Goal: Task Accomplishment & Management: Manage account settings

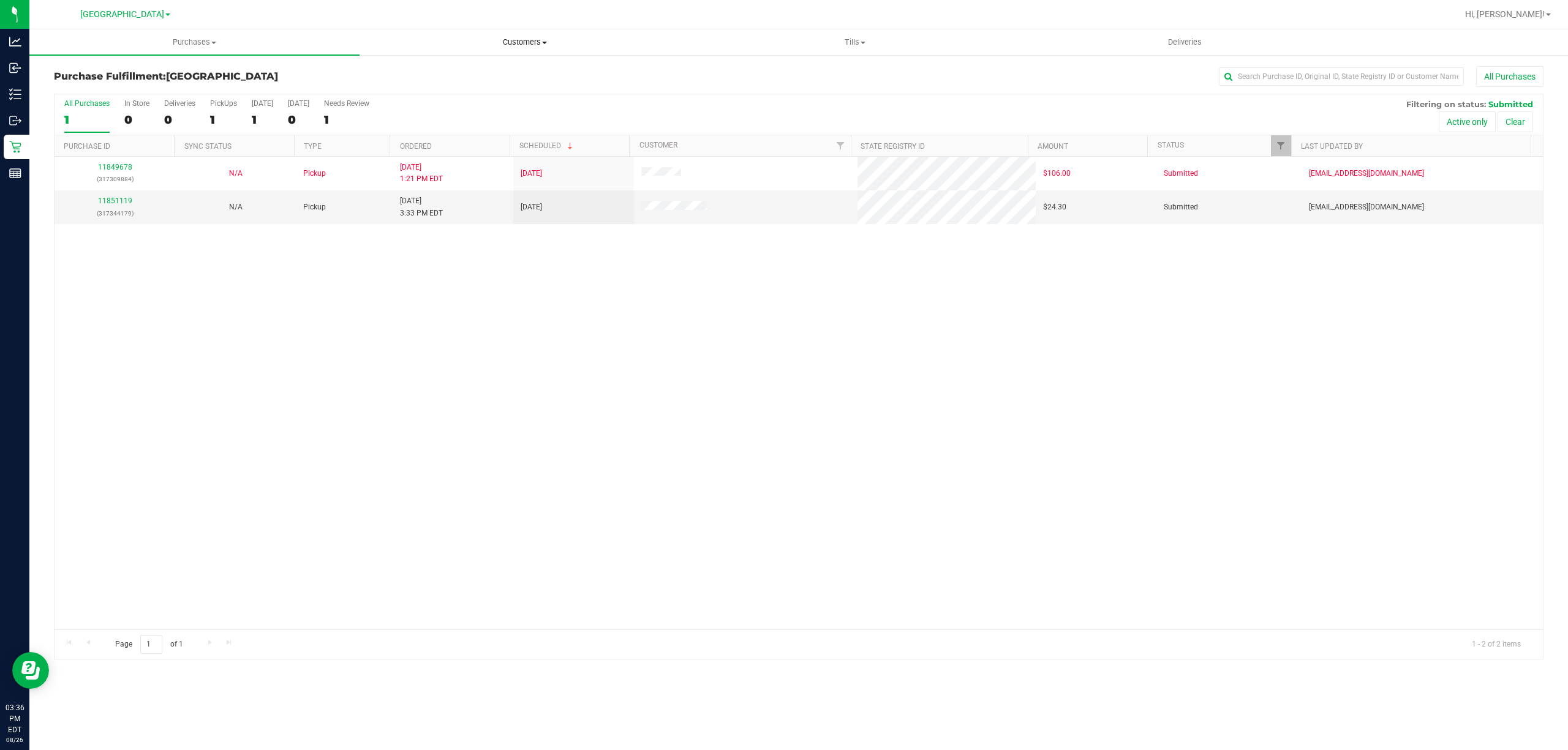
click at [530, 42] on span "Customers" at bounding box center [525, 42] width 329 height 11
click at [386, 73] on span "All customers" at bounding box center [404, 74] width 88 height 11
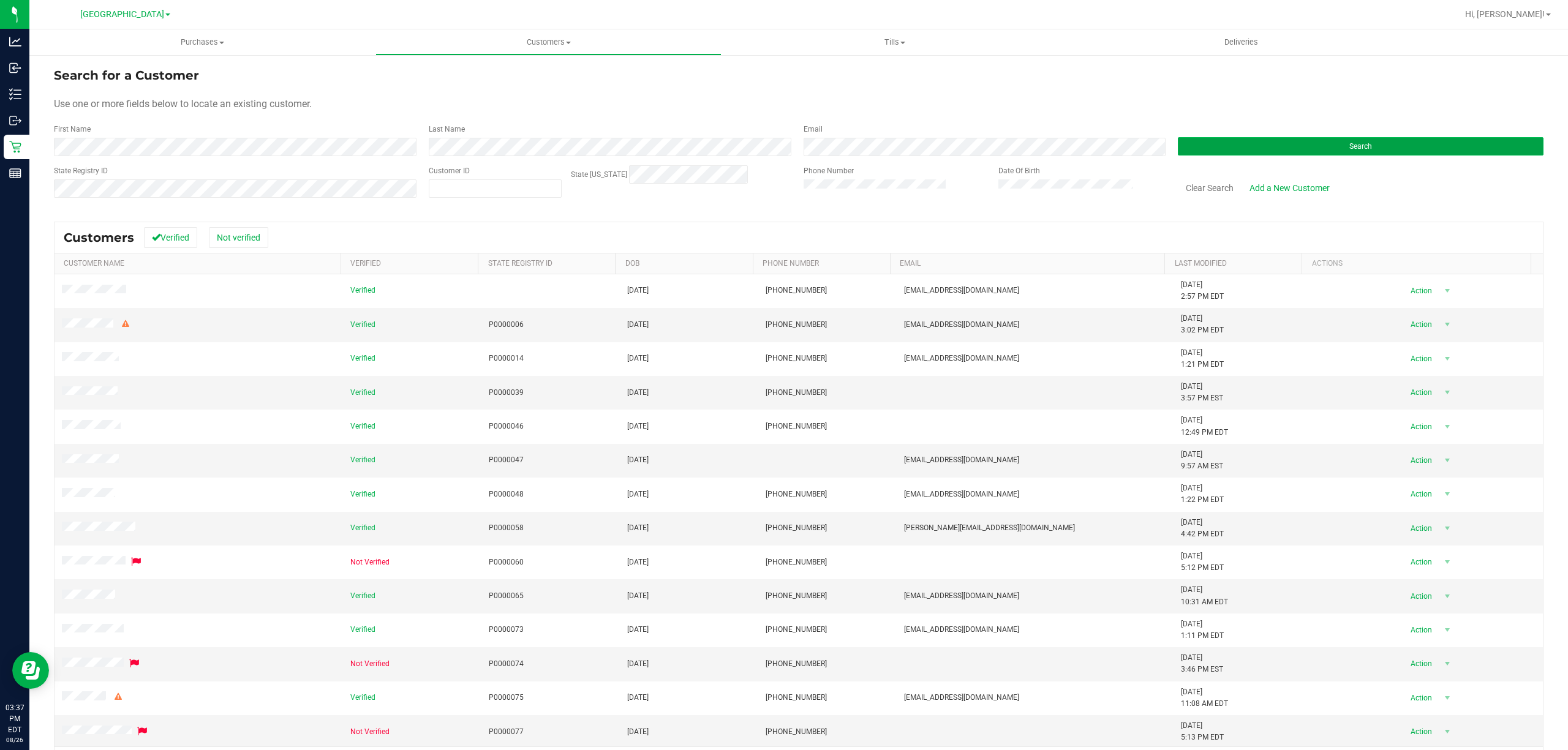
click at [1287, 153] on button "Search" at bounding box center [1361, 146] width 366 height 18
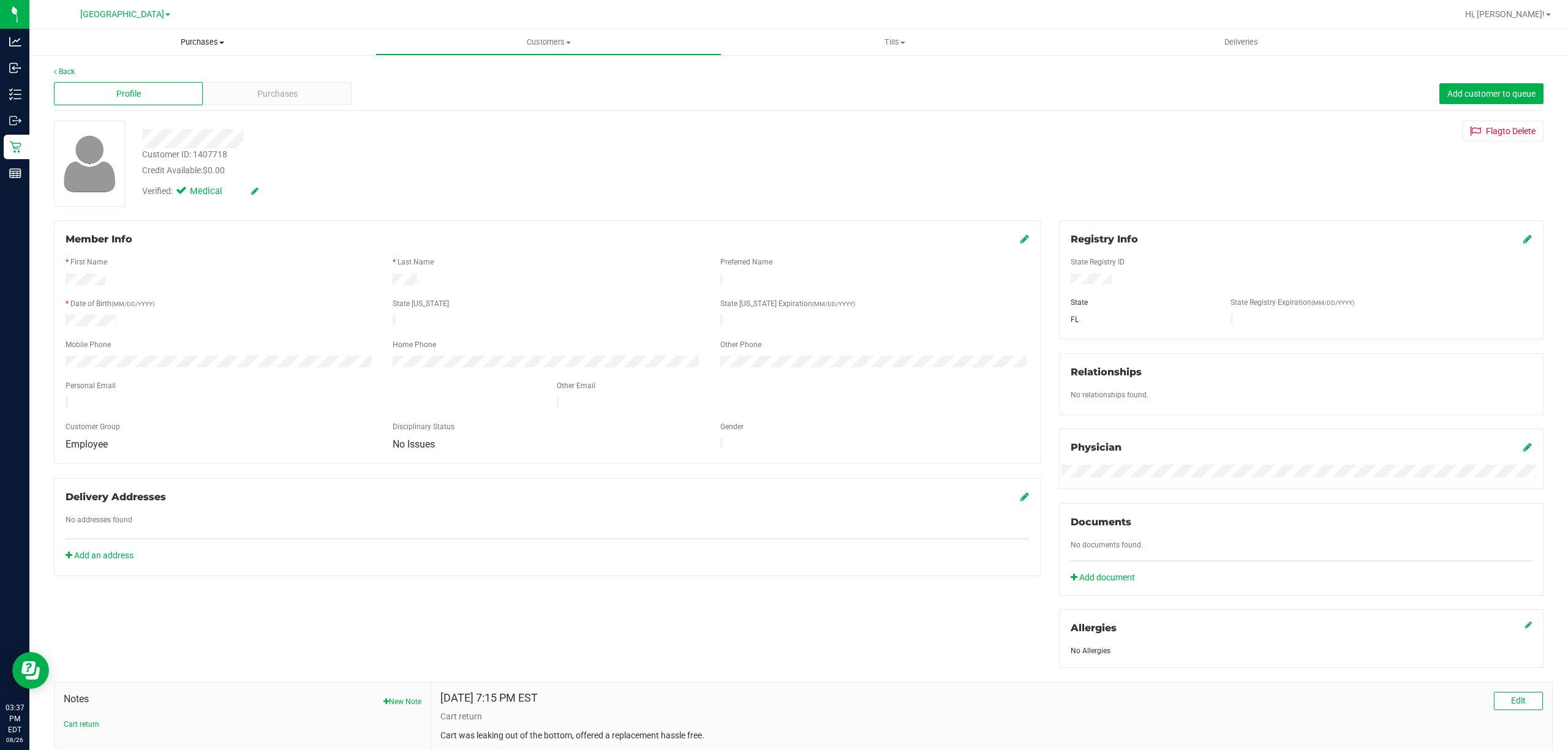
click at [223, 42] on span at bounding box center [222, 43] width 5 height 2
click at [108, 99] on span "All purchases" at bounding box center [73, 104] width 87 height 11
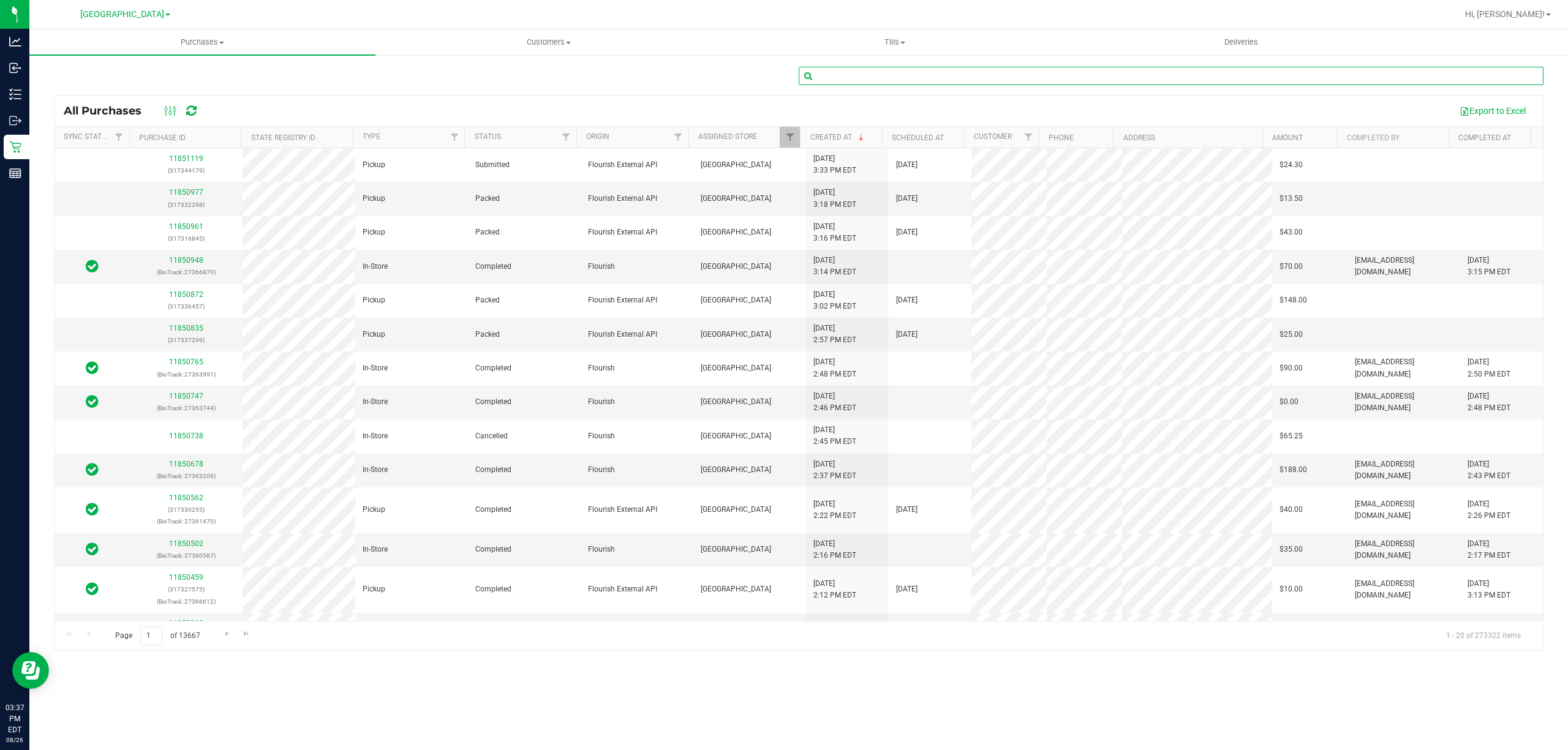
click at [973, 75] on input "text" at bounding box center [1171, 76] width 745 height 18
click at [556, 34] on uib-tab-heading "Customers All customers Add a new customer All physicians" at bounding box center [549, 42] width 345 height 24
click at [402, 77] on span "All customers" at bounding box center [420, 74] width 88 height 11
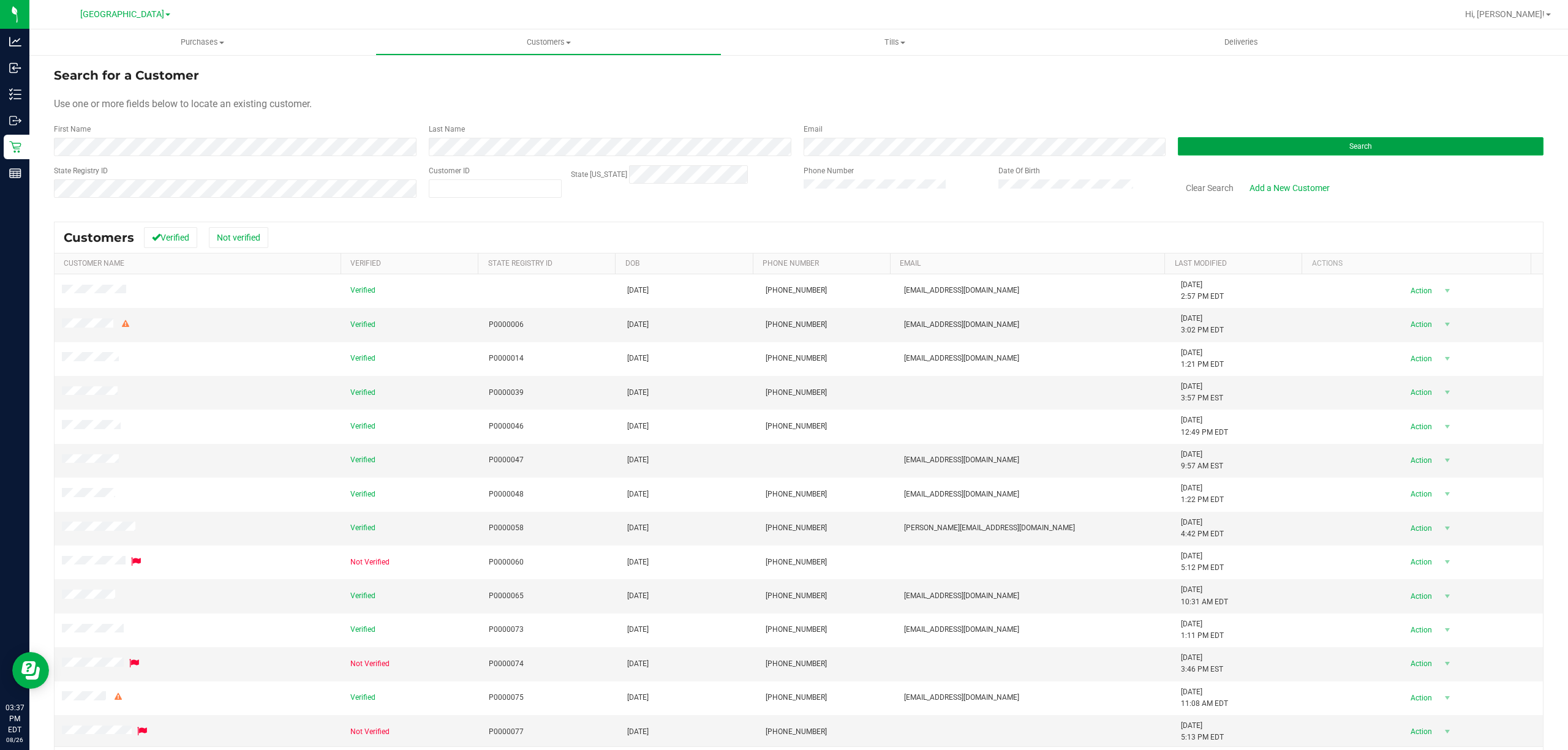
click at [1451, 140] on button "Search" at bounding box center [1361, 146] width 366 height 18
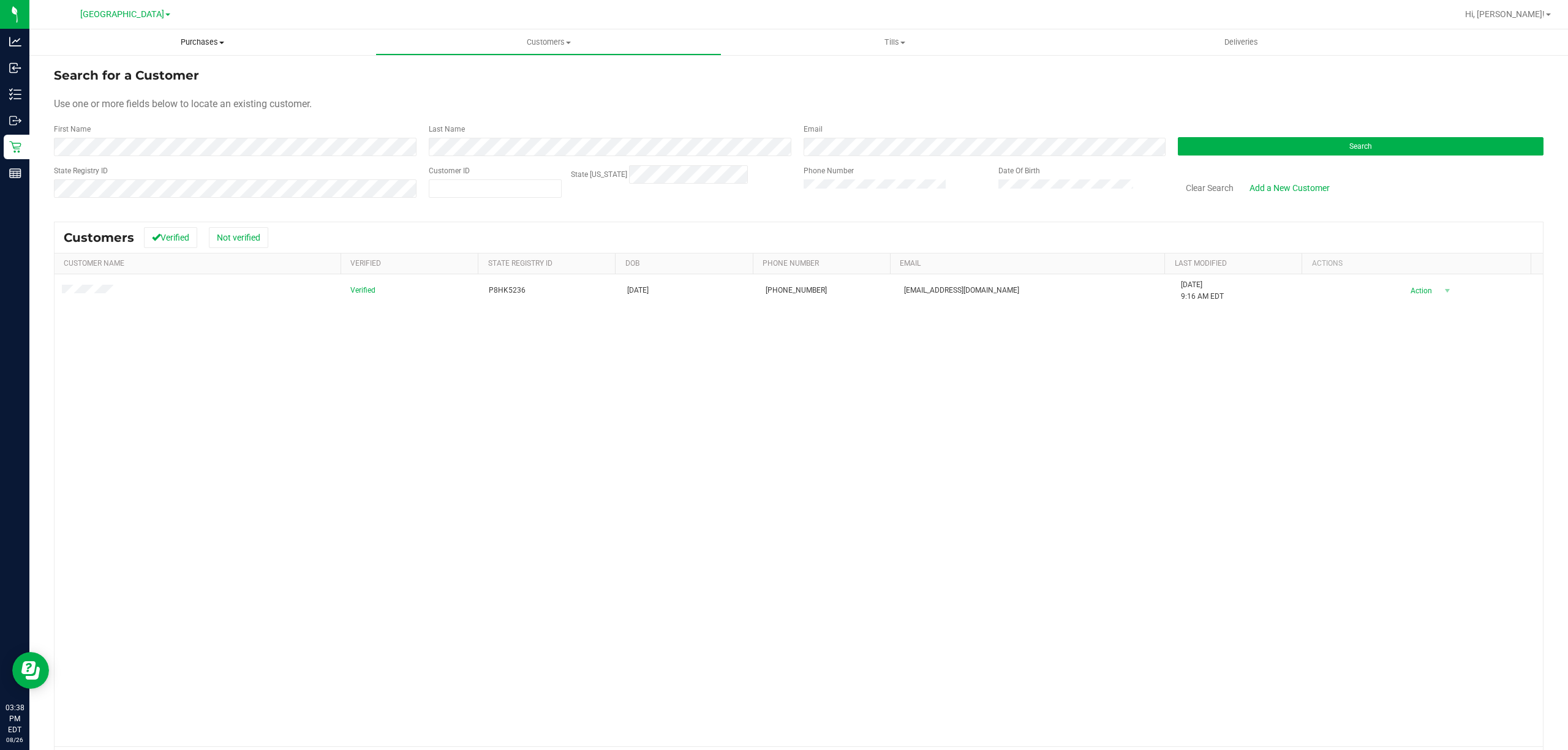
click at [197, 46] on span "Purchases" at bounding box center [203, 42] width 346 height 11
drag, startPoint x: 114, startPoint y: 522, endPoint x: 123, endPoint y: 514, distance: 12.0
click at [115, 522] on div "Verified P8HK5236 01/26/1999 (678) 629-6062 samara.keen@yahoo.com 7/14/2025 9:1…" at bounding box center [799, 510] width 1489 height 473
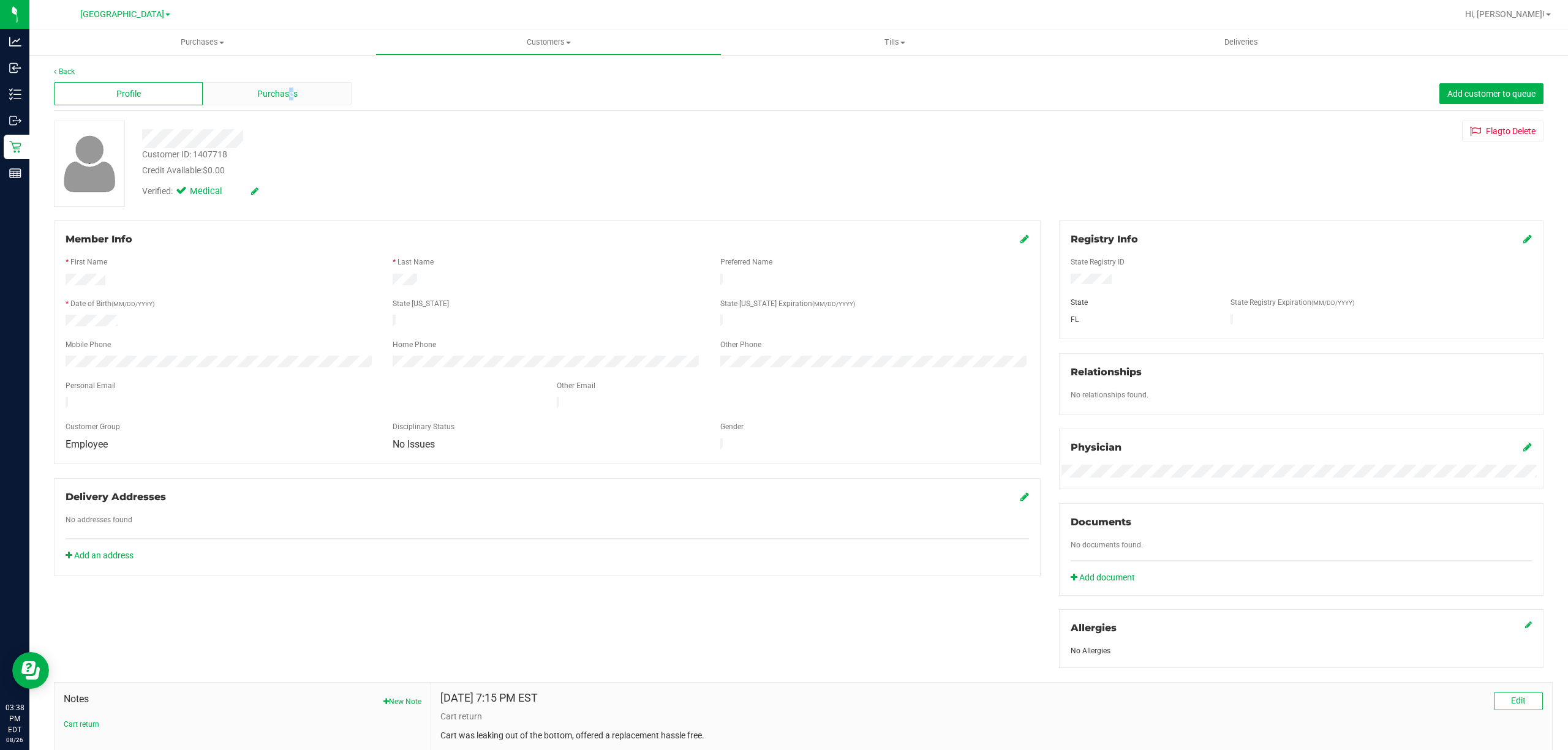
click at [290, 89] on span "Purchases" at bounding box center [277, 94] width 40 height 13
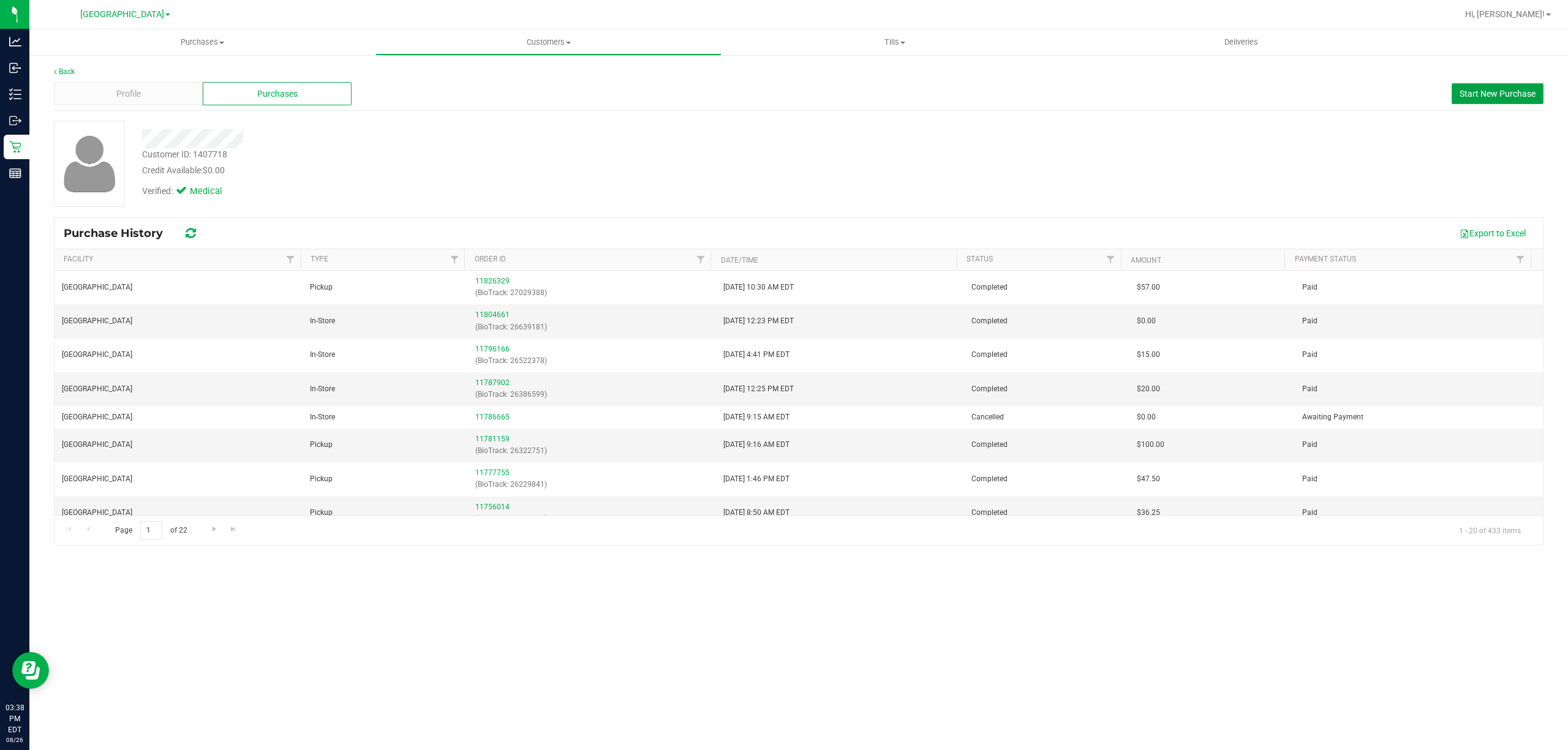
click at [1508, 85] on button "Start New Purchase" at bounding box center [1497, 93] width 92 height 21
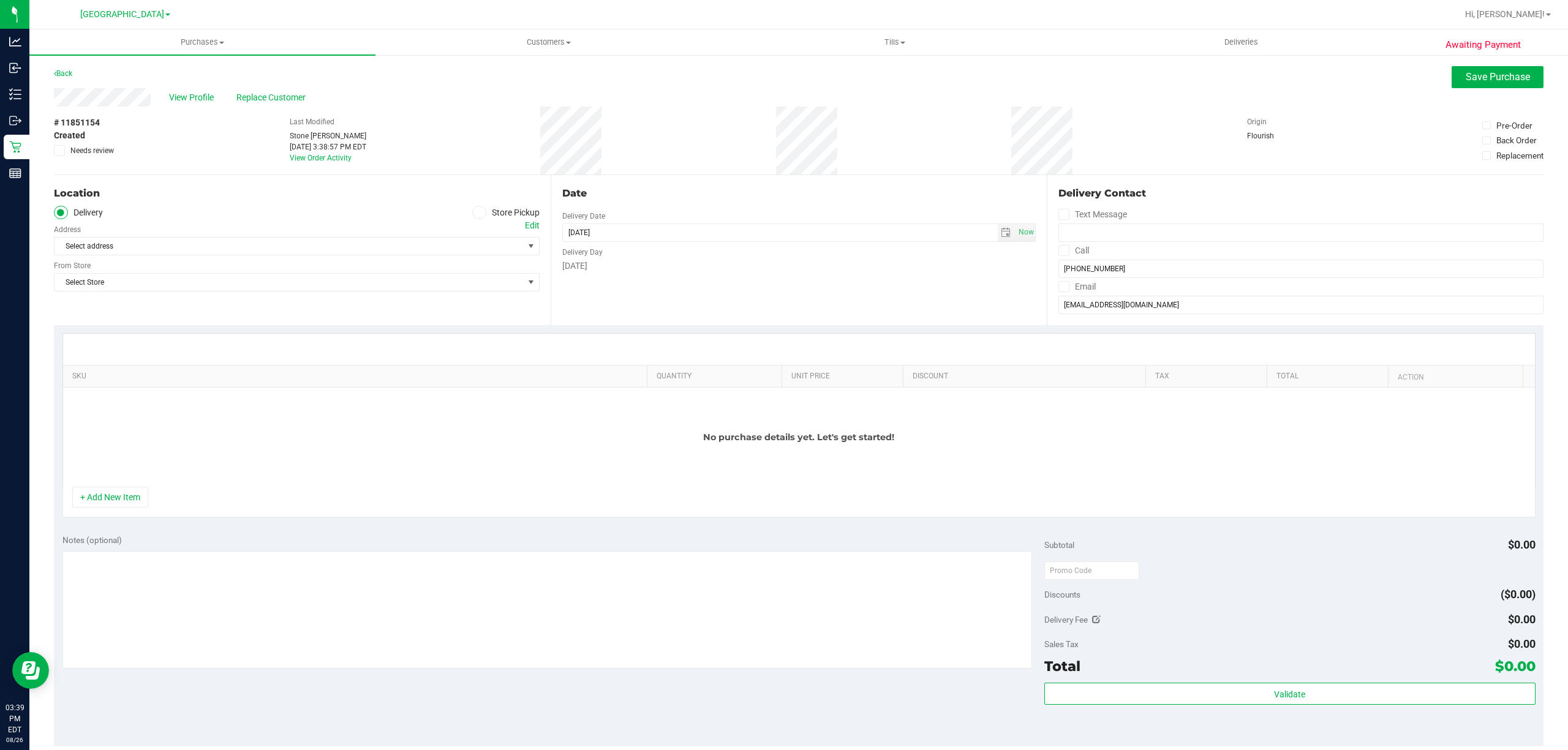
click at [475, 212] on icon at bounding box center [479, 212] width 8 height 0
click at [0, 0] on input "Store Pickup" at bounding box center [0, 0] width 0 height 0
click at [274, 248] on span "Select Store" at bounding box center [290, 246] width 469 height 18
click at [126, 370] on li "[GEOGRAPHIC_DATA]" at bounding box center [295, 361] width 480 height 18
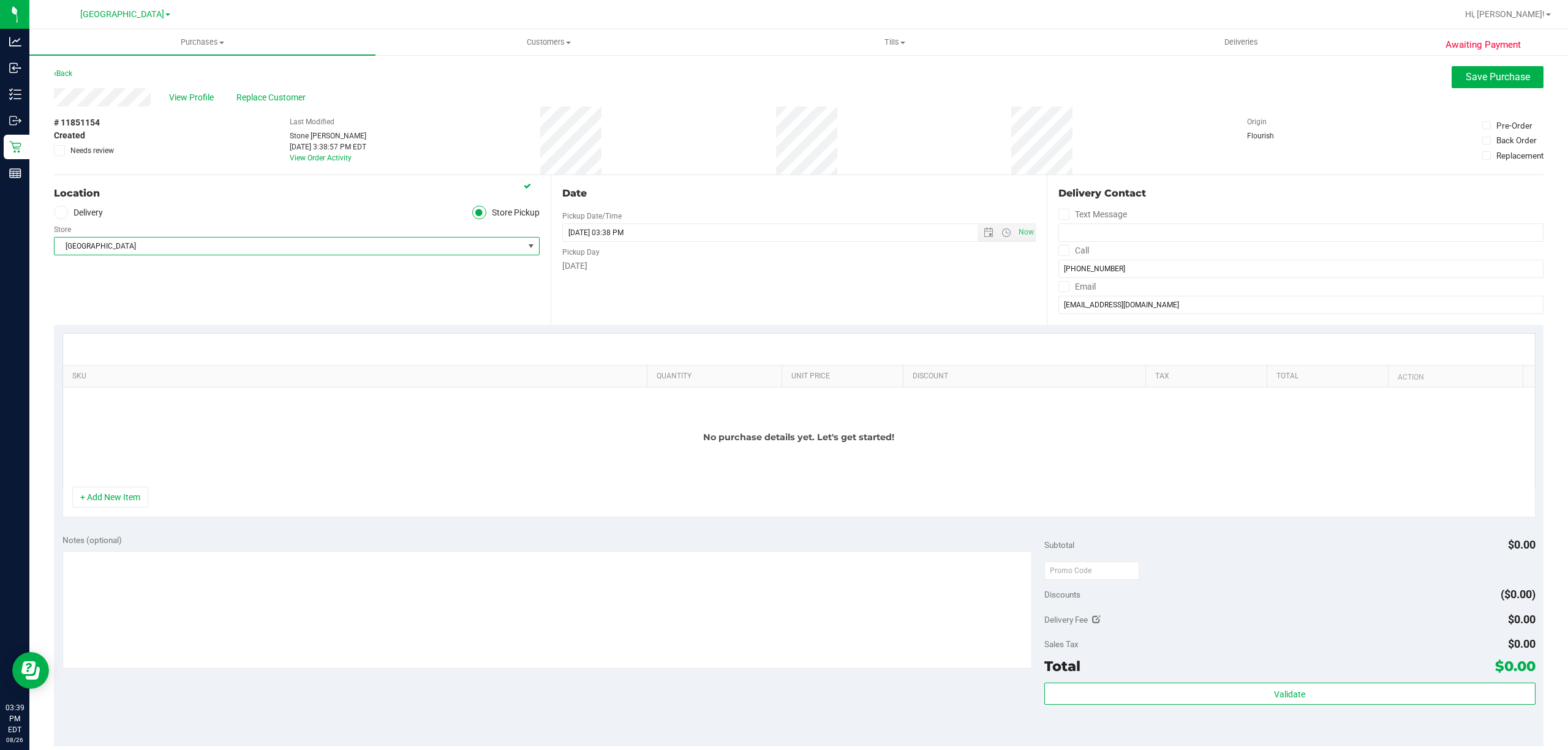
click at [321, 289] on div "Location Delivery Store Pickup Store Port St. Lucie WC Select Store Bonita Spri…" at bounding box center [302, 250] width 497 height 150
click at [86, 495] on button "+ Add New Item" at bounding box center [110, 496] width 76 height 21
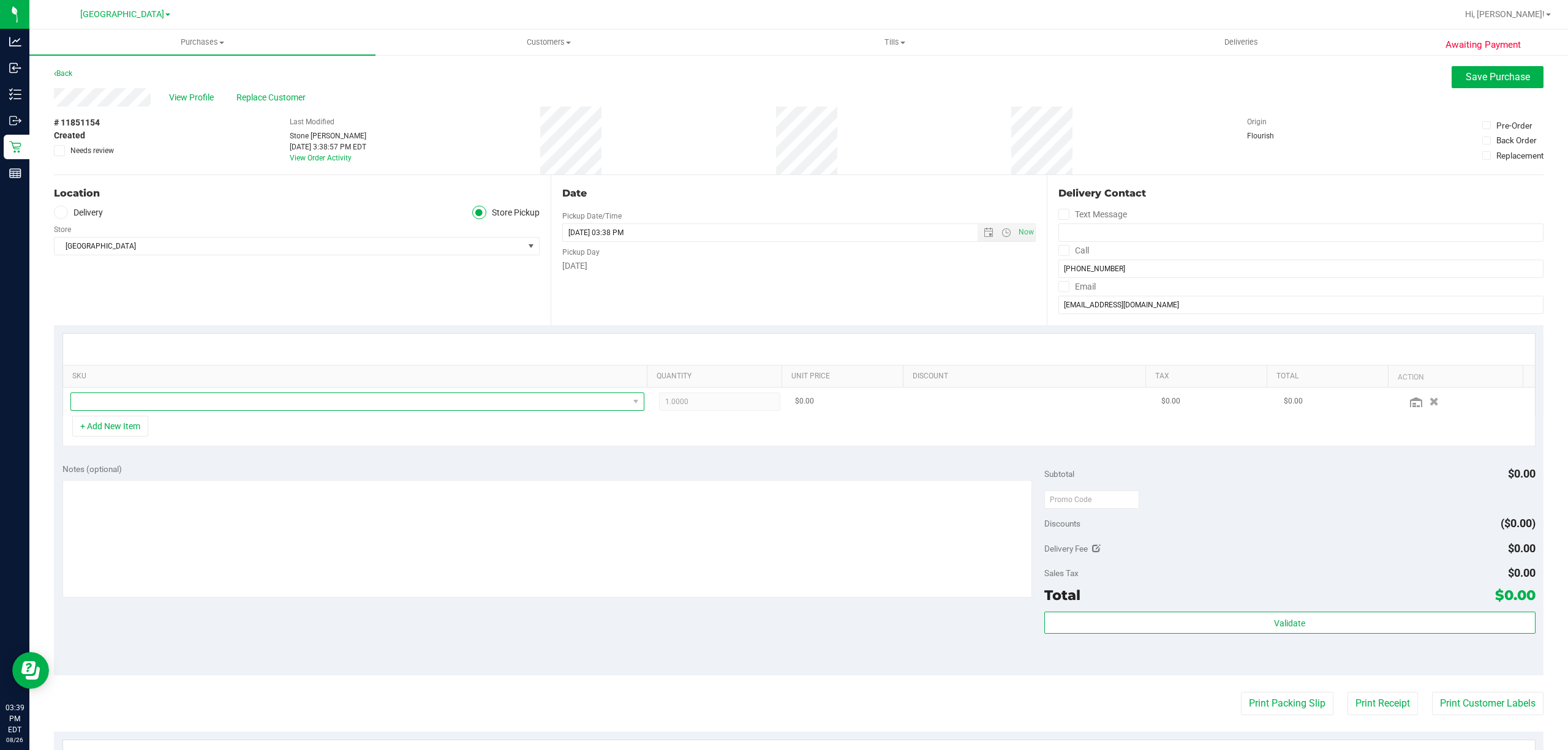
click at [141, 401] on span "NO DATA FOUND" at bounding box center [350, 401] width 558 height 18
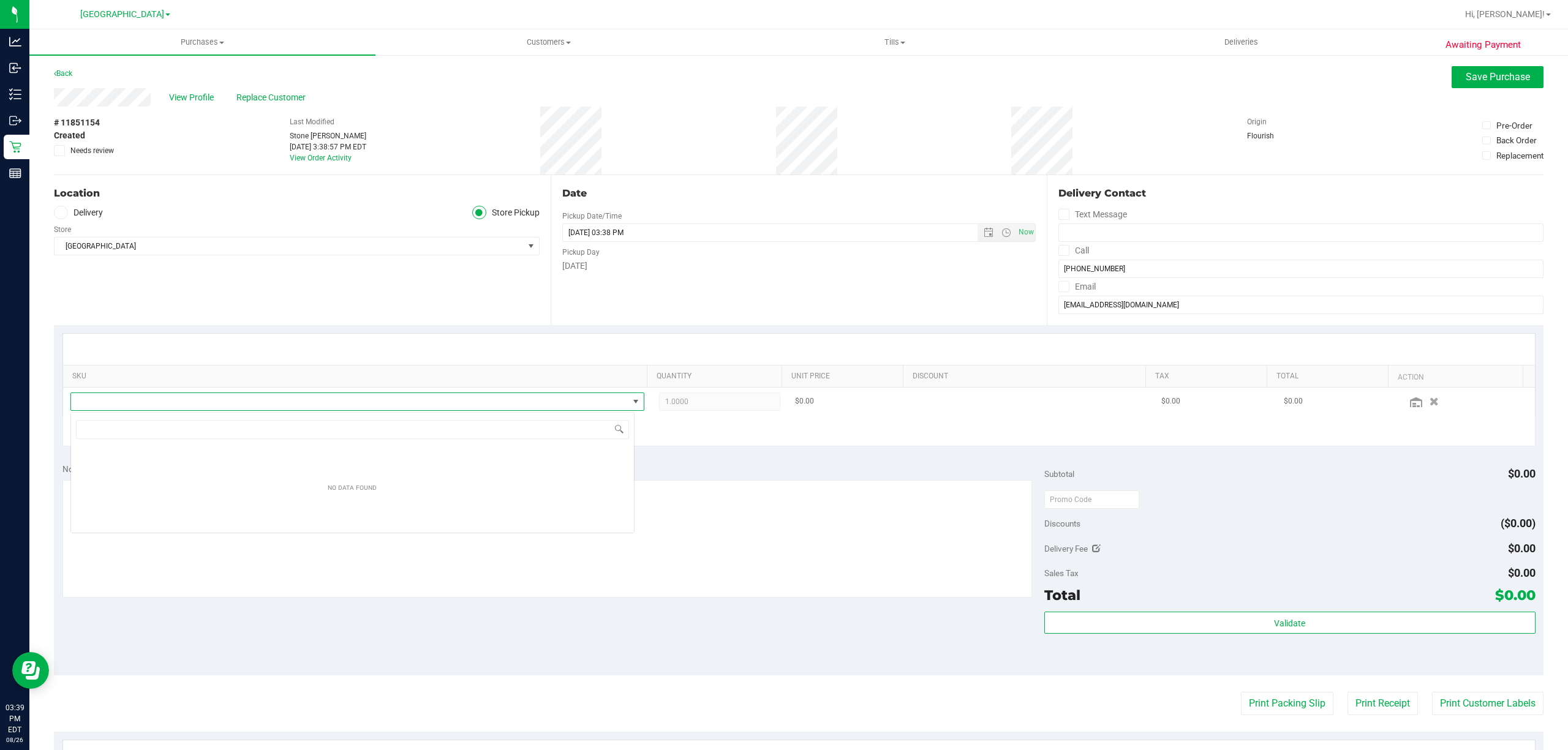
scroll to position [18, 564]
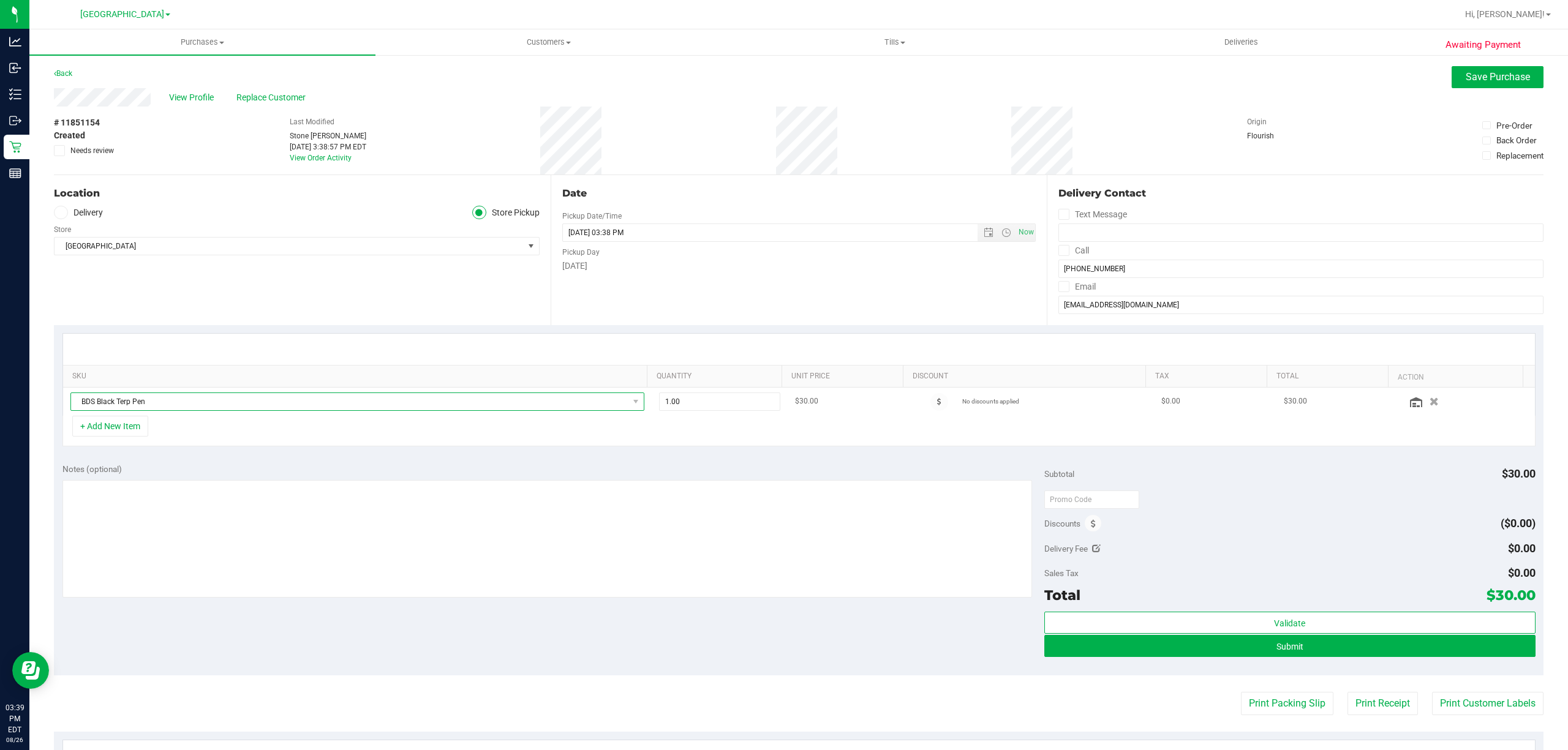
click at [582, 404] on span "BDS Black Terp Pen" at bounding box center [350, 401] width 558 height 18
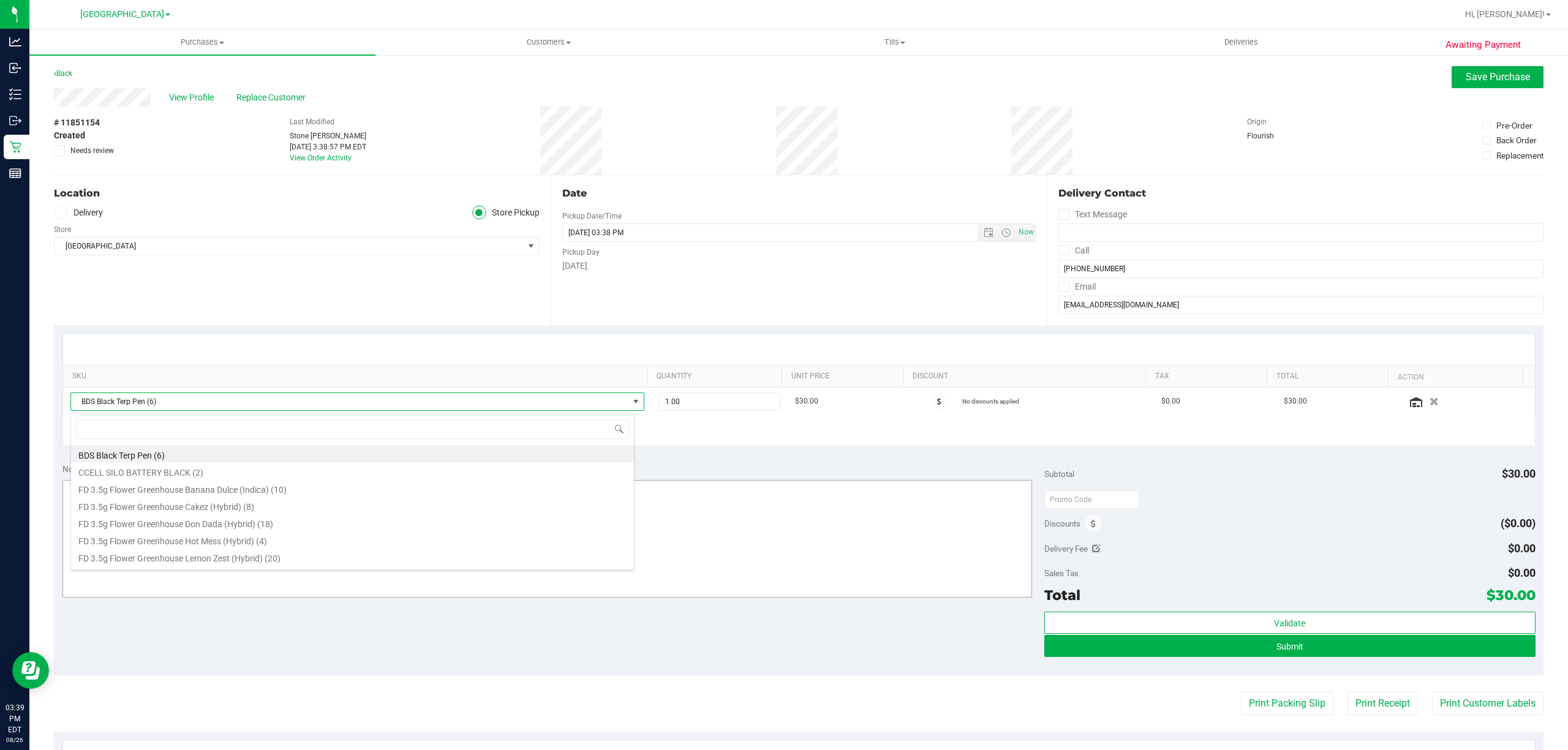
type input "y"
type input "t17"
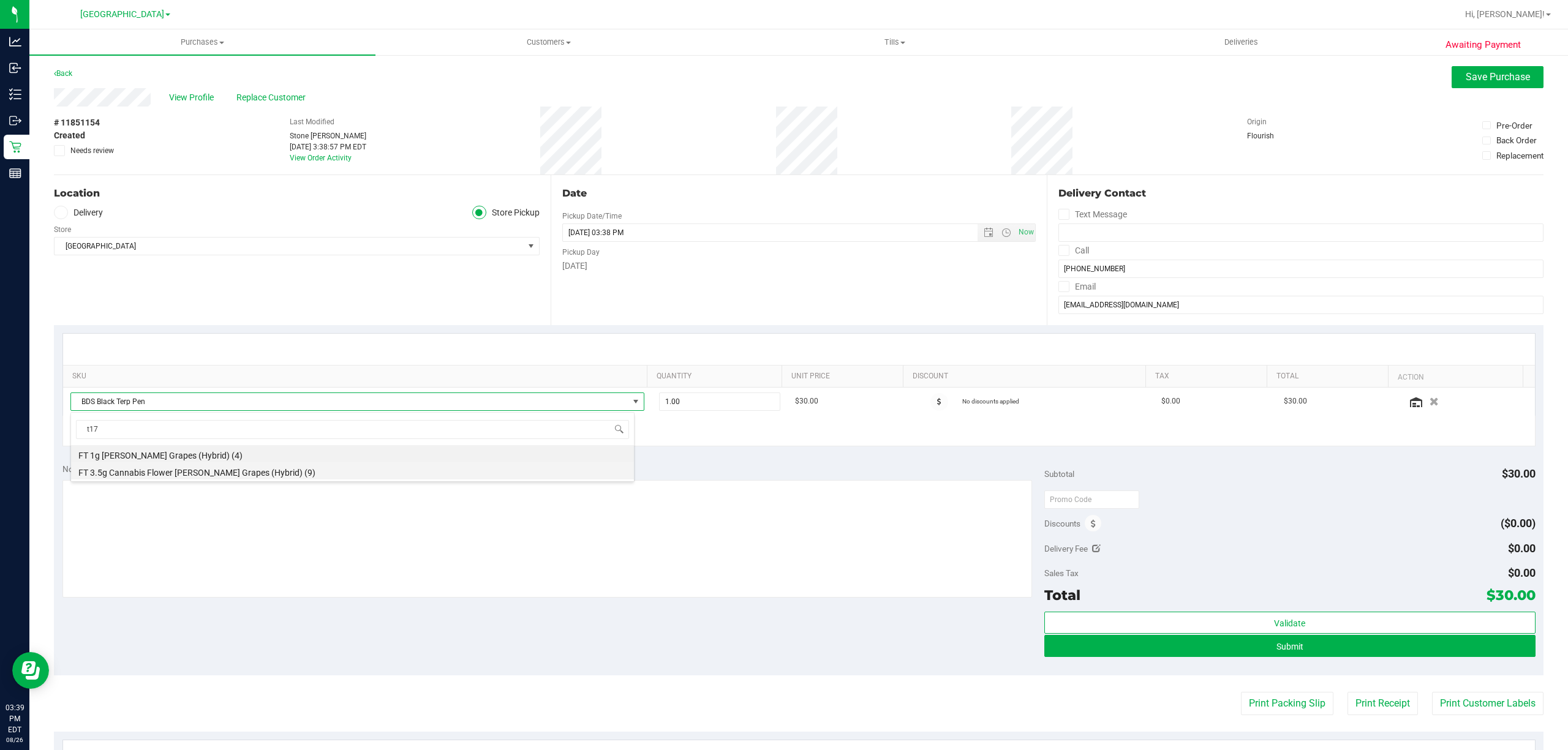
click at [277, 467] on li "FT 3.5g Cannabis Flower Gaspar's Grapes (Hybrid) (9)" at bounding box center [352, 471] width 563 height 18
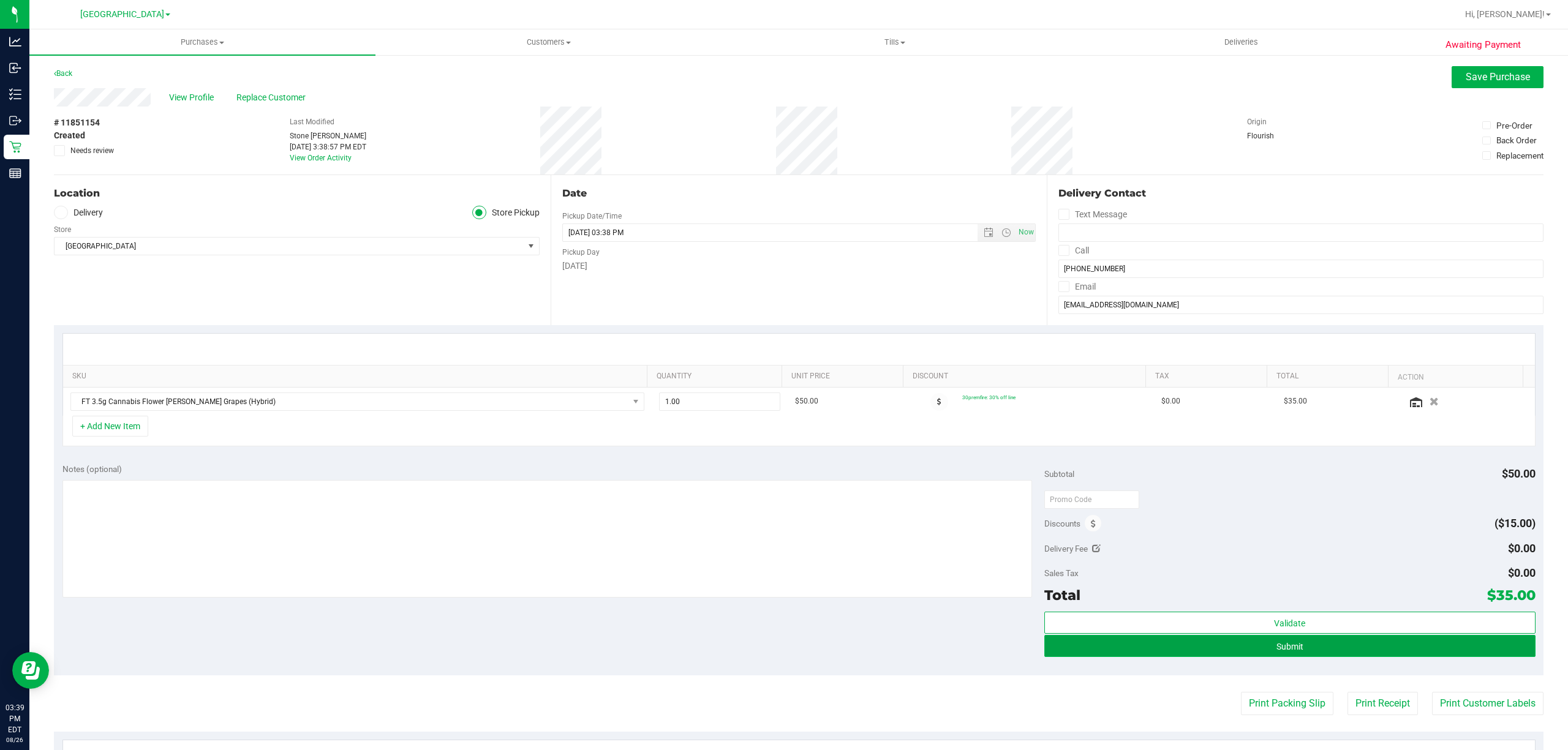
click at [1282, 651] on span "Submit" at bounding box center [1289, 646] width 27 height 10
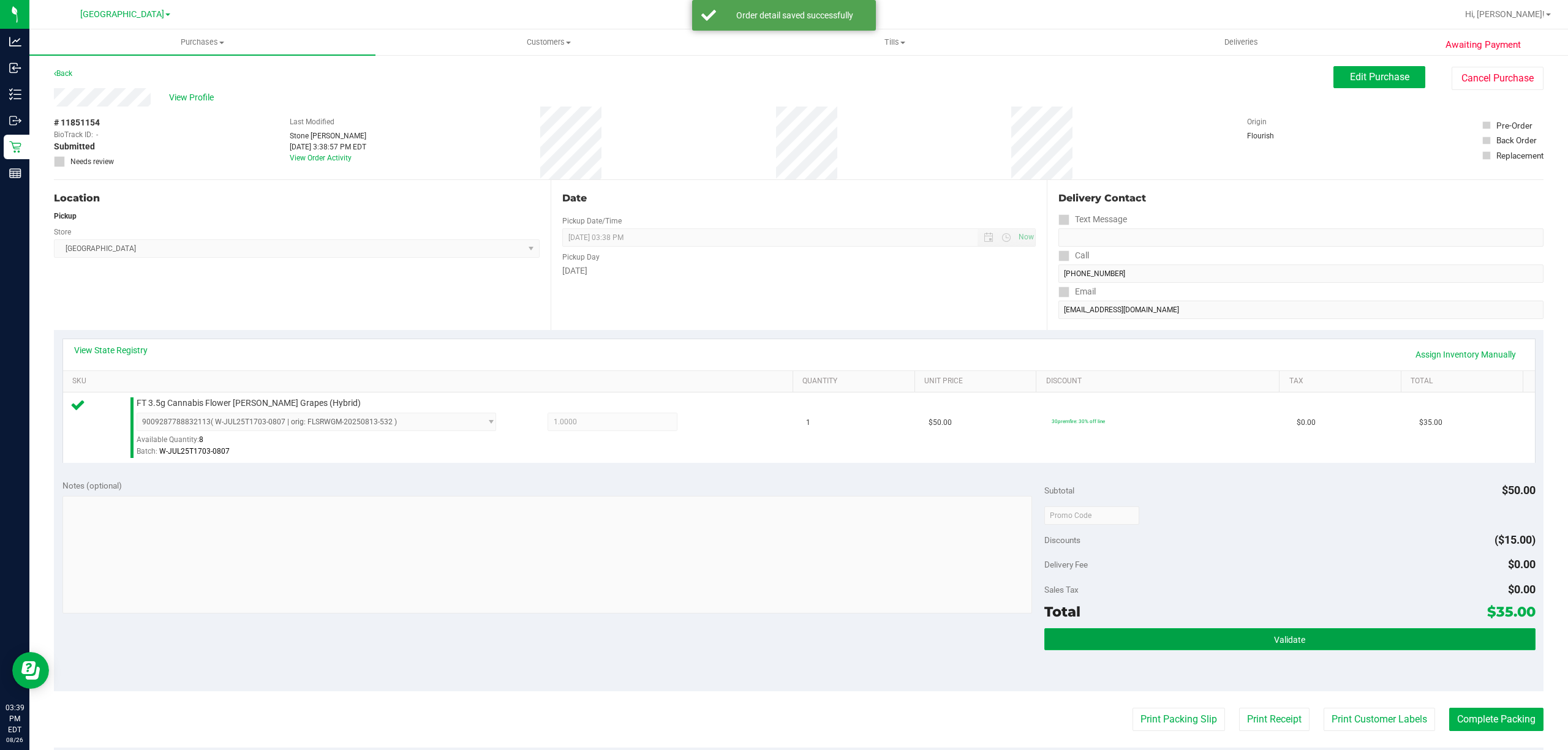
click at [1413, 646] on button "Validate" at bounding box center [1290, 639] width 491 height 22
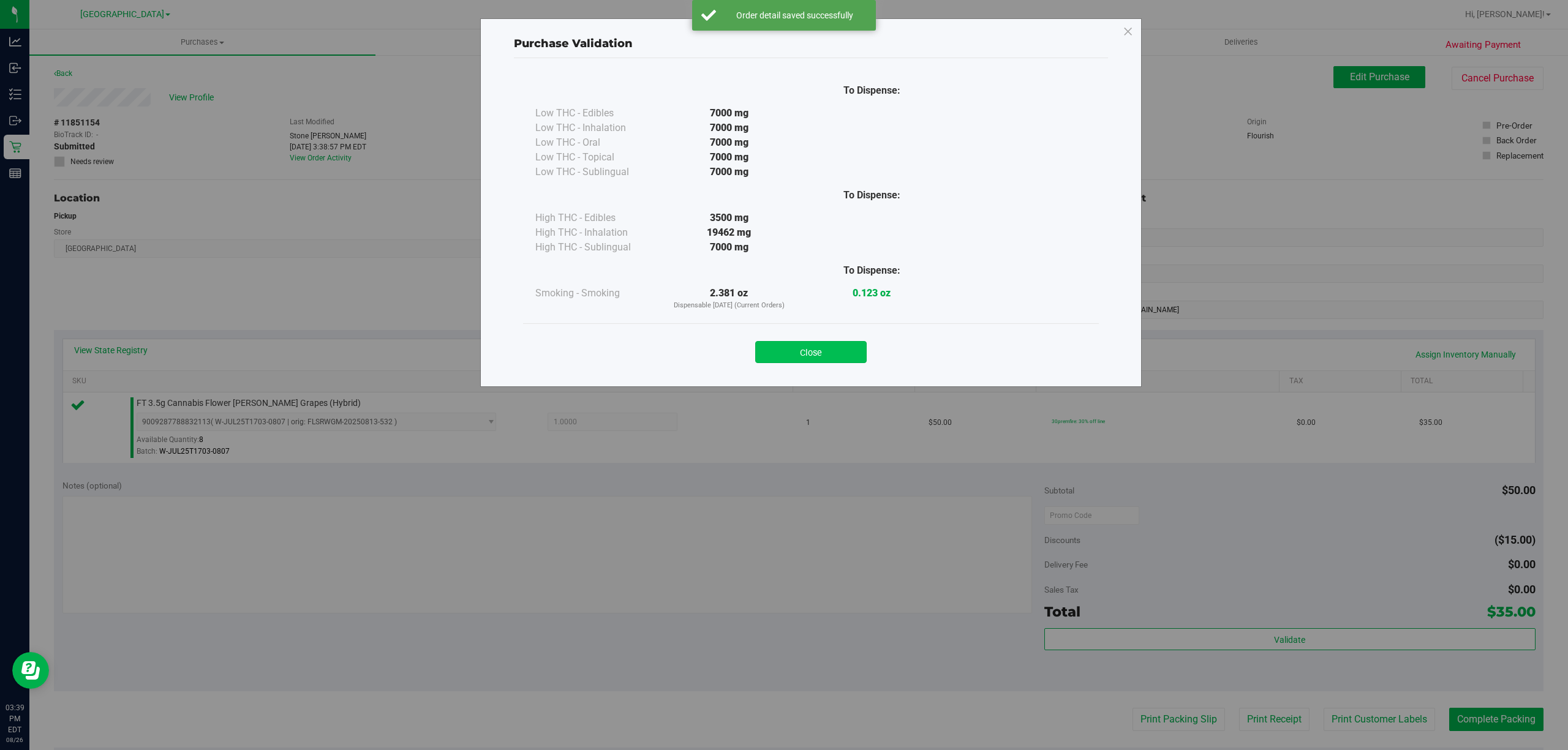
click at [790, 348] on button "Close" at bounding box center [811, 352] width 111 height 22
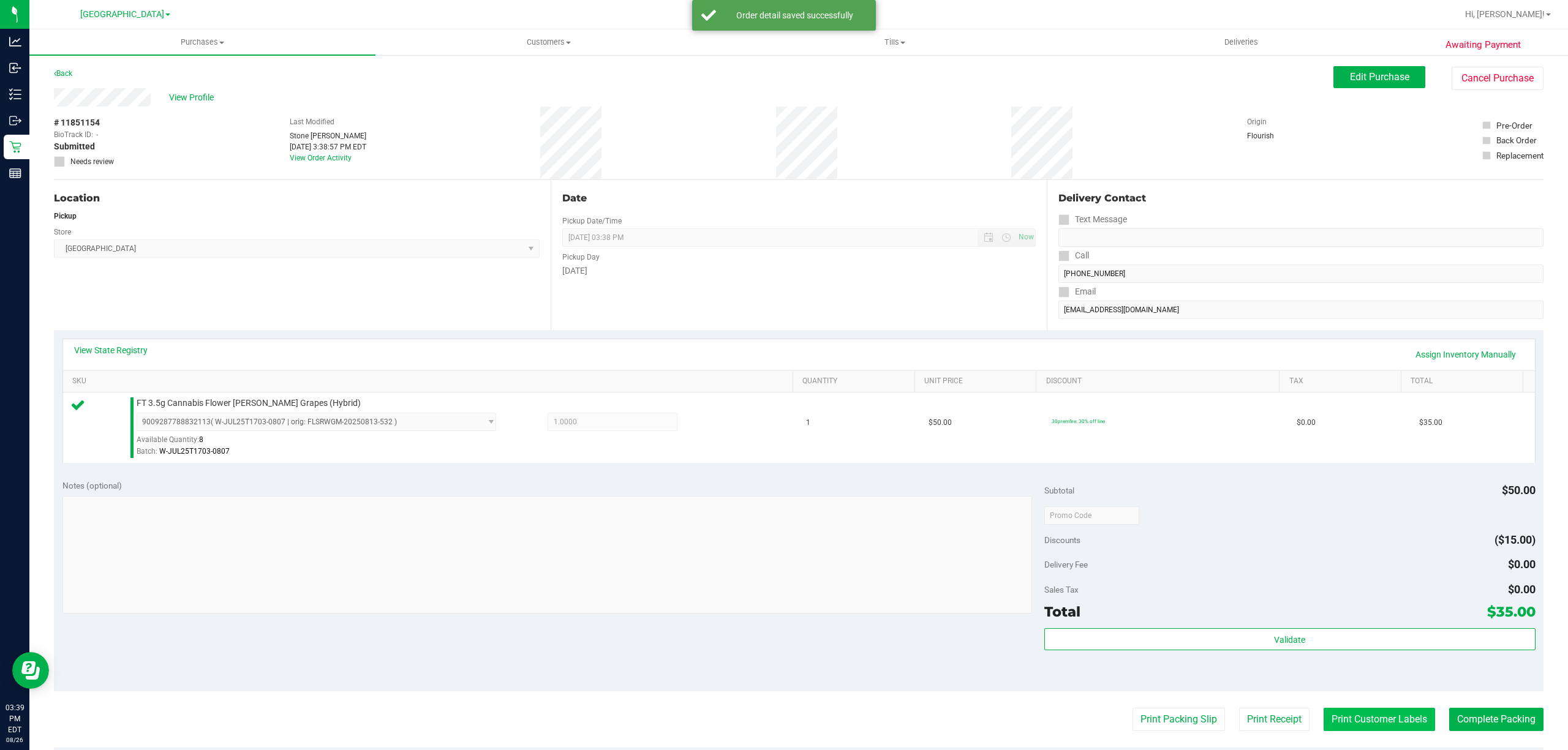
click at [1374, 728] on button "Print Customer Labels" at bounding box center [1379, 719] width 111 height 24
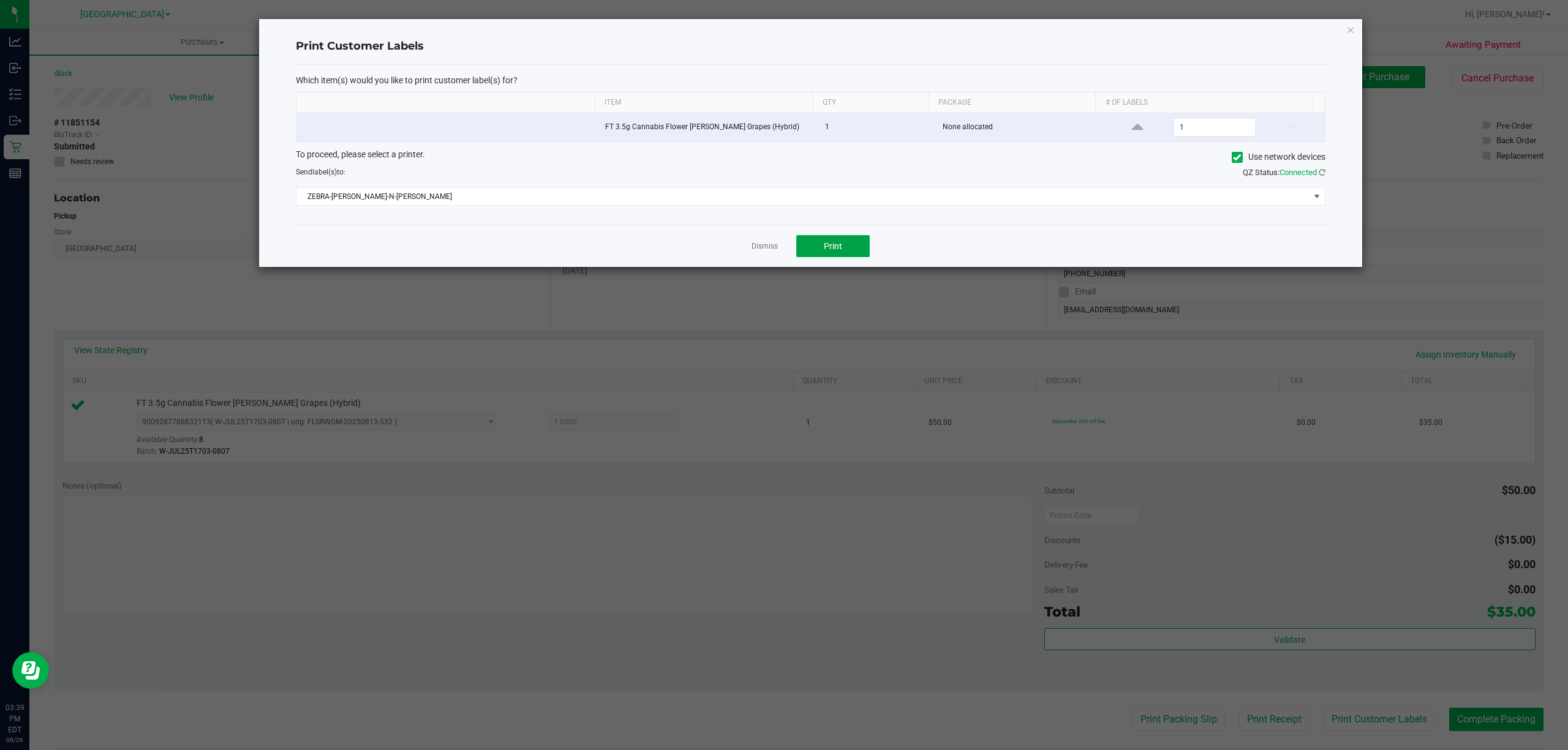
click at [819, 248] on button "Print" at bounding box center [833, 246] width 73 height 22
click at [761, 246] on link "Dismiss" at bounding box center [764, 247] width 27 height 11
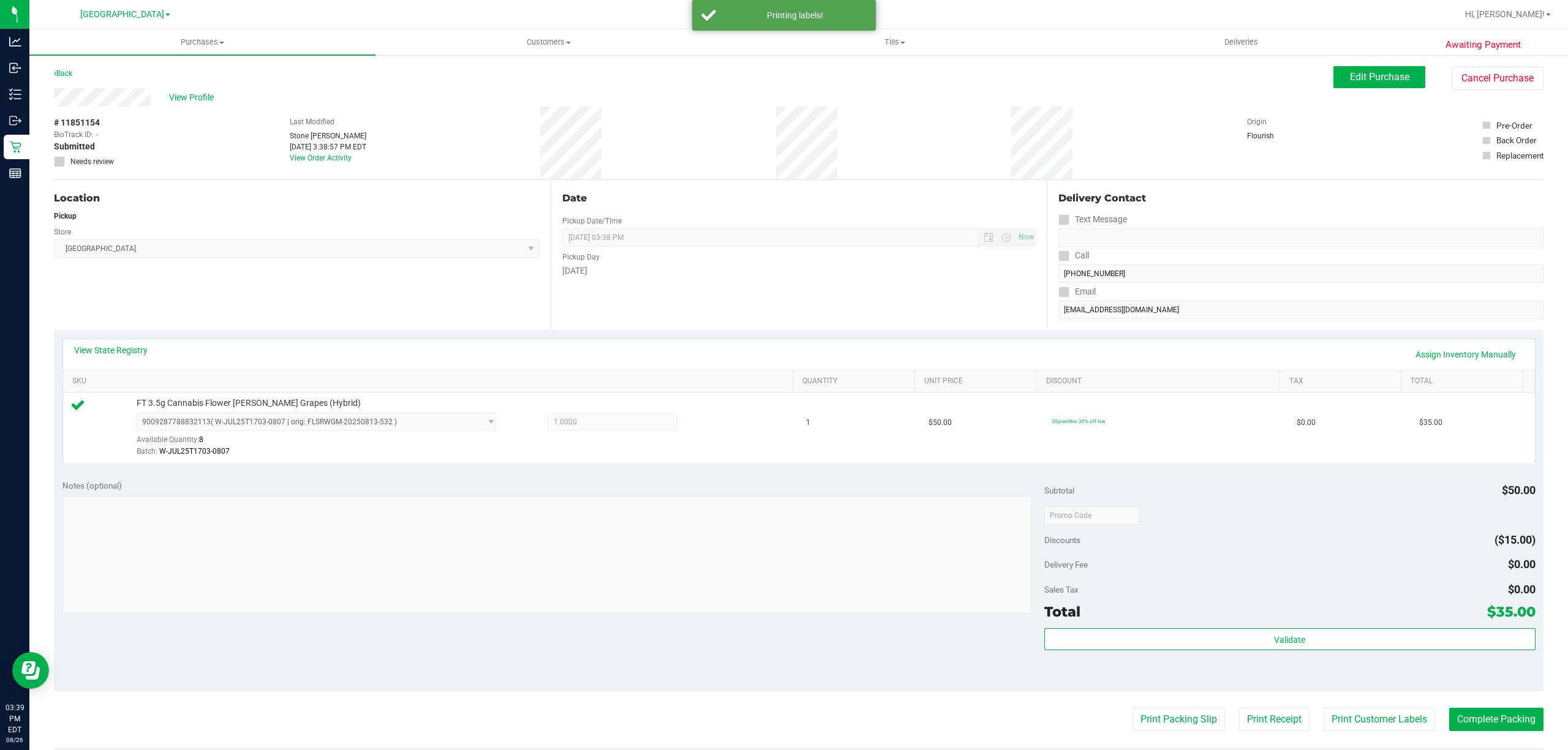
click at [1173, 736] on purchase-details "Back Edit Purchase Cancel Purchase View Profile # 11851154 BioTrack ID: - Submi…" at bounding box center [798, 522] width 1490 height 911
click at [1167, 723] on button "Print Packing Slip" at bounding box center [1179, 719] width 92 height 24
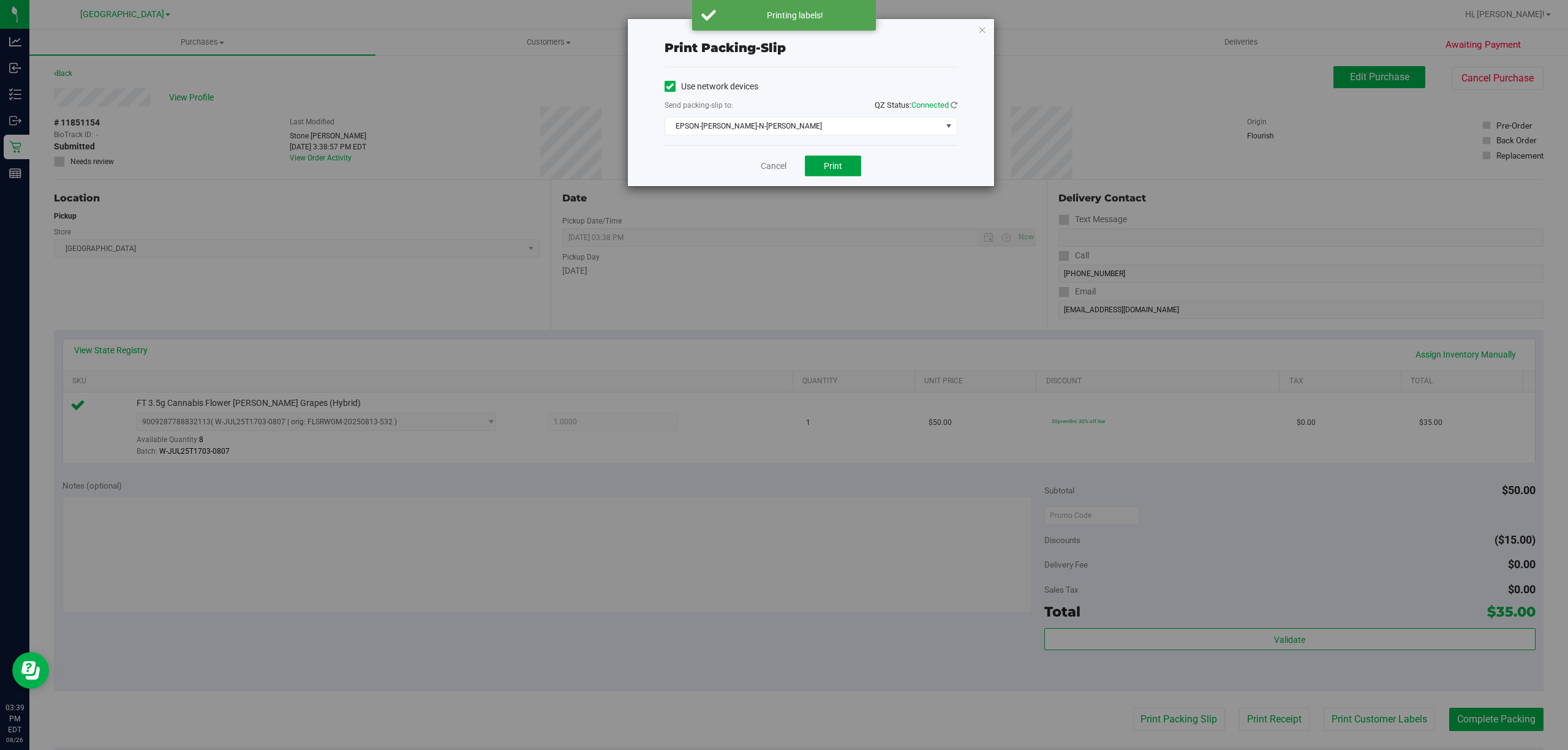
click at [820, 172] on button "Print" at bounding box center [833, 165] width 56 height 21
click at [981, 25] on icon "button" at bounding box center [982, 29] width 8 height 14
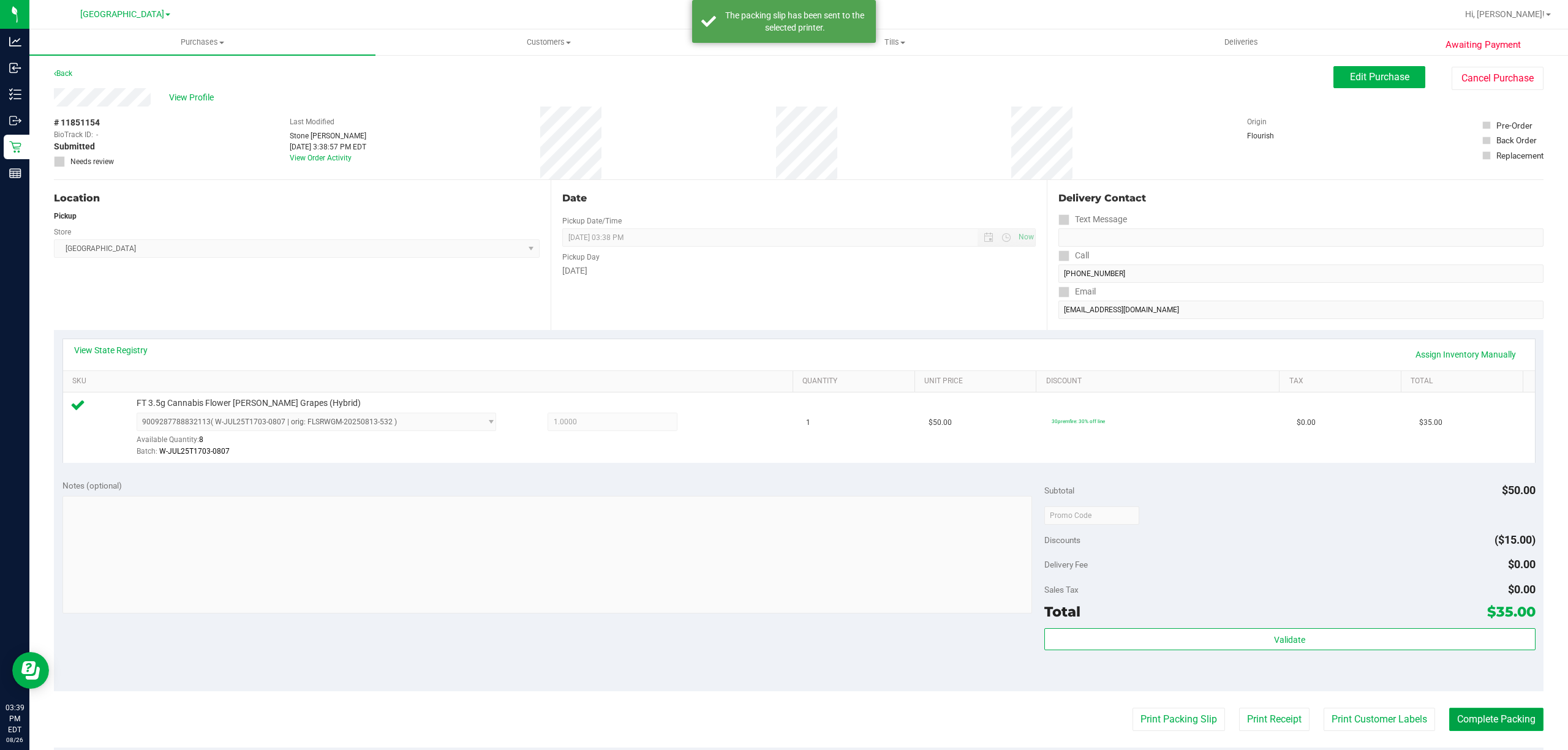
click at [1517, 713] on button "Complete Packing" at bounding box center [1496, 719] width 94 height 24
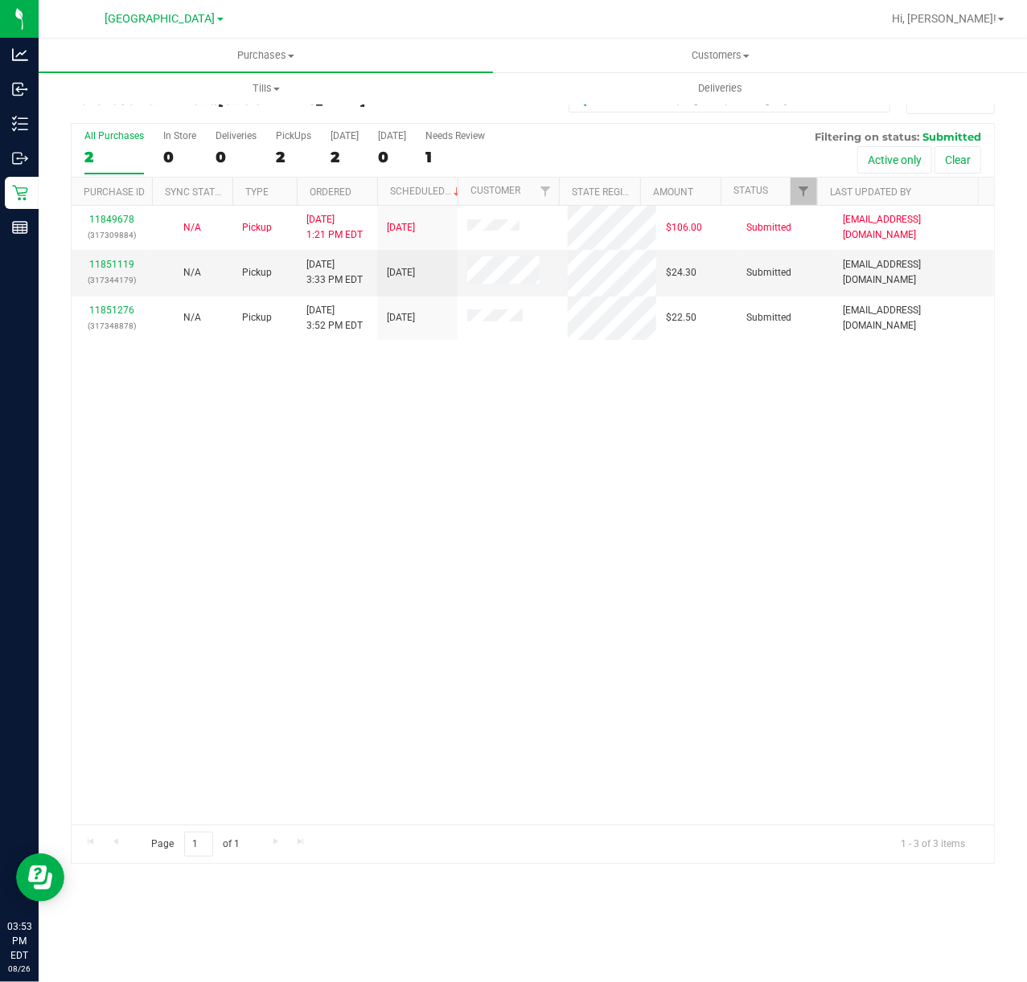
drag, startPoint x: 656, startPoint y: 461, endPoint x: 648, endPoint y: 480, distance: 20.2
click at [654, 465] on div "11849678 (317309884) N/A Pickup 8/26/2025 1:21 PM EDT 8/26/2025 $106.00 Submitt…" at bounding box center [533, 515] width 922 height 619
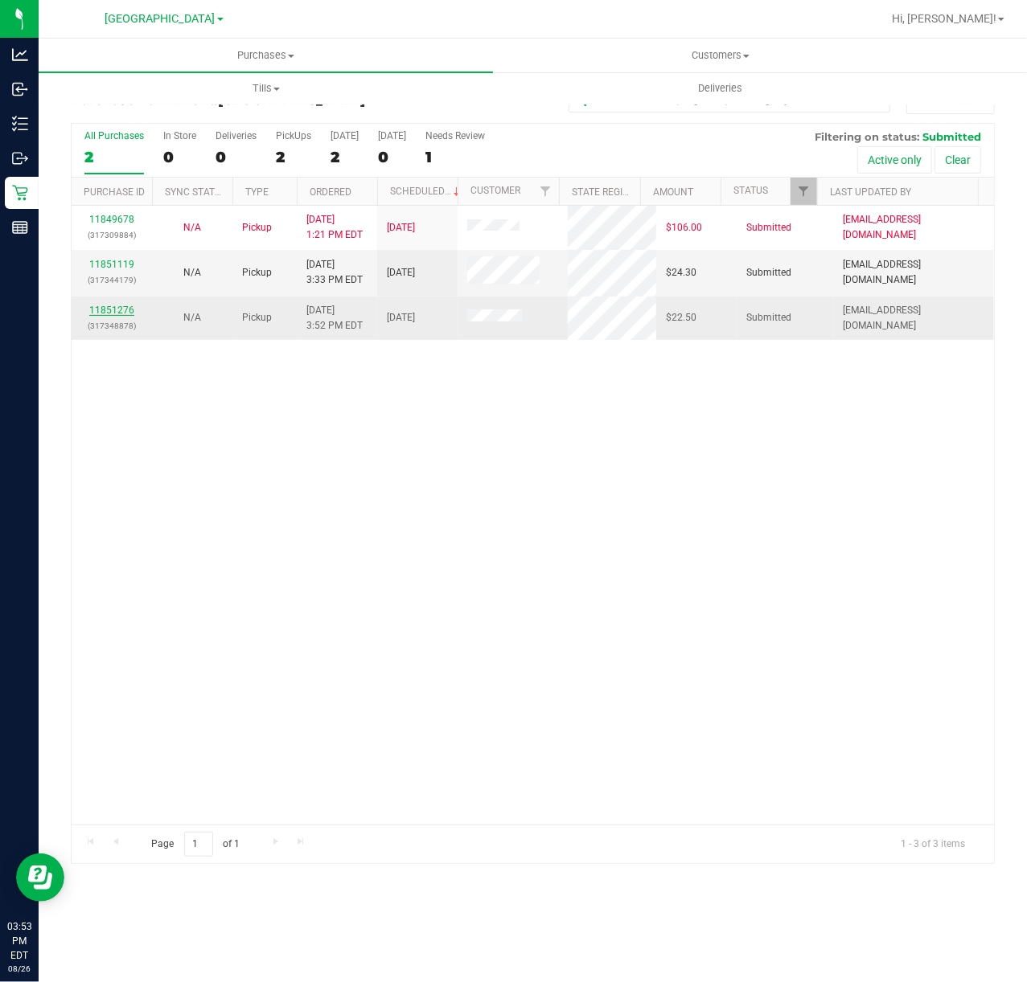
click at [120, 313] on link "11851276" at bounding box center [111, 310] width 45 height 11
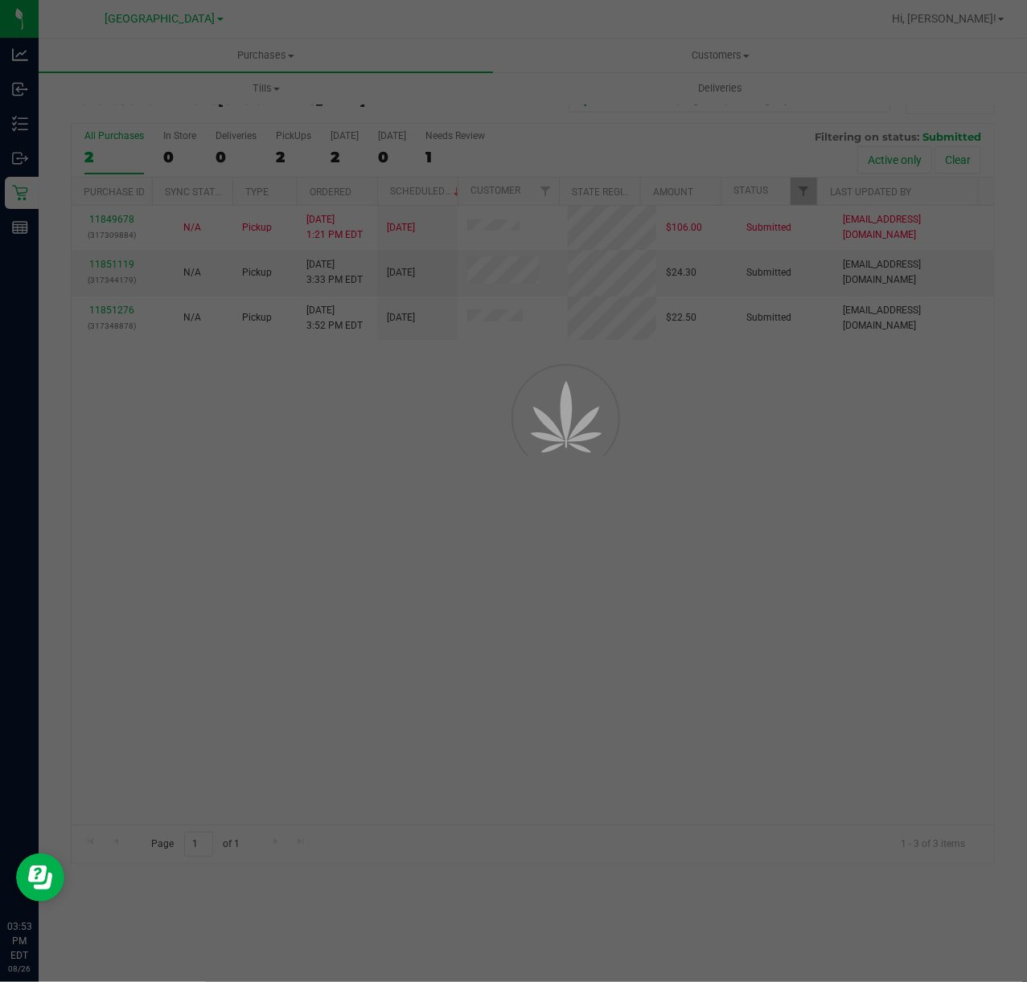
drag, startPoint x: 640, startPoint y: 471, endPoint x: 651, endPoint y: 471, distance: 11.3
click at [644, 471] on div at bounding box center [513, 491] width 1027 height 982
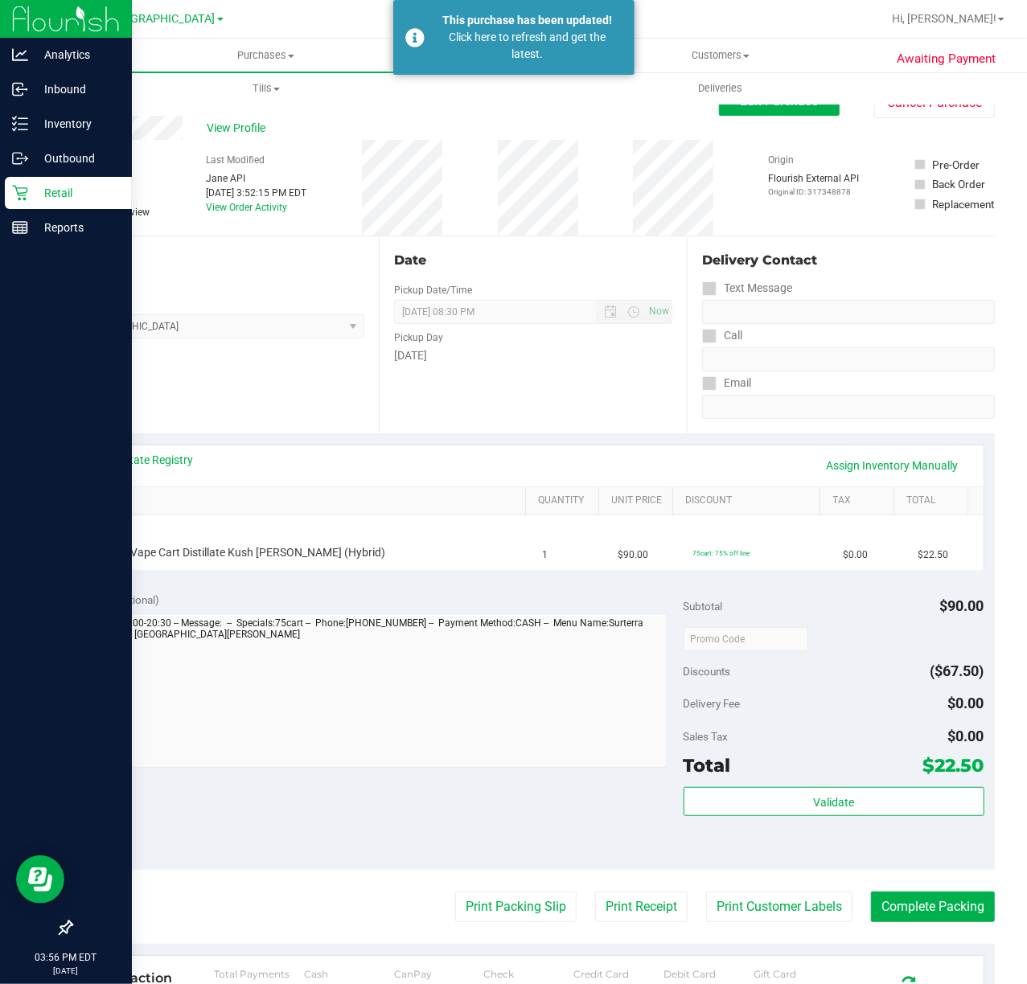
click at [33, 188] on p "Retail" at bounding box center [76, 192] width 96 height 19
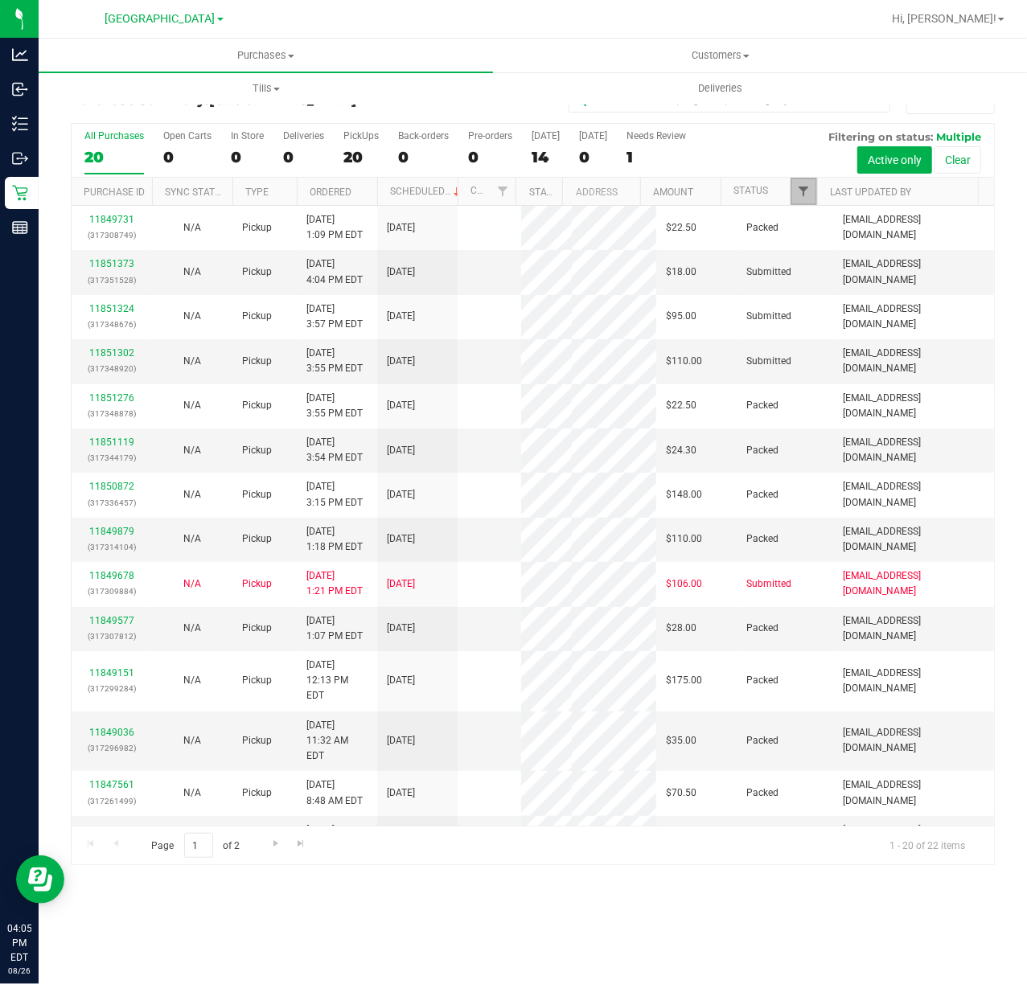
click at [798, 198] on span "Filter" at bounding box center [803, 191] width 13 height 13
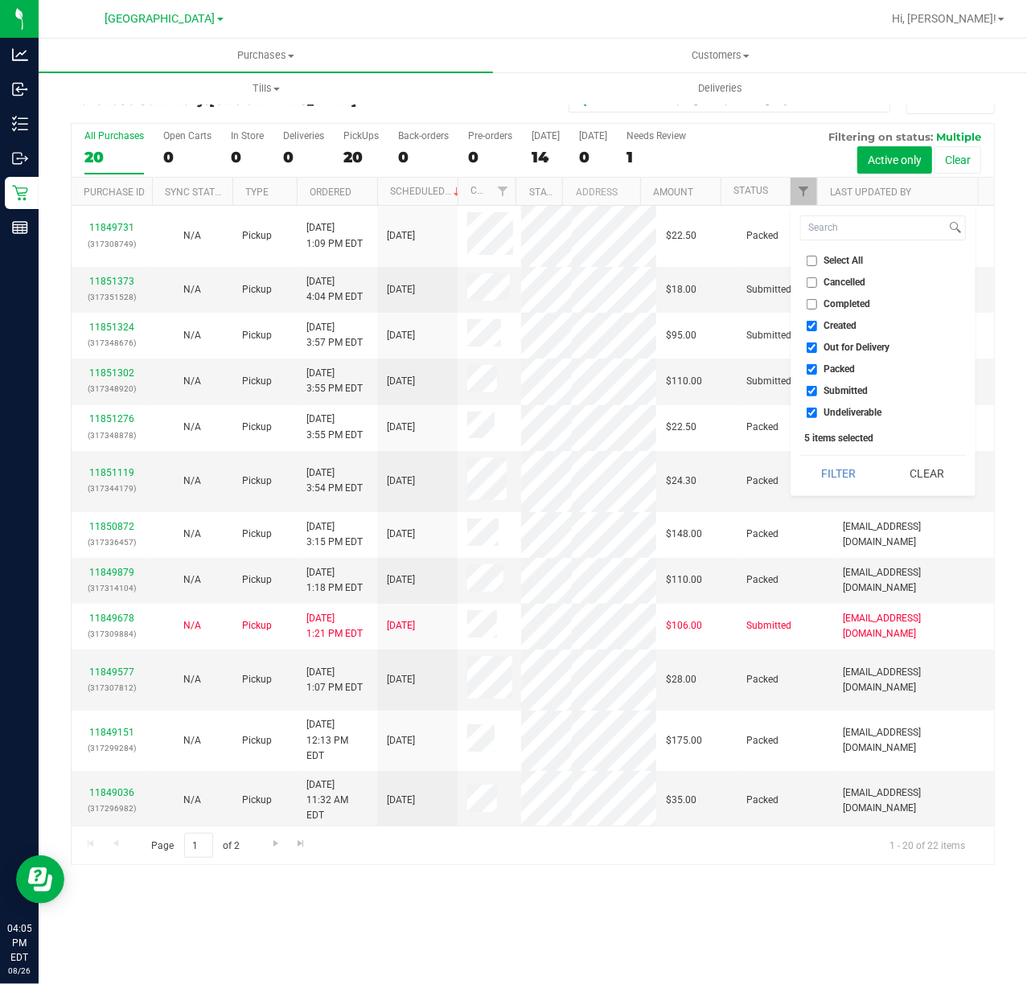
click at [847, 367] on span "Packed" at bounding box center [839, 369] width 31 height 10
click at [817, 367] on input "Packed" at bounding box center [811, 369] width 10 height 10
checkbox input "false"
click at [852, 464] on button "Filter" at bounding box center [838, 473] width 77 height 35
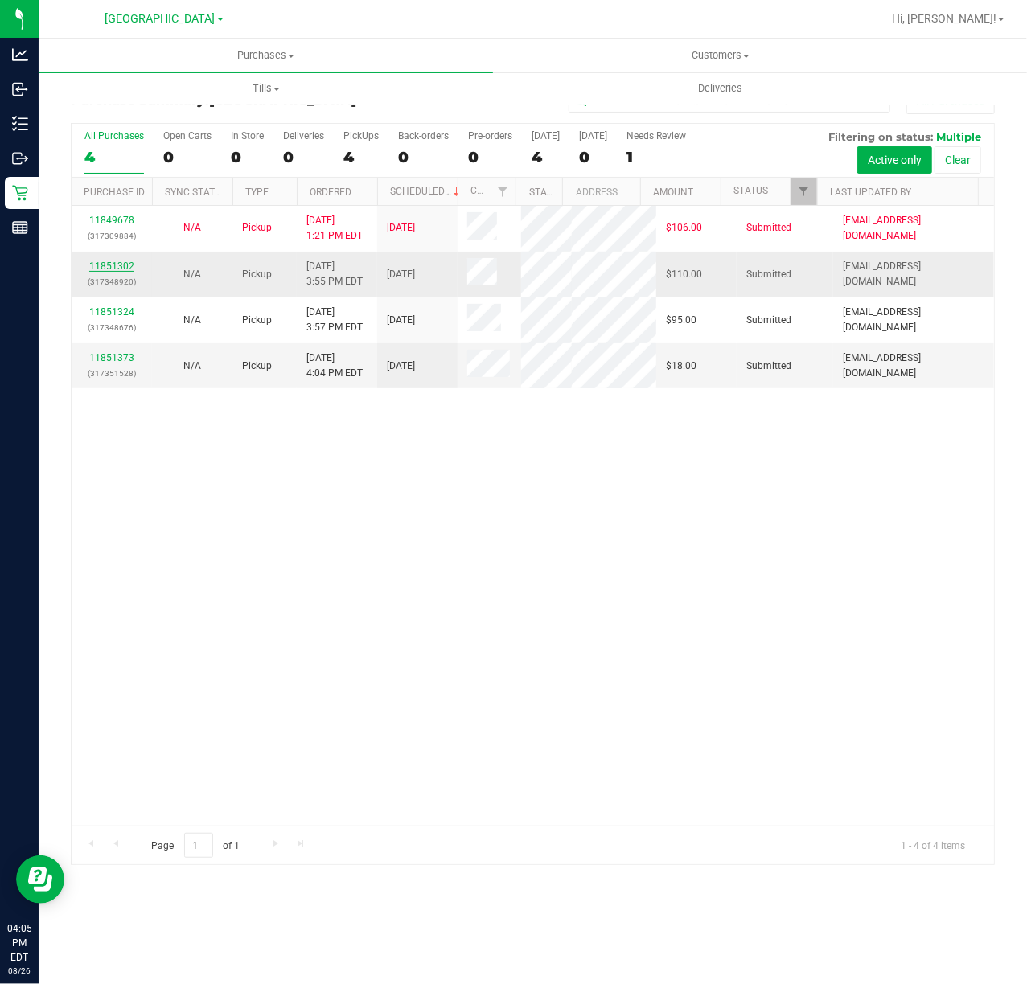
click at [119, 272] on link "11851302" at bounding box center [111, 265] width 45 height 11
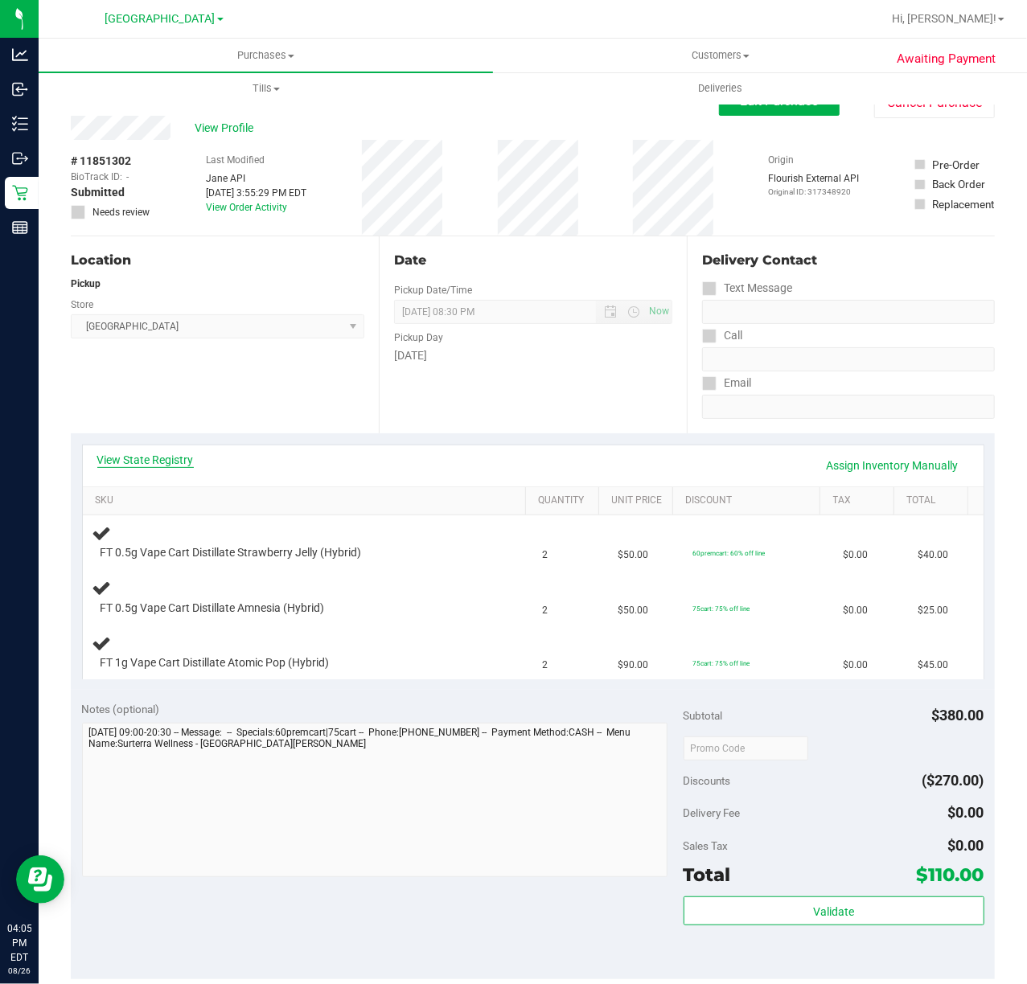
click at [145, 457] on link "View State Registry" at bounding box center [145, 460] width 96 height 16
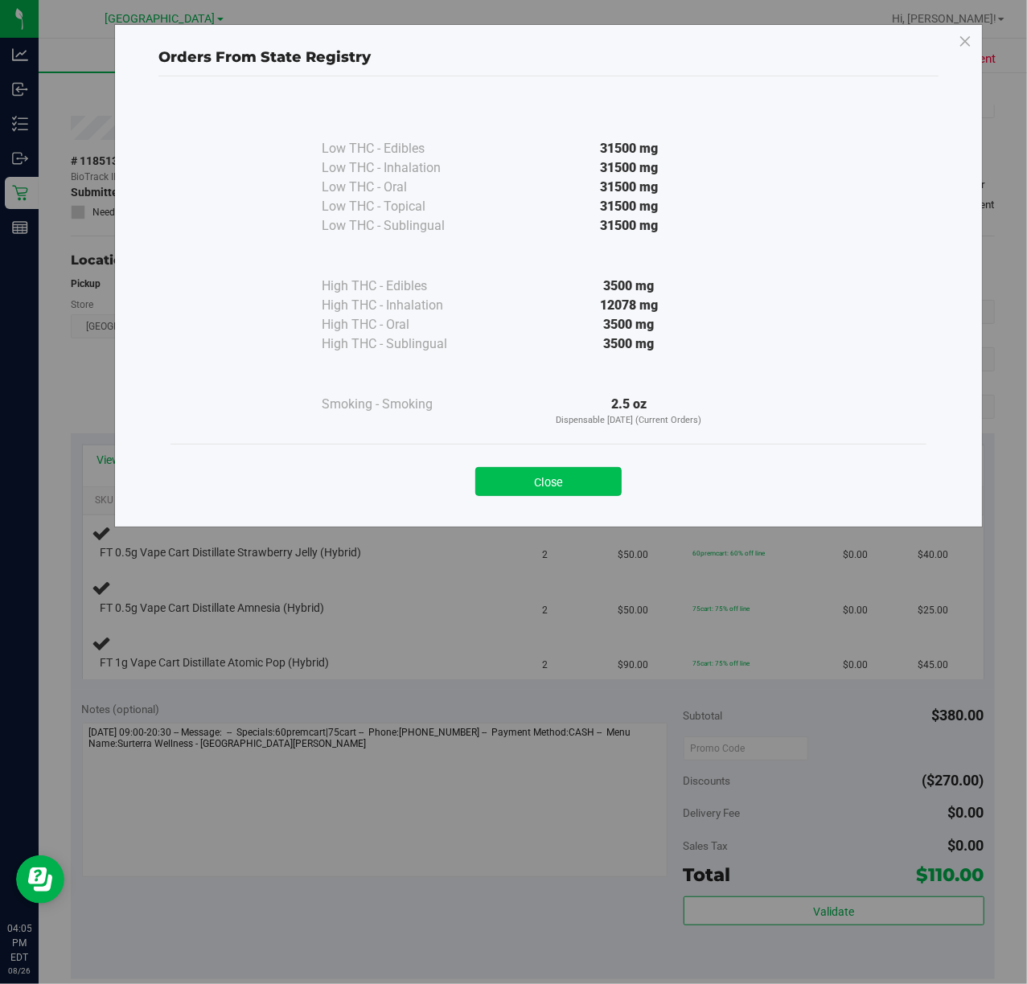
click at [568, 474] on button "Close" at bounding box center [548, 481] width 146 height 29
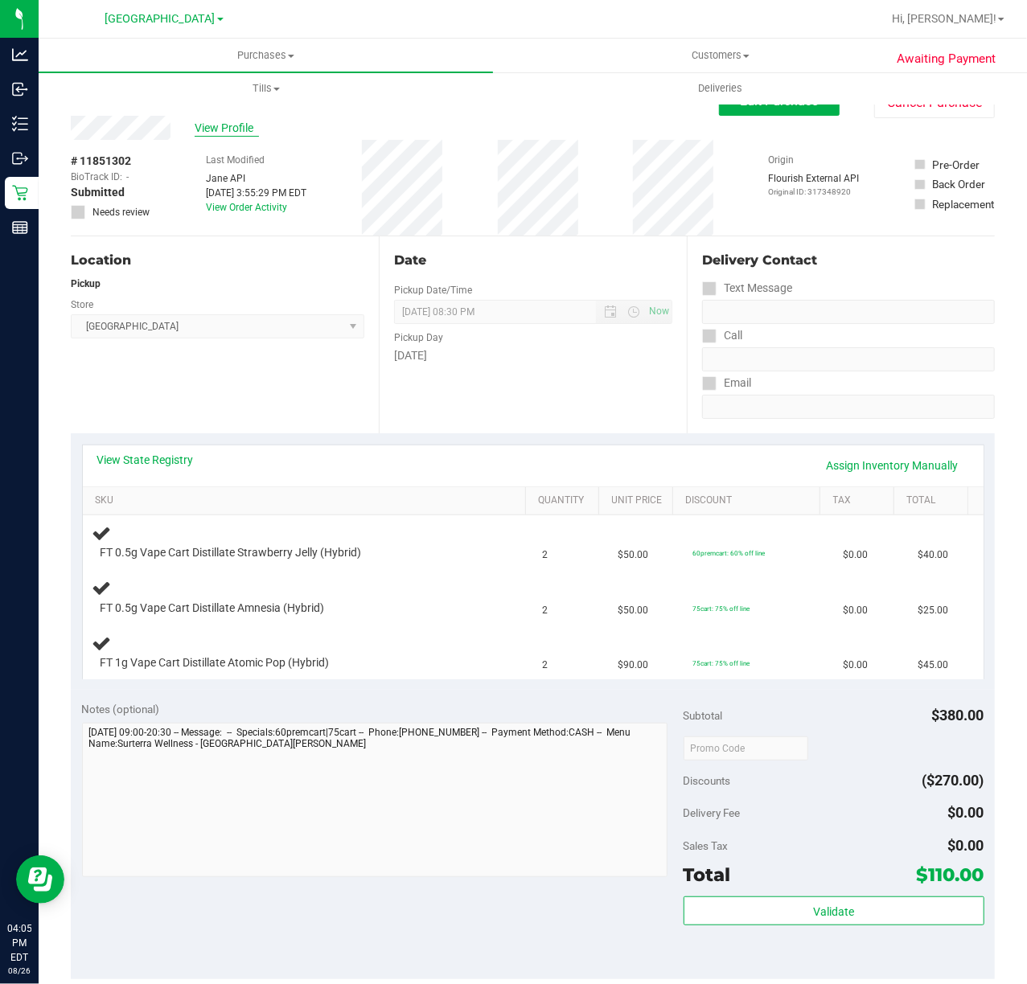
click at [210, 121] on span "View Profile" at bounding box center [227, 128] width 64 height 17
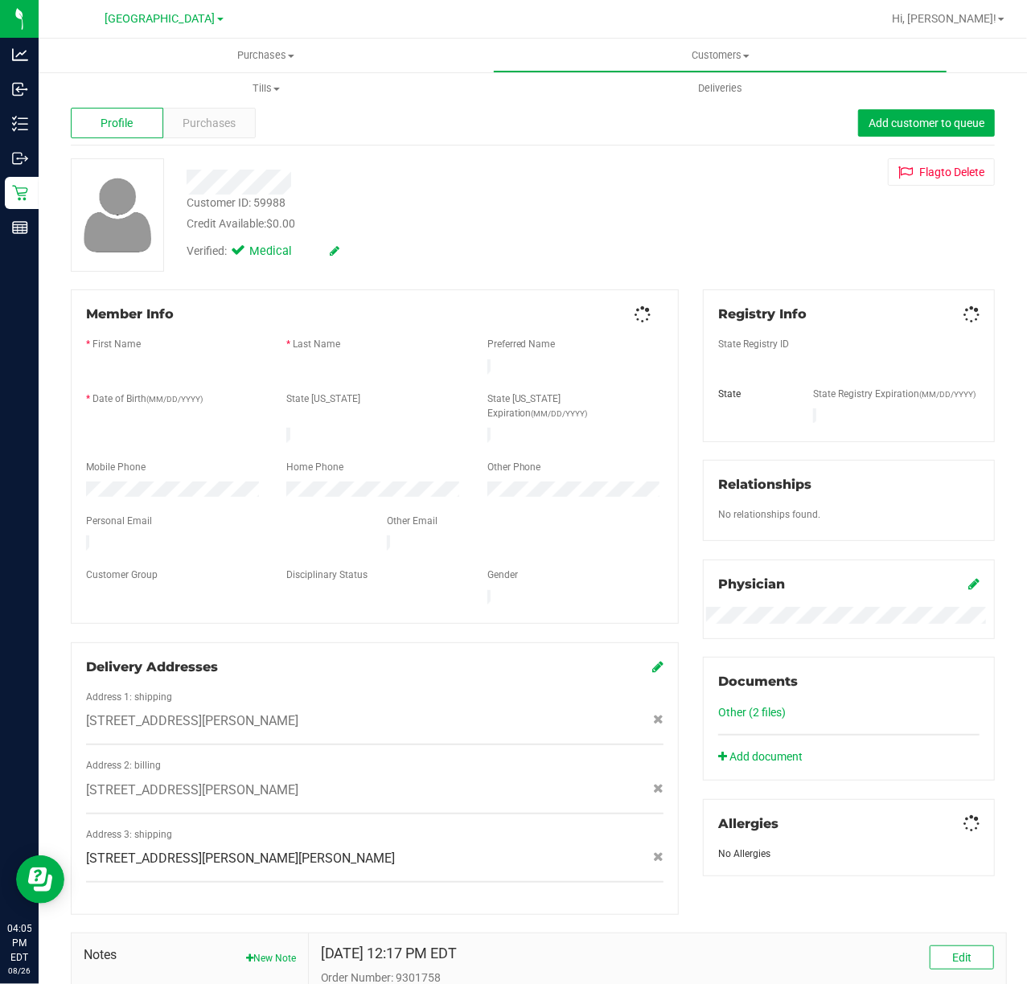
click at [219, 125] on span "Purchases" at bounding box center [209, 123] width 53 height 17
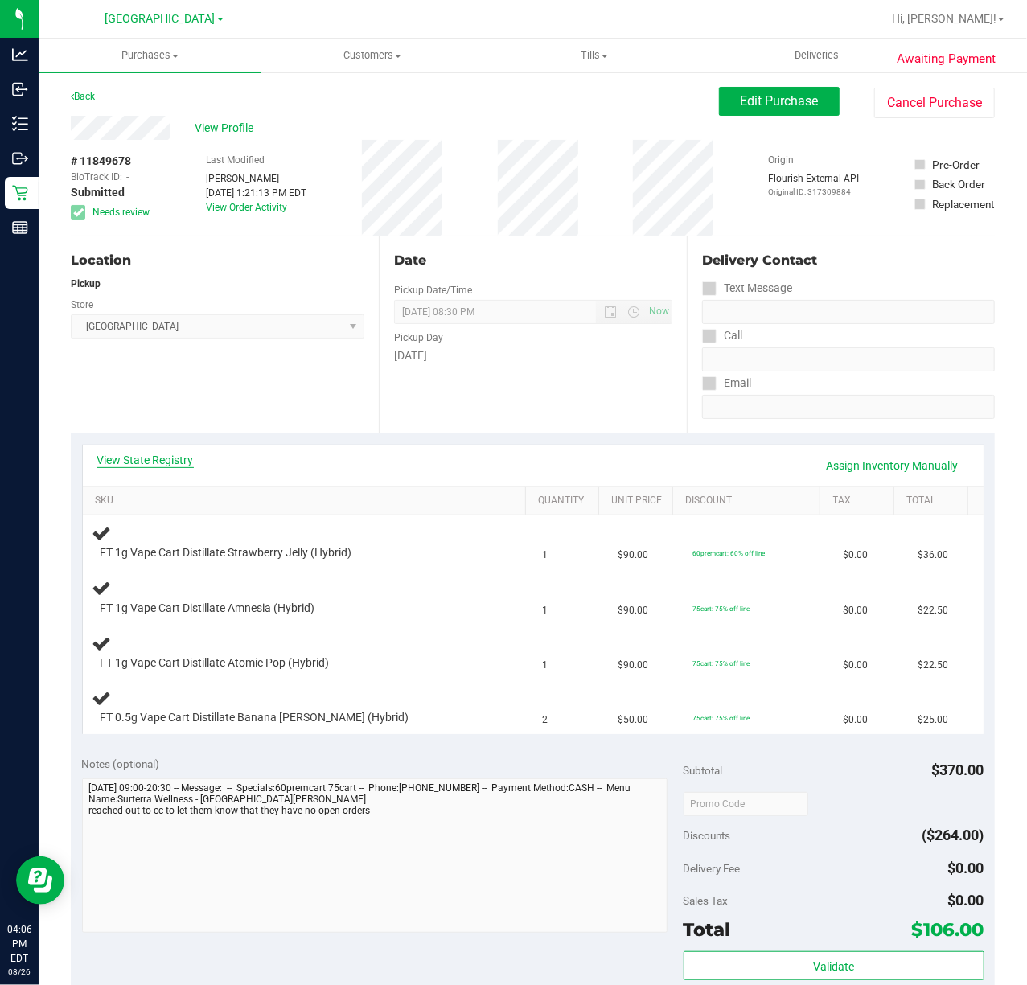
click at [184, 461] on link "View State Registry" at bounding box center [145, 460] width 96 height 16
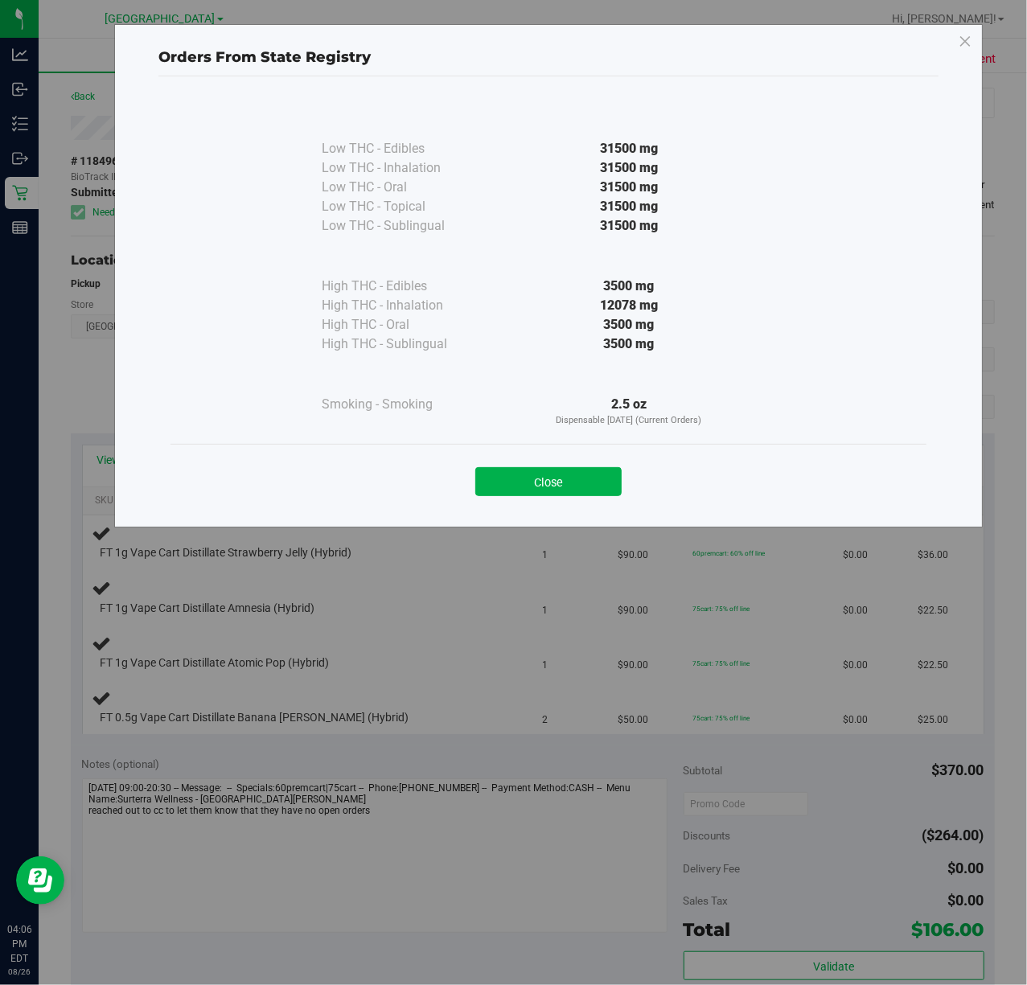
drag, startPoint x: 548, startPoint y: 479, endPoint x: 531, endPoint y: 397, distance: 83.7
click at [548, 480] on button "Close" at bounding box center [548, 481] width 146 height 29
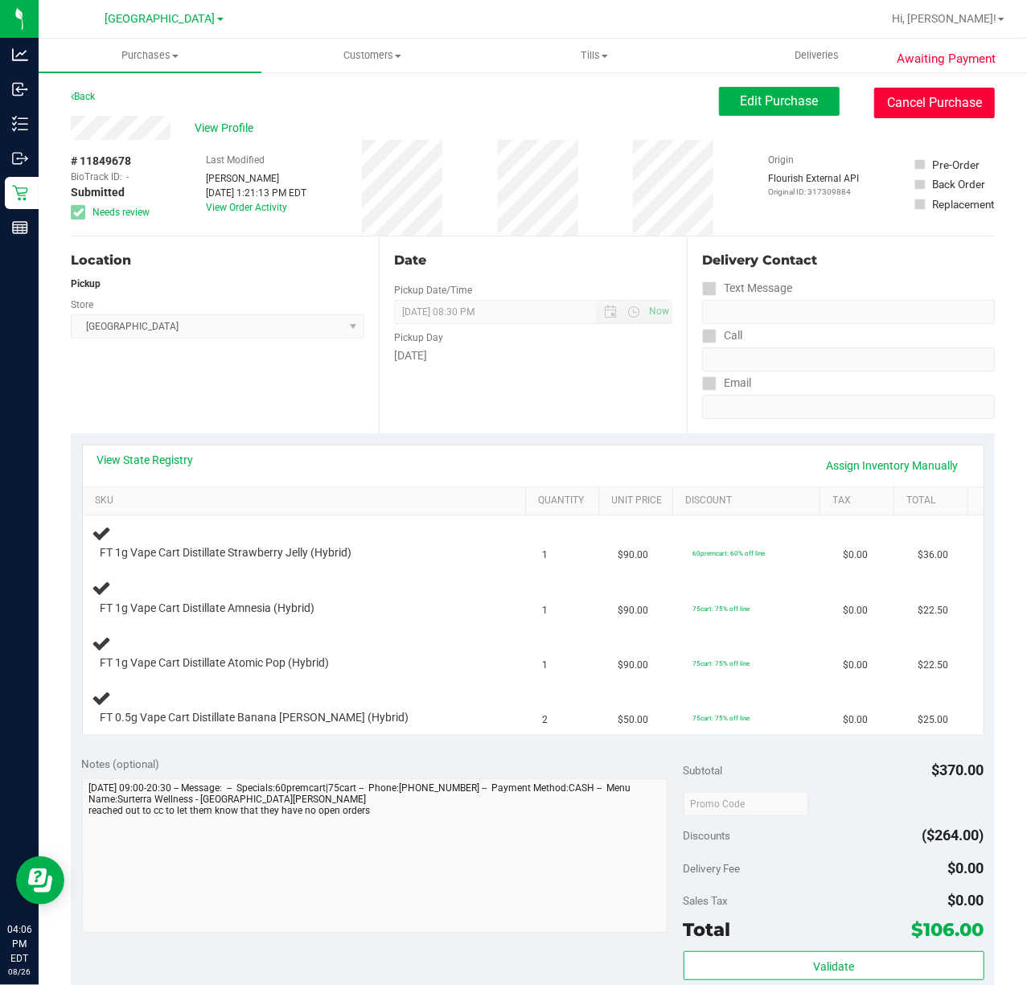
click at [941, 100] on button "Cancel Purchase" at bounding box center [934, 103] width 121 height 31
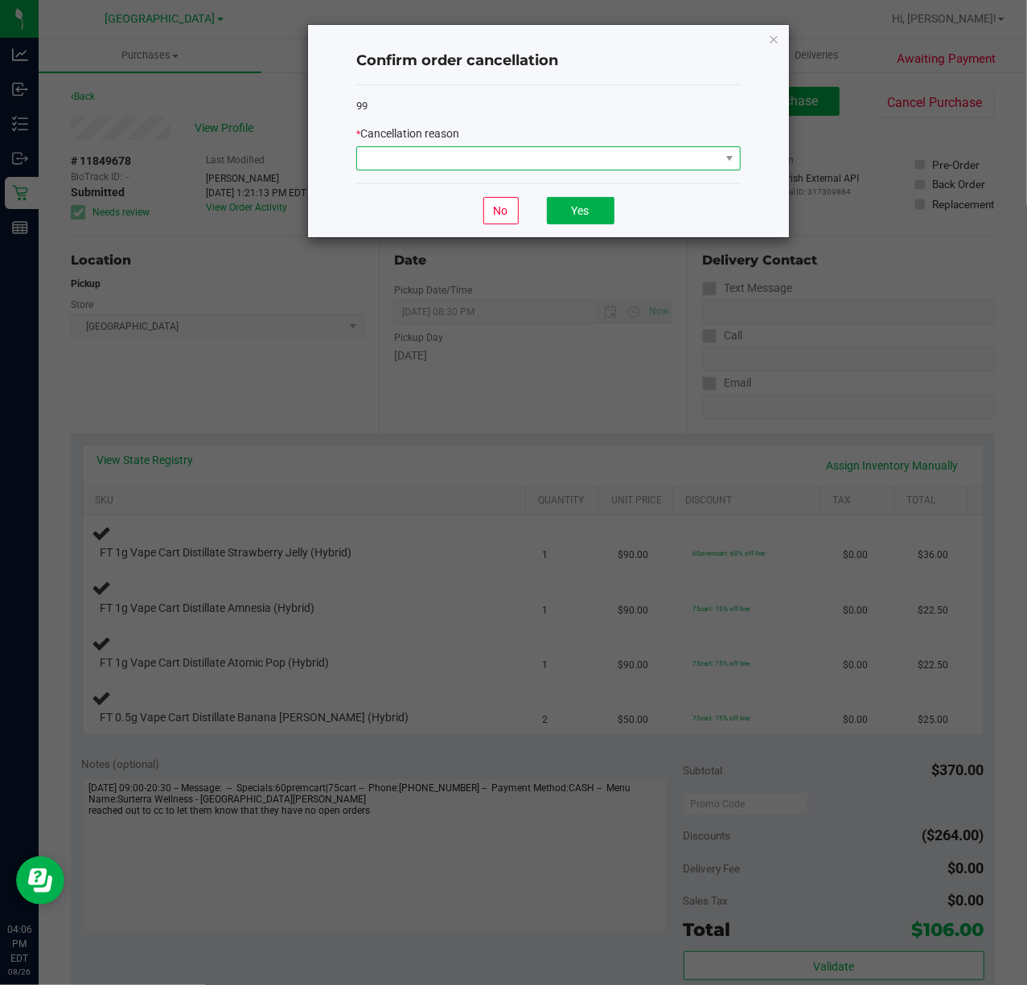
click at [632, 158] on span at bounding box center [538, 158] width 363 height 23
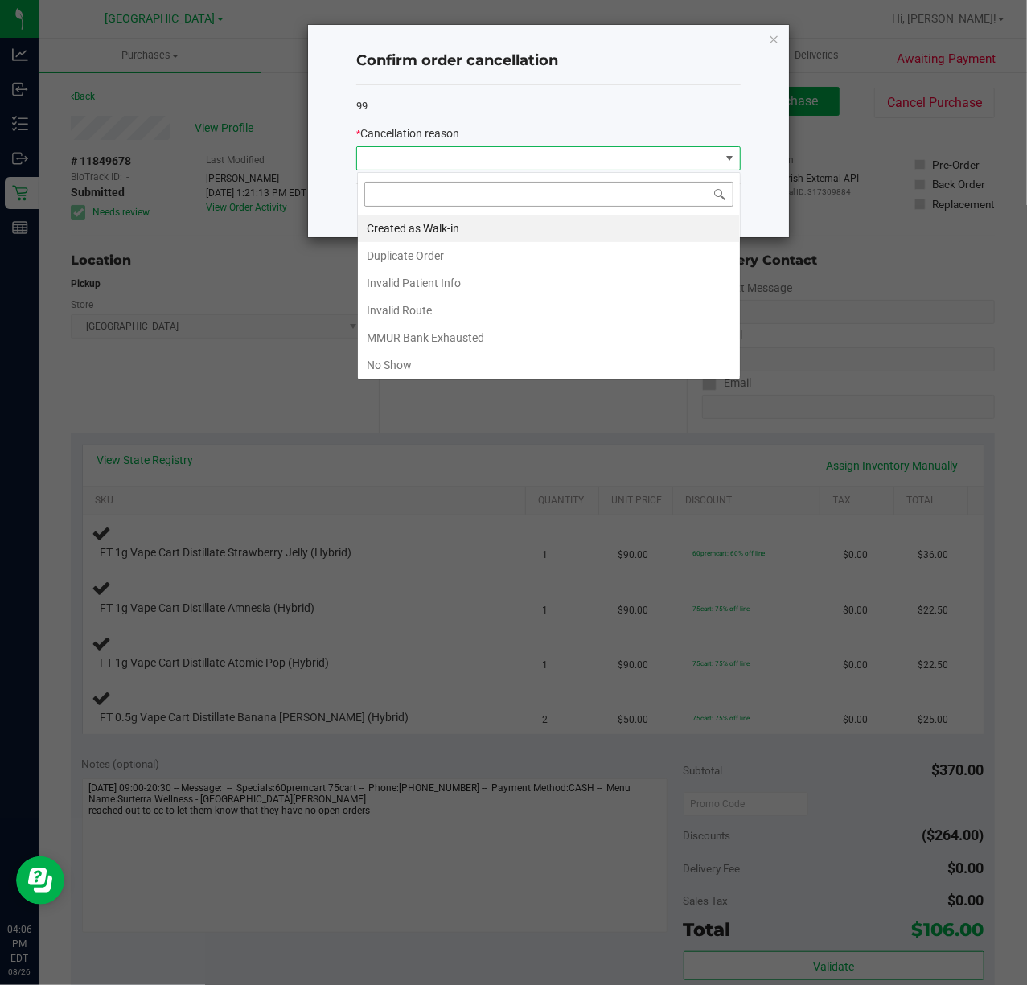
scroll to position [24, 383]
click at [464, 362] on li "No Show" at bounding box center [549, 364] width 382 height 27
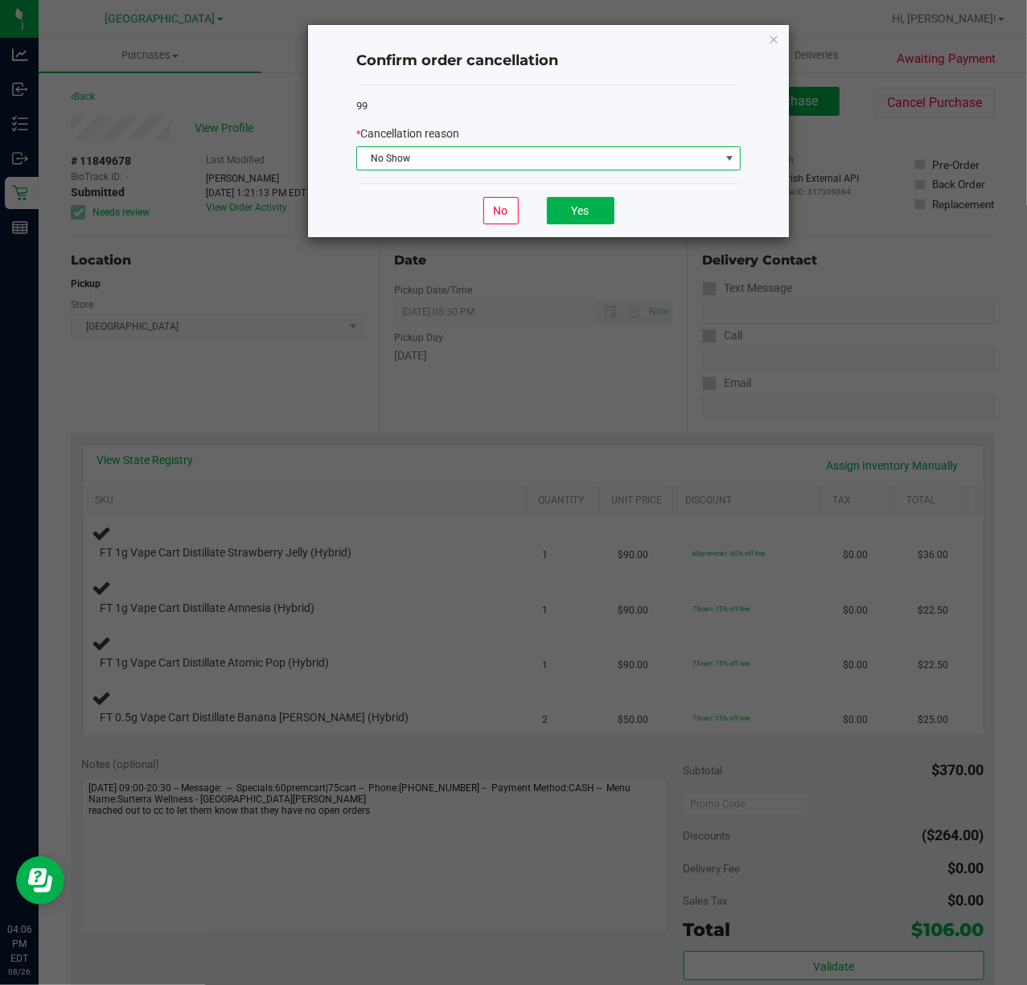
click at [585, 159] on span "No Show" at bounding box center [538, 158] width 363 height 23
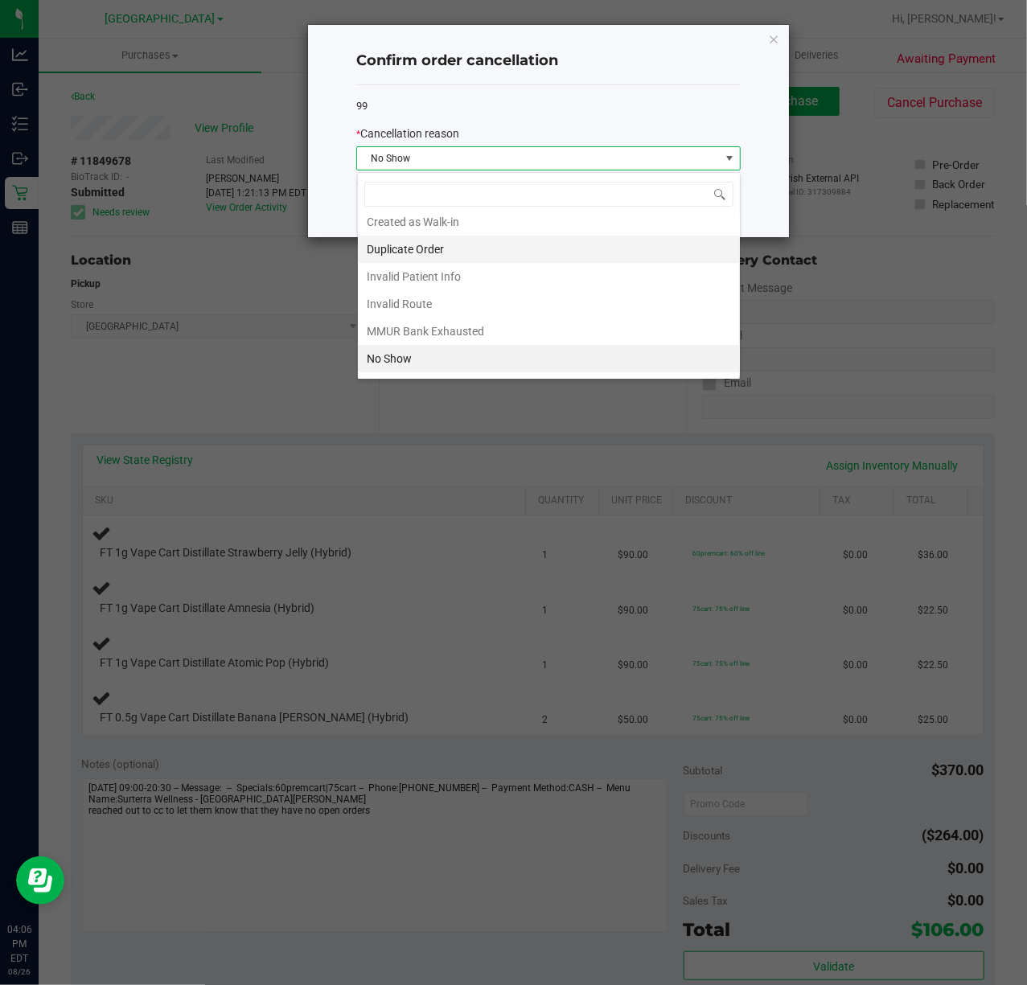
click at [518, 251] on li "Duplicate Order" at bounding box center [549, 249] width 382 height 27
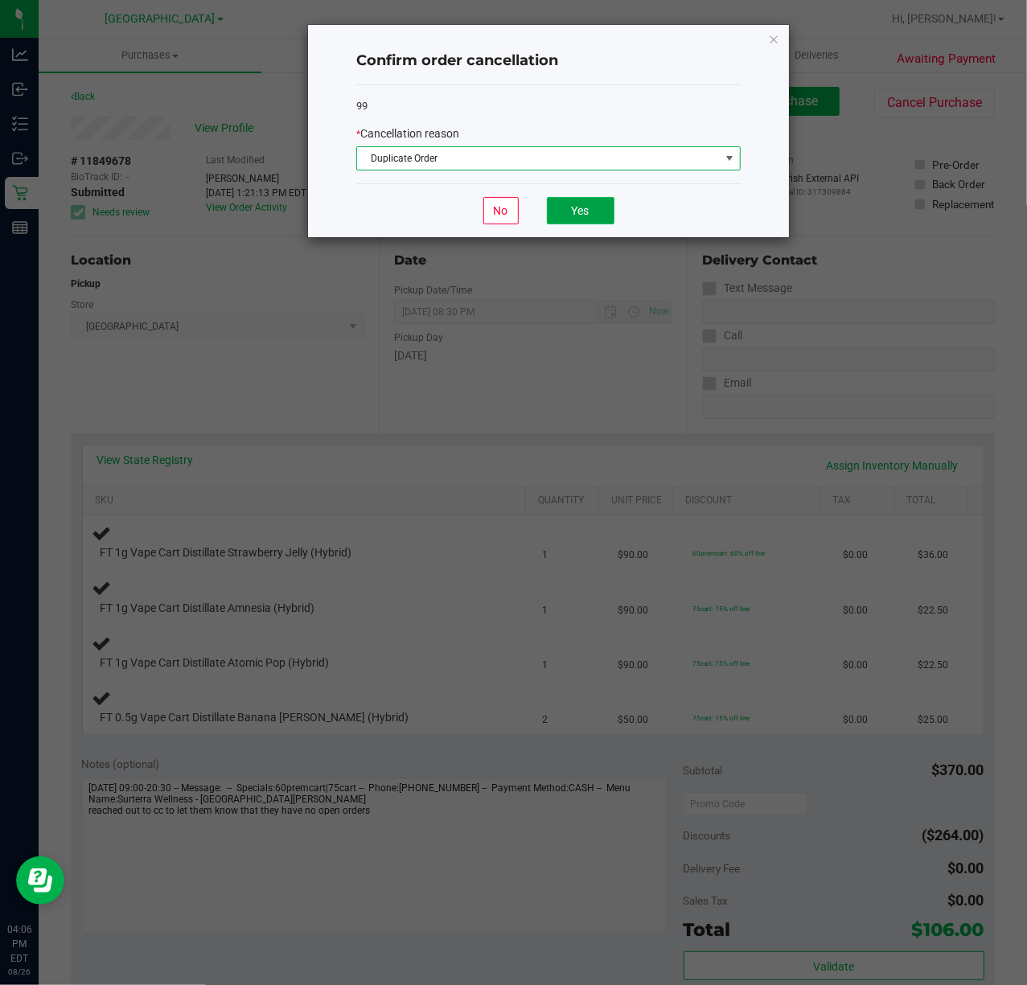
click at [587, 215] on button "Yes" at bounding box center [581, 210] width 68 height 27
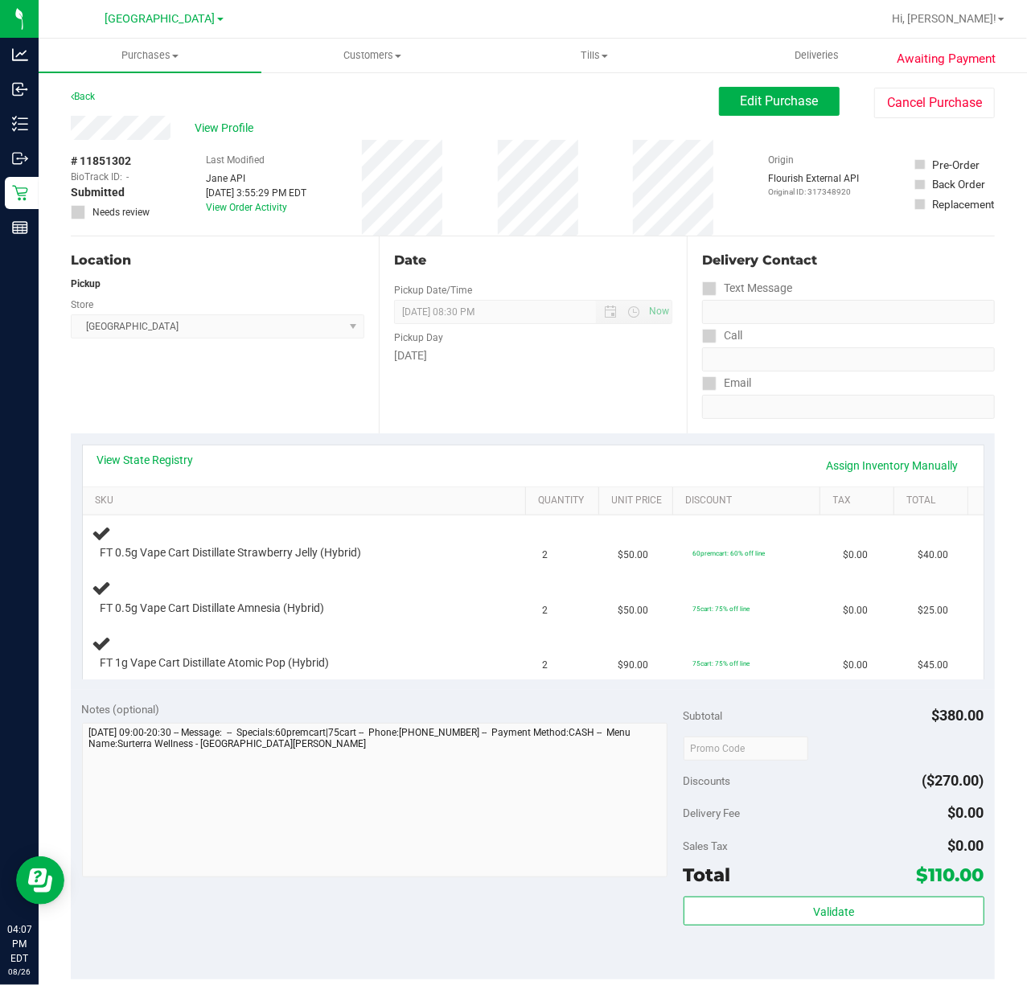
click at [534, 368] on div "Date Pickup Date/Time 08/26/2025 Now 08/26/2025 08:30 PM Now Pickup Day Tuesday" at bounding box center [533, 334] width 308 height 197
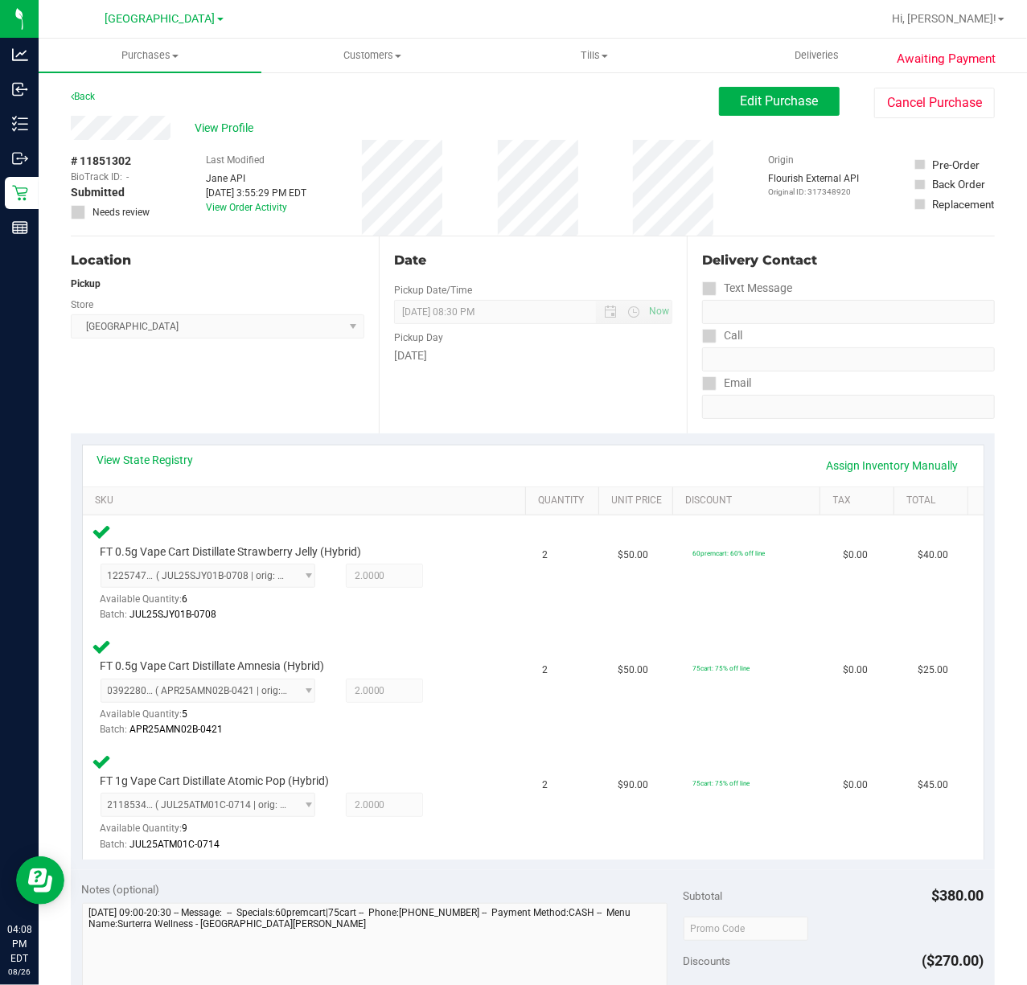
scroll to position [535, 0]
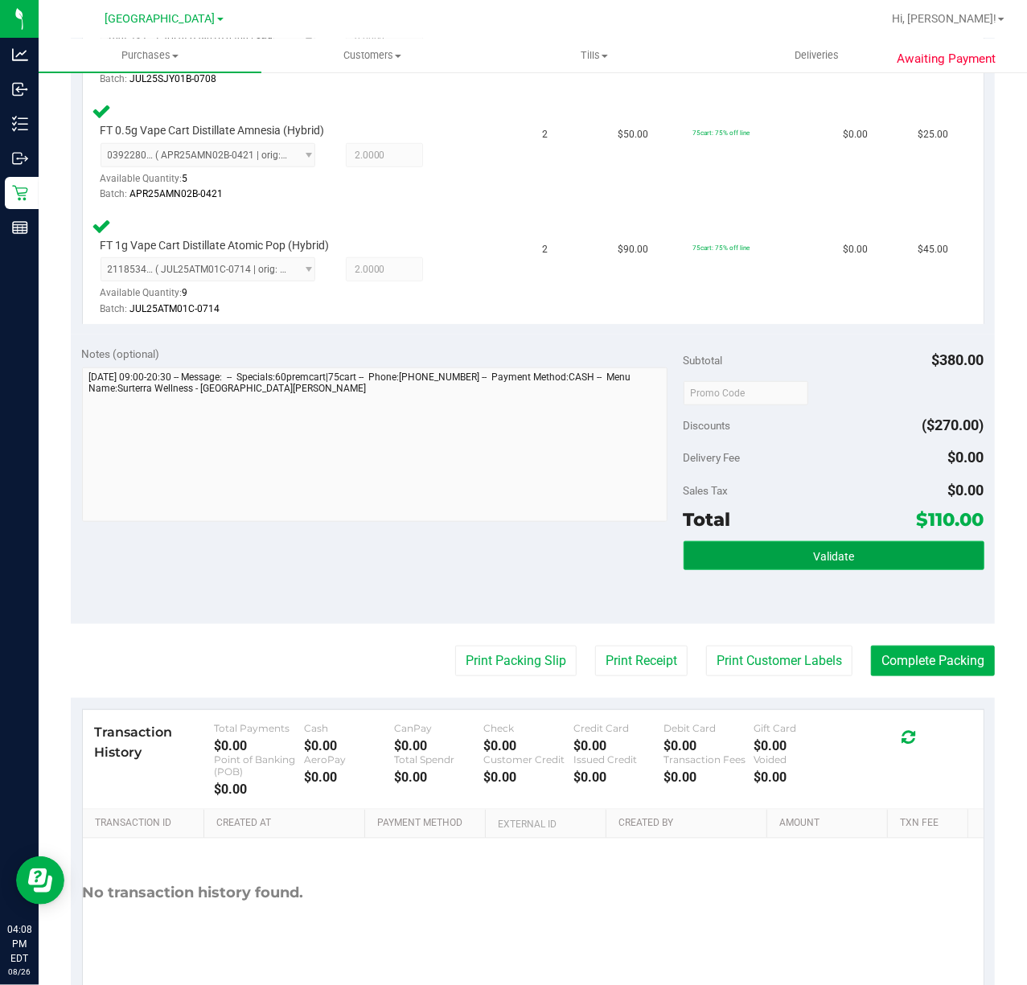
click at [770, 551] on button "Validate" at bounding box center [833, 555] width 301 height 29
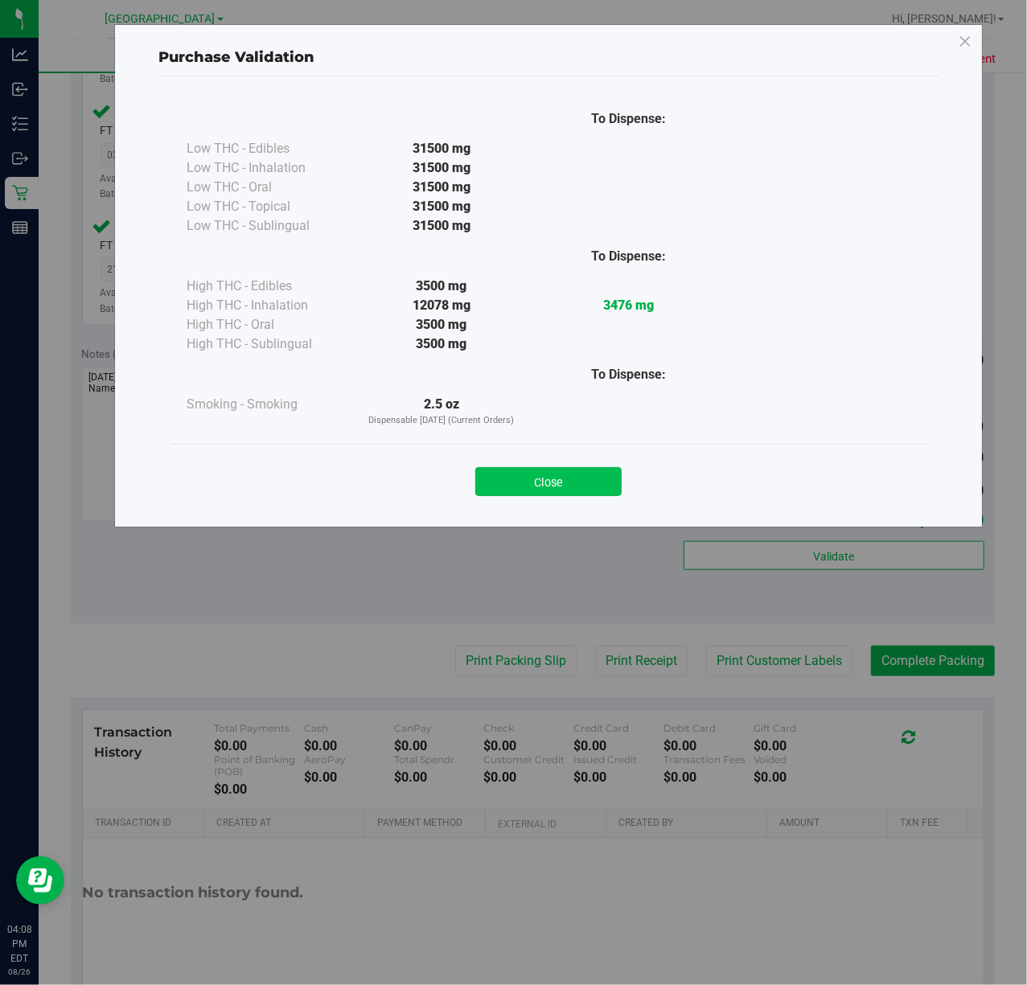
click at [576, 473] on button "Close" at bounding box center [548, 481] width 146 height 29
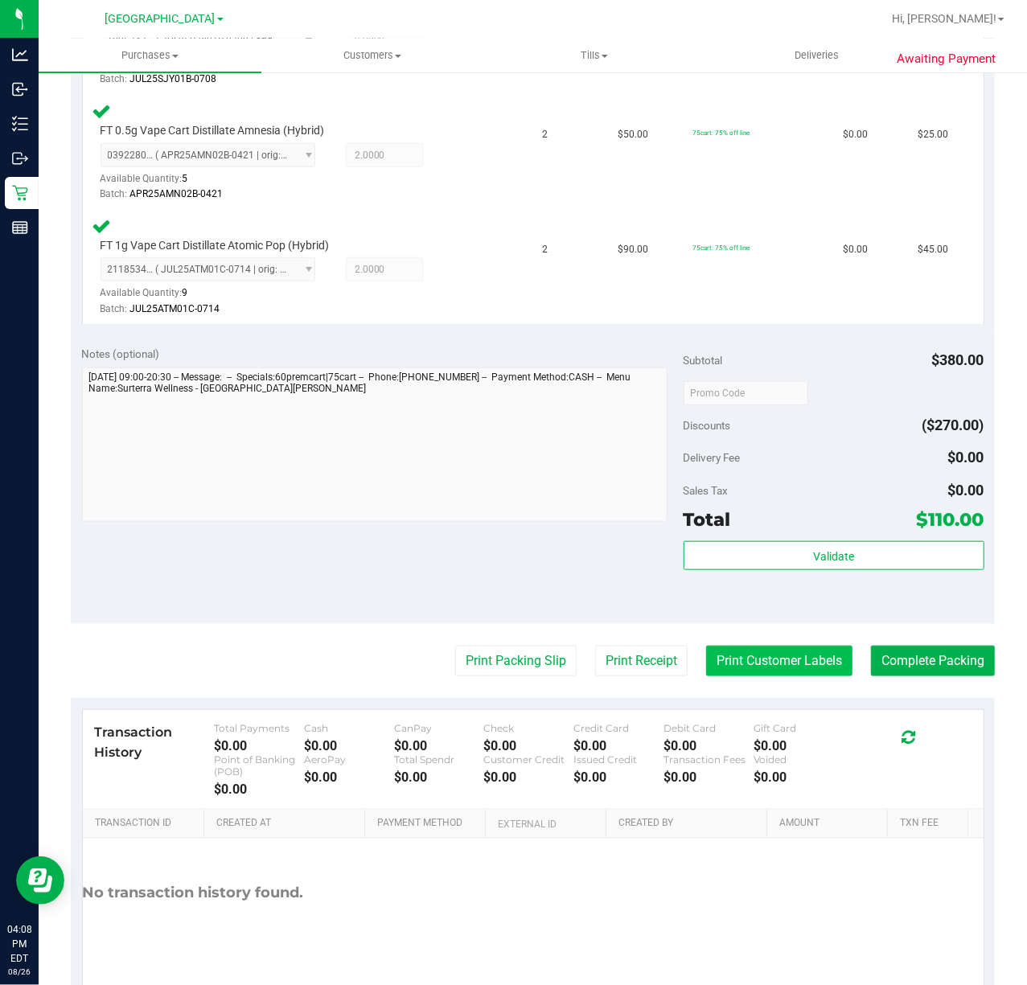
click at [757, 669] on button "Print Customer Labels" at bounding box center [779, 661] width 146 height 31
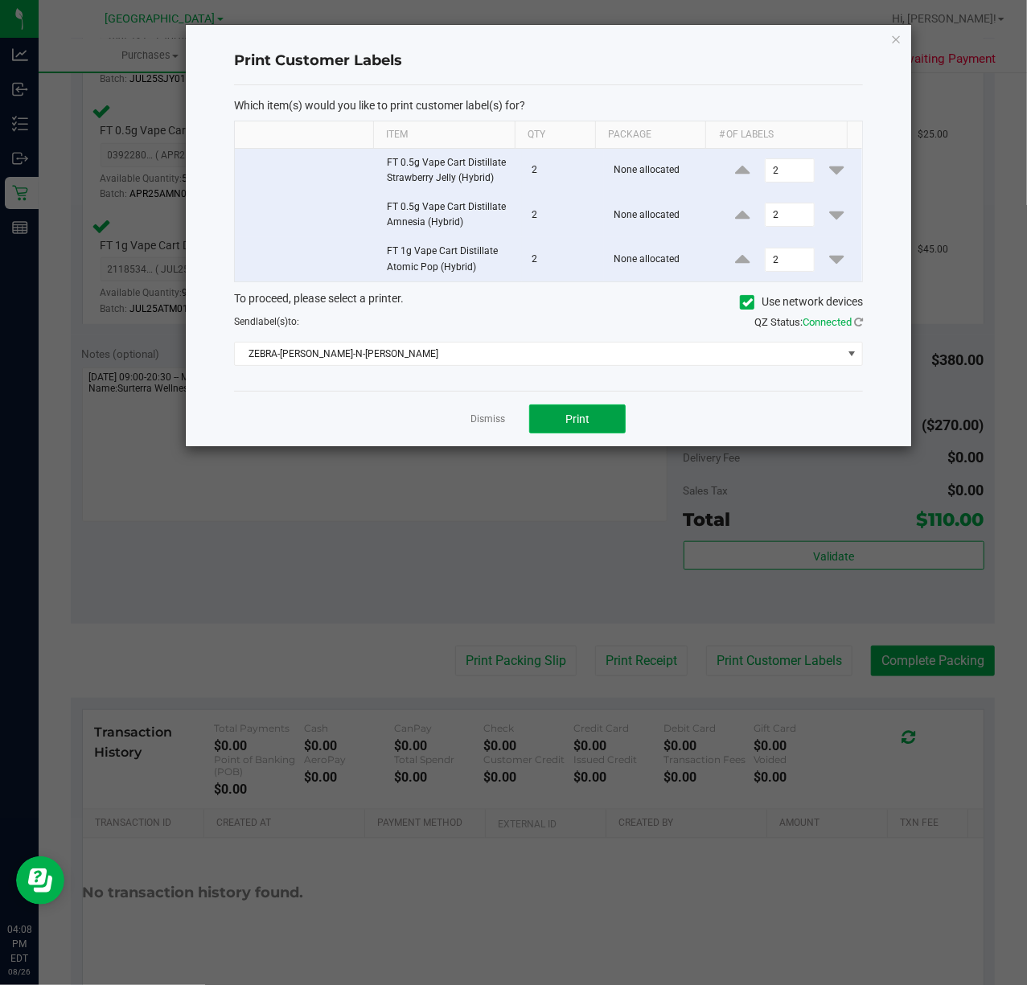
click at [602, 423] on button "Print" at bounding box center [577, 418] width 96 height 29
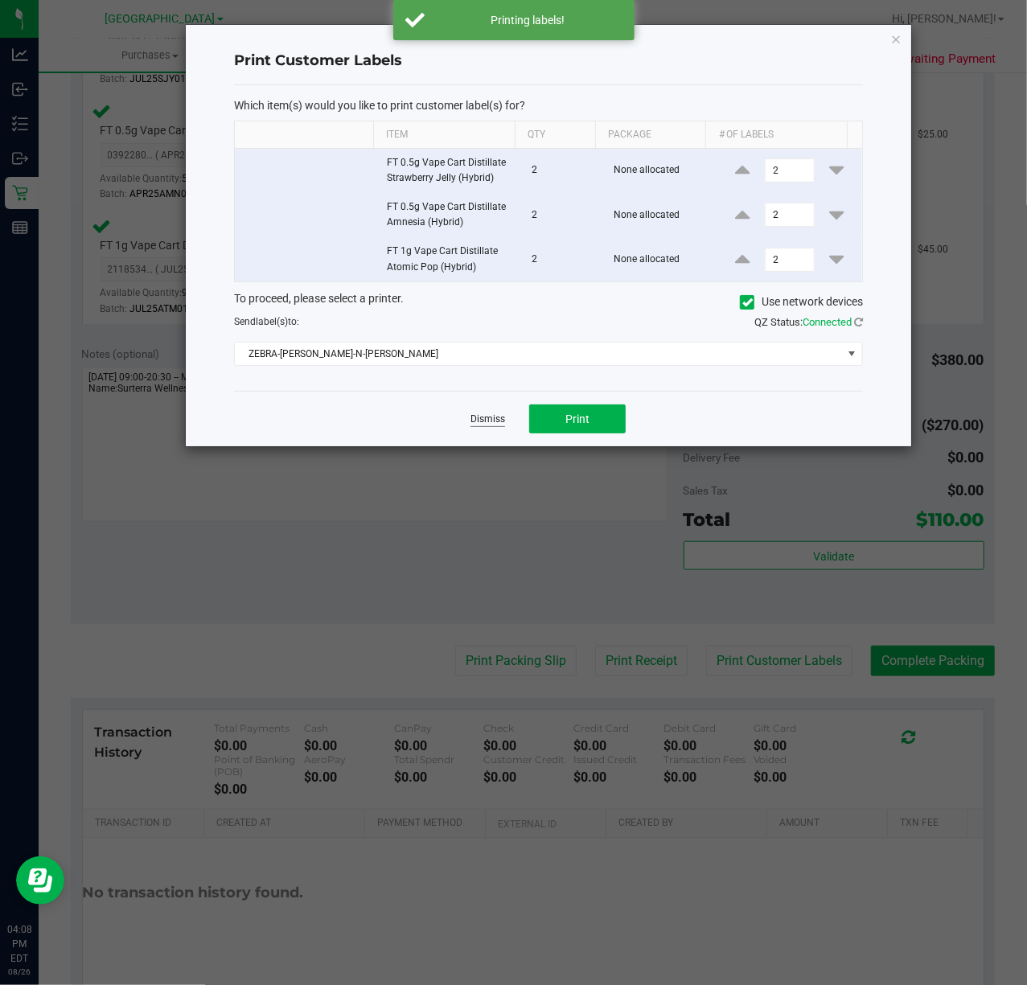
click at [497, 422] on link "Dismiss" at bounding box center [487, 419] width 35 height 14
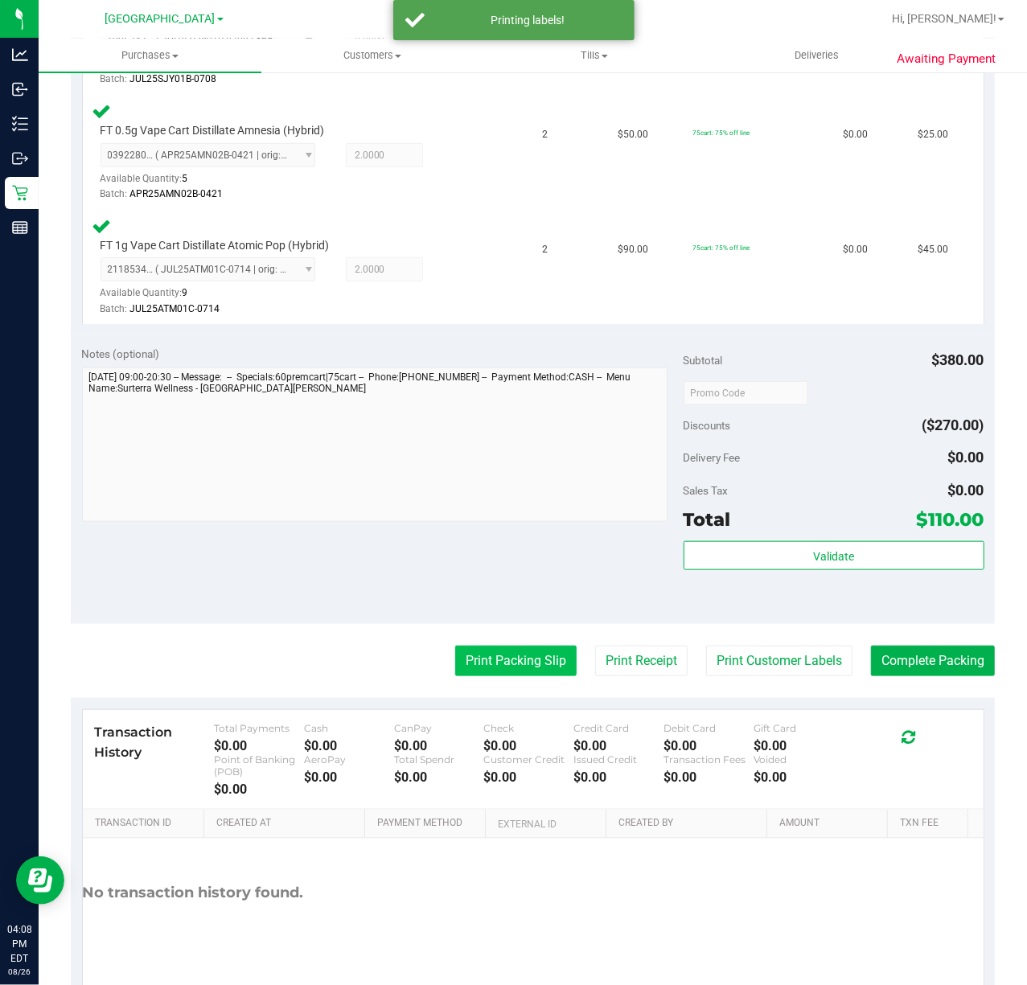
click at [519, 661] on button "Print Packing Slip" at bounding box center [515, 661] width 121 height 31
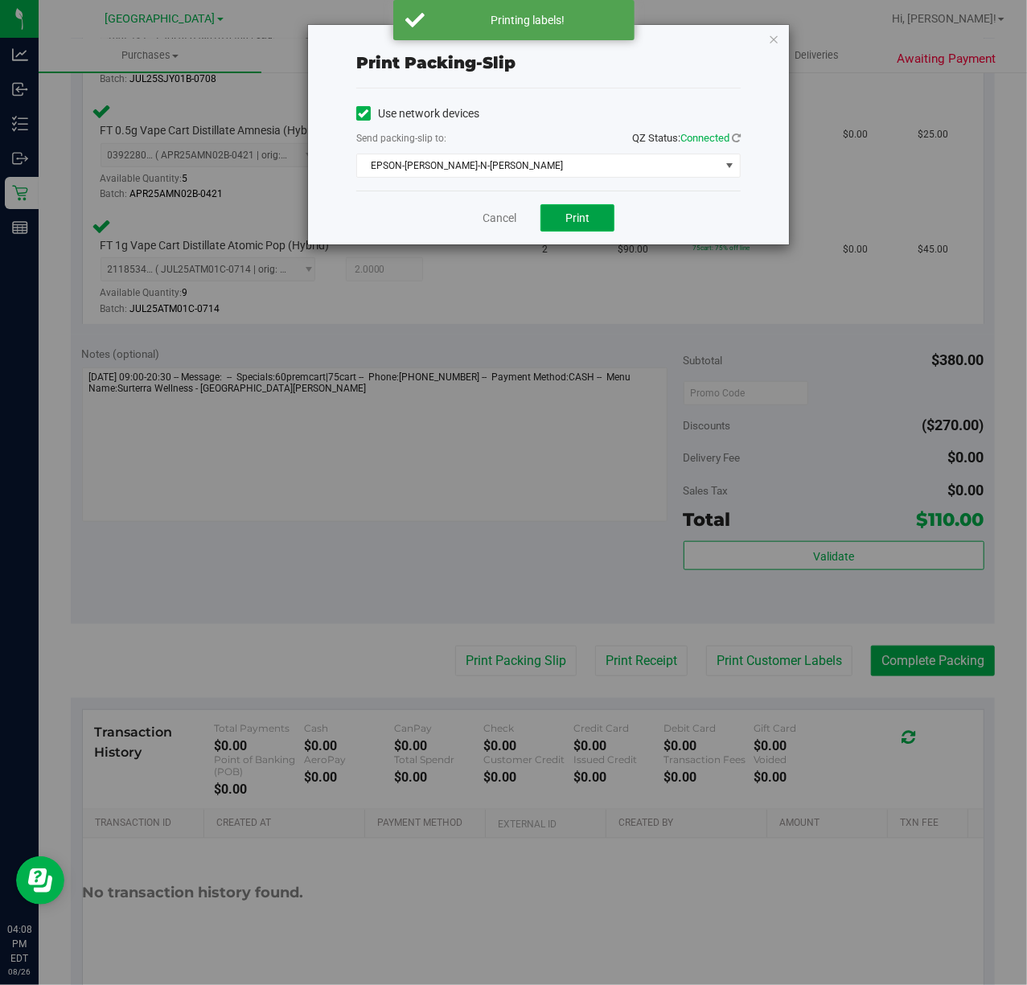
click at [584, 215] on span "Print" at bounding box center [577, 217] width 24 height 13
click at [712, 210] on div "Cancel Print" at bounding box center [548, 218] width 384 height 54
click at [495, 228] on div "Cancel Print" at bounding box center [548, 218] width 384 height 54
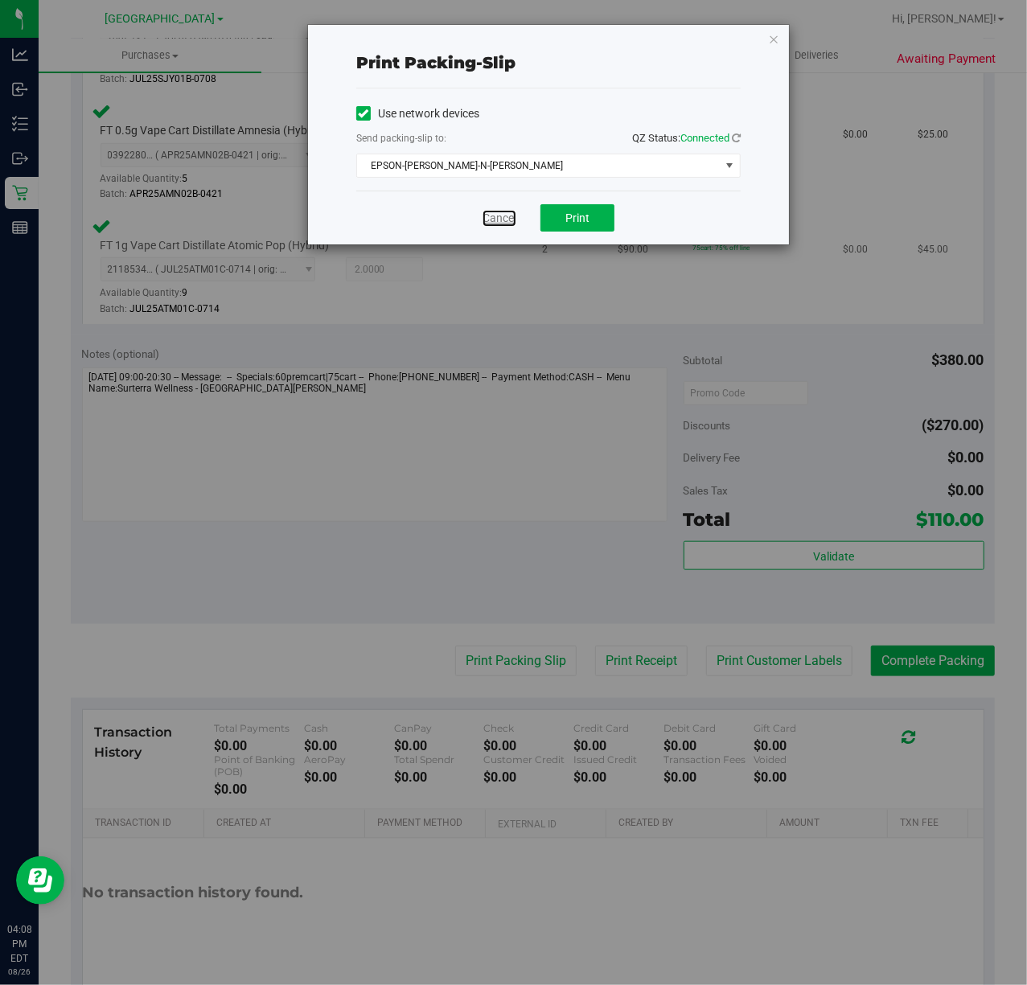
click at [507, 219] on link "Cancel" at bounding box center [499, 218] width 34 height 17
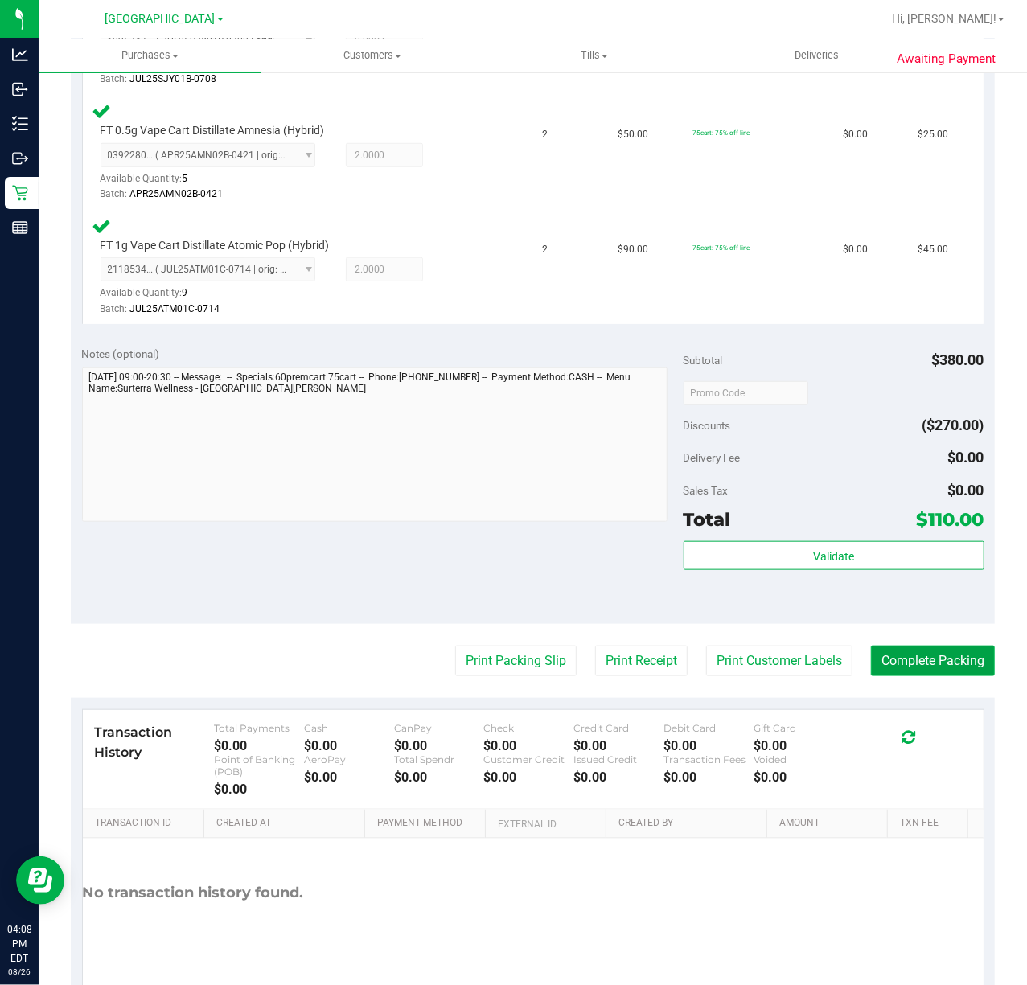
click at [889, 672] on button "Complete Packing" at bounding box center [933, 661] width 124 height 31
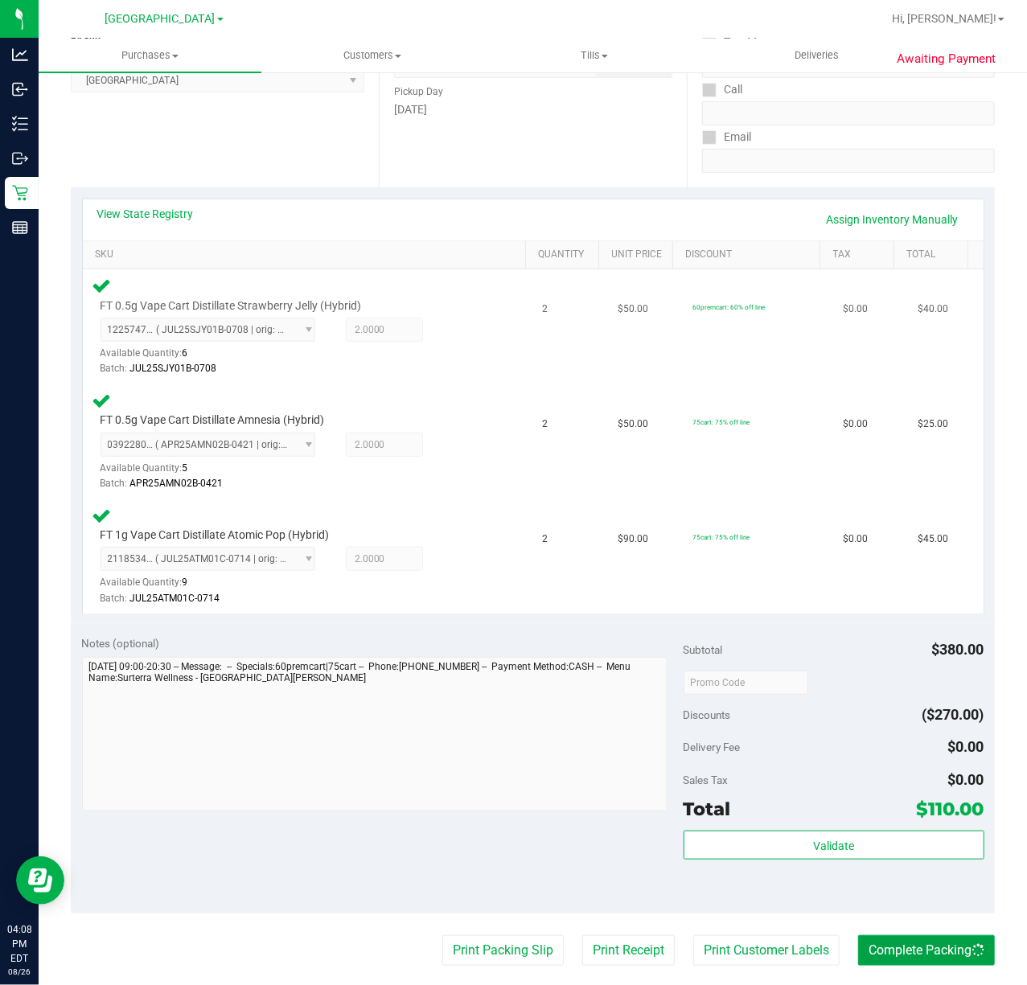
scroll to position [0, 0]
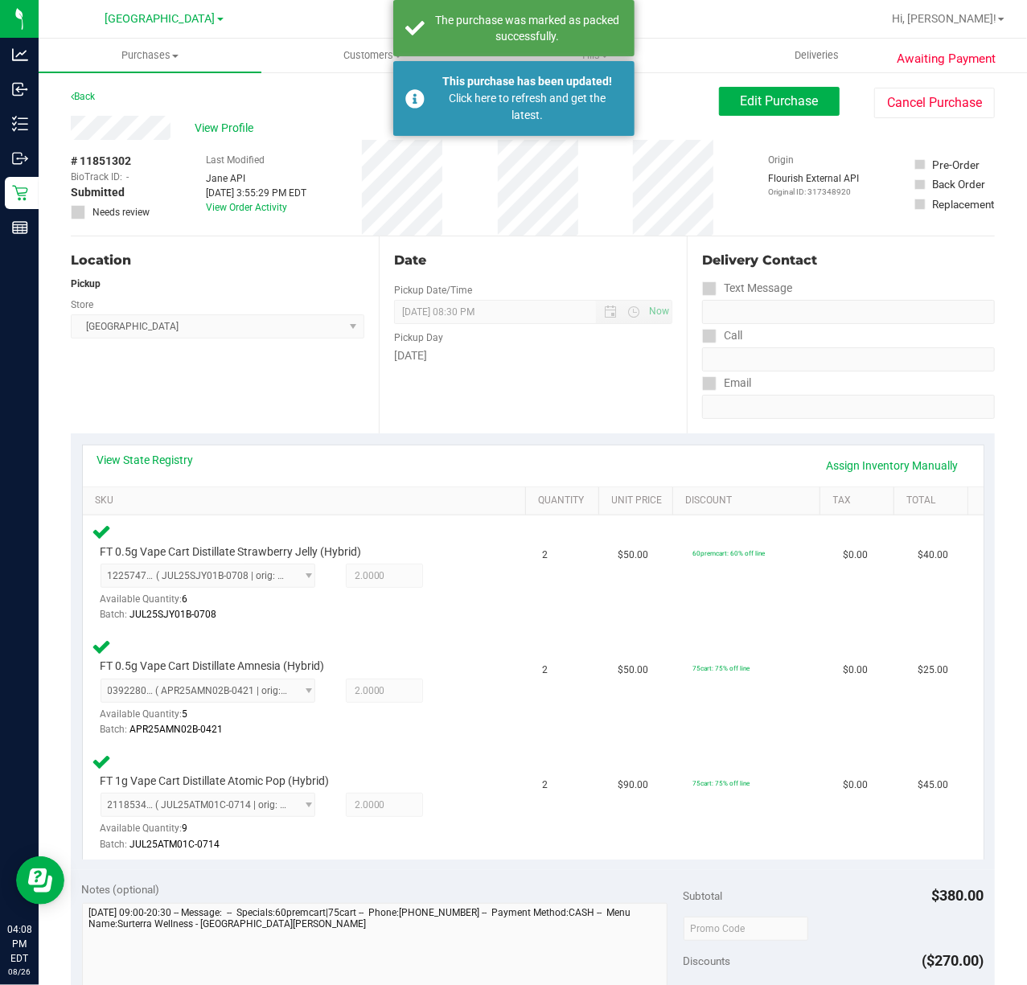
click at [569, 428] on div "Date Pickup Date/Time 08/26/2025 Now 08/26/2025 08:30 PM Now Pickup Day Tuesday" at bounding box center [533, 334] width 308 height 197
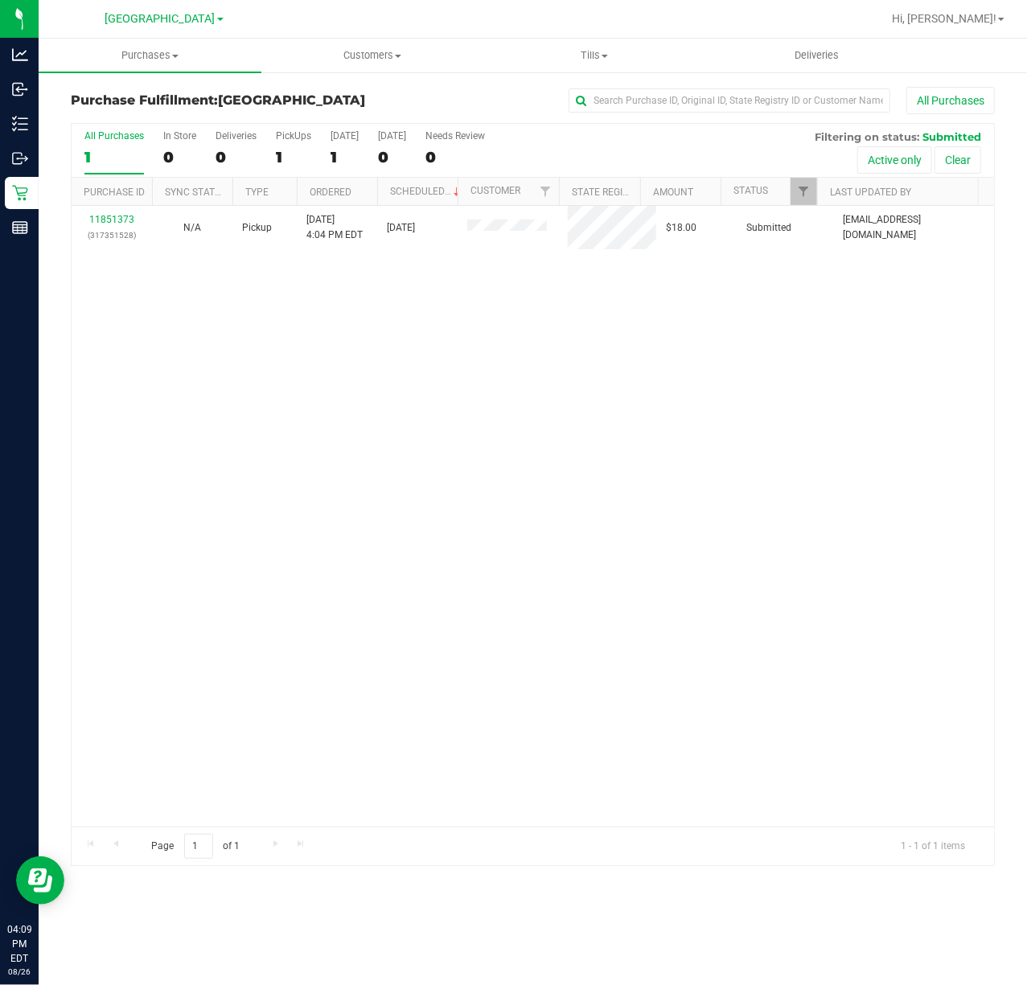
click at [746, 499] on div "11851373 (317351528) N/A Pickup 8/26/2025 4:04 PM EDT 8/26/2025 $18.00 Submitte…" at bounding box center [533, 516] width 922 height 621
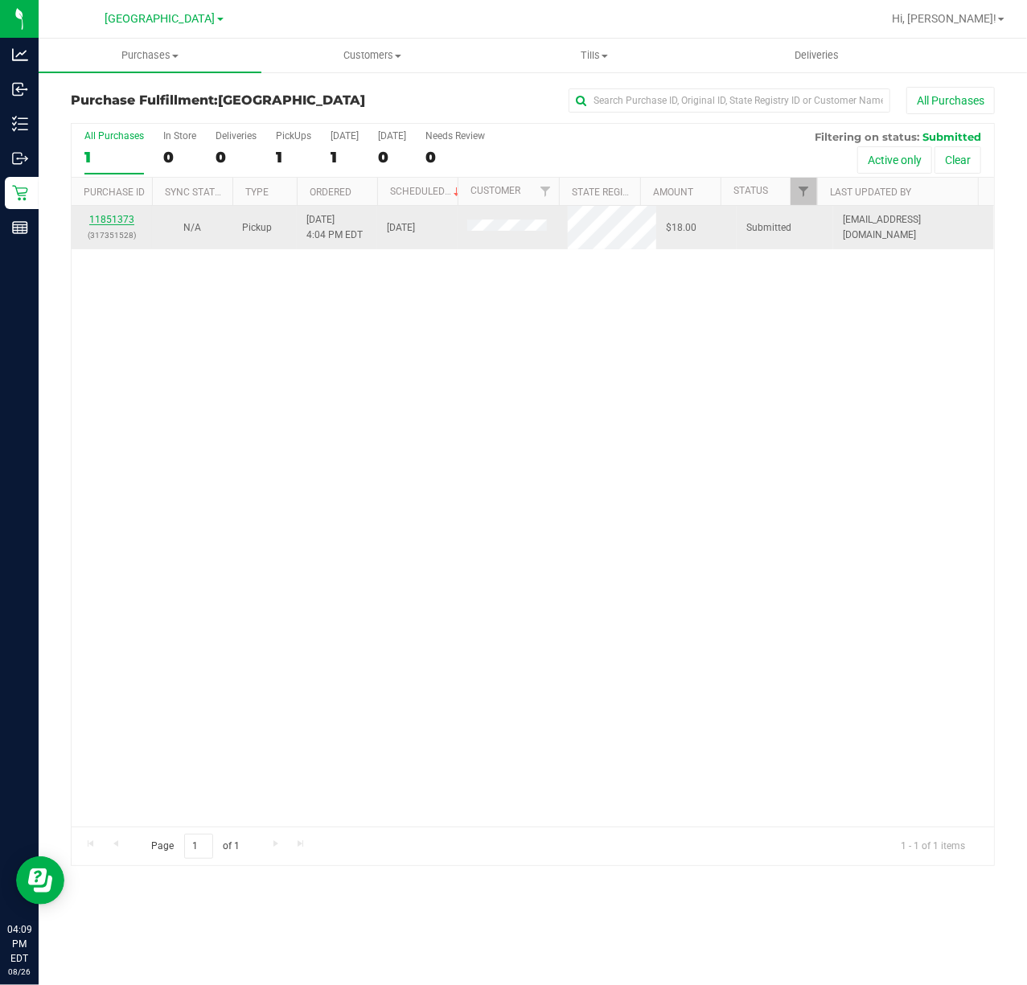
click at [117, 217] on link "11851373" at bounding box center [111, 219] width 45 height 11
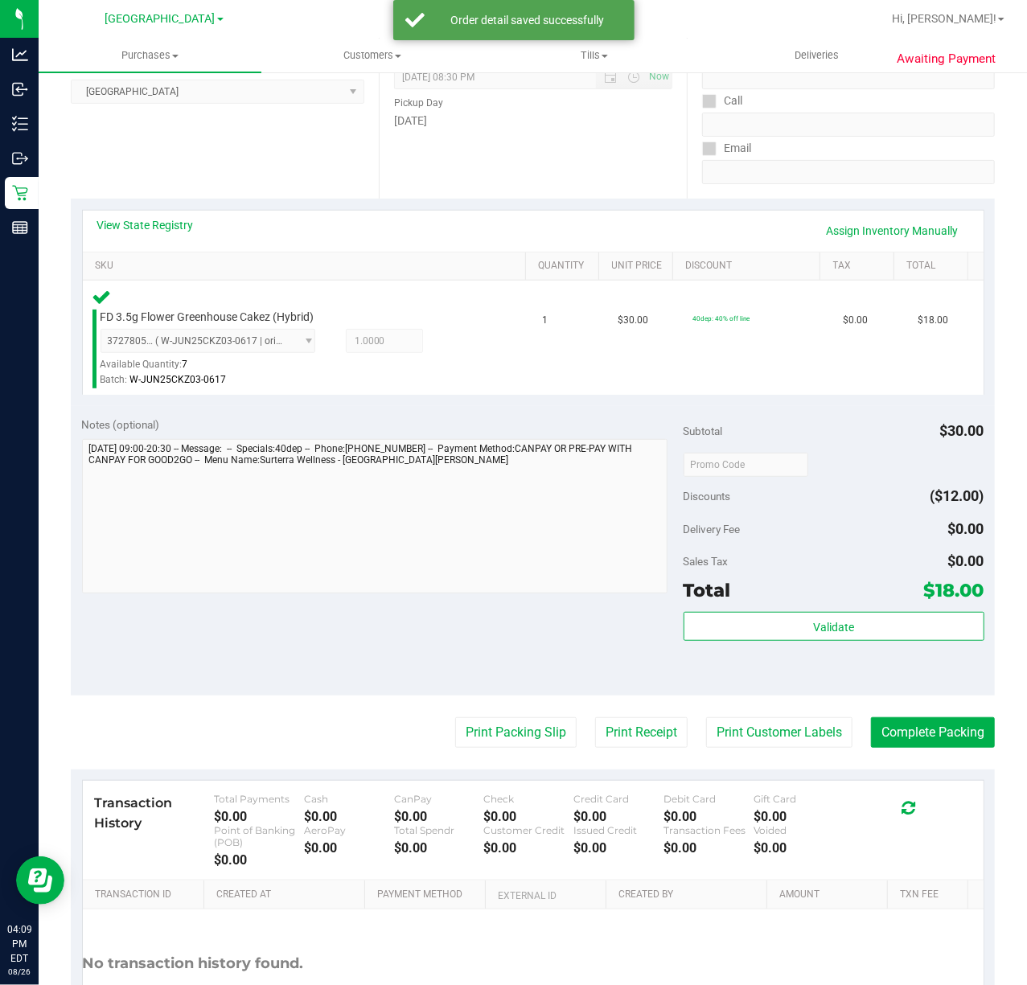
scroll to position [236, 0]
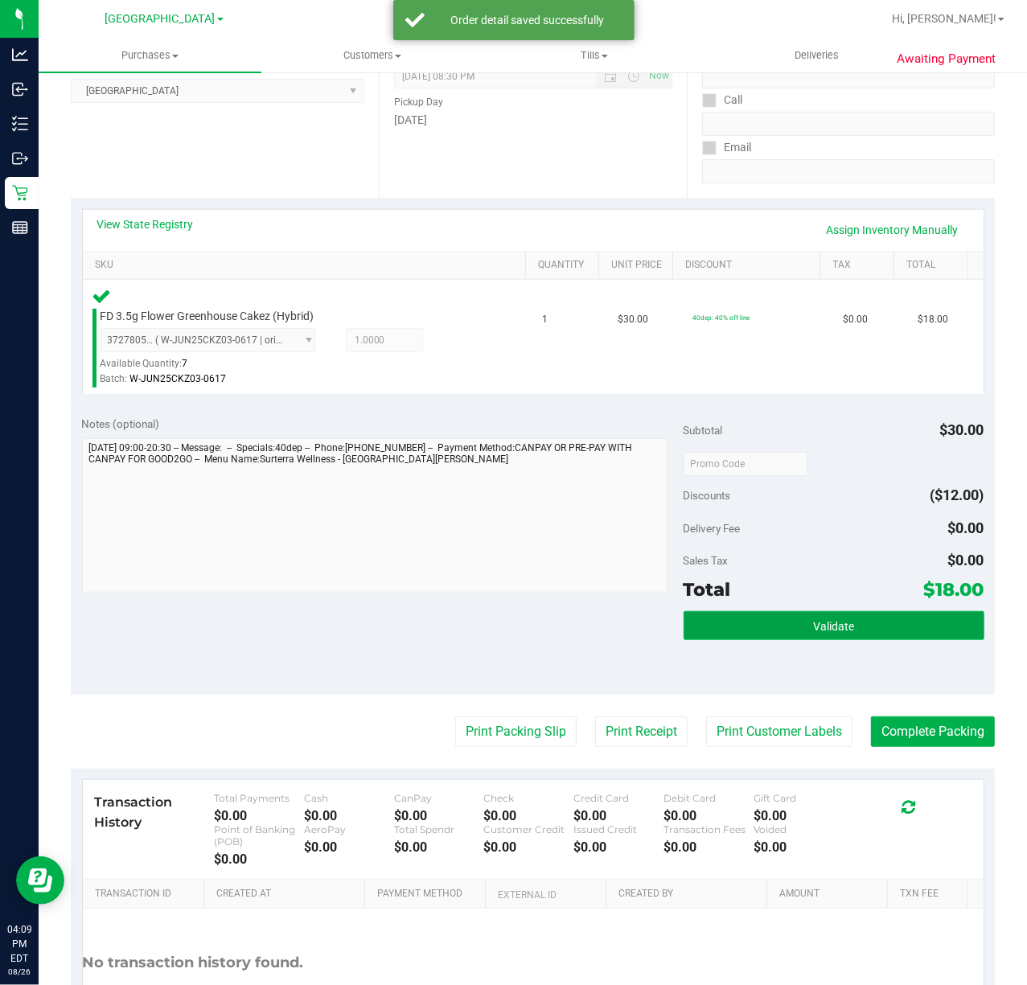
click at [733, 628] on button "Validate" at bounding box center [833, 625] width 301 height 29
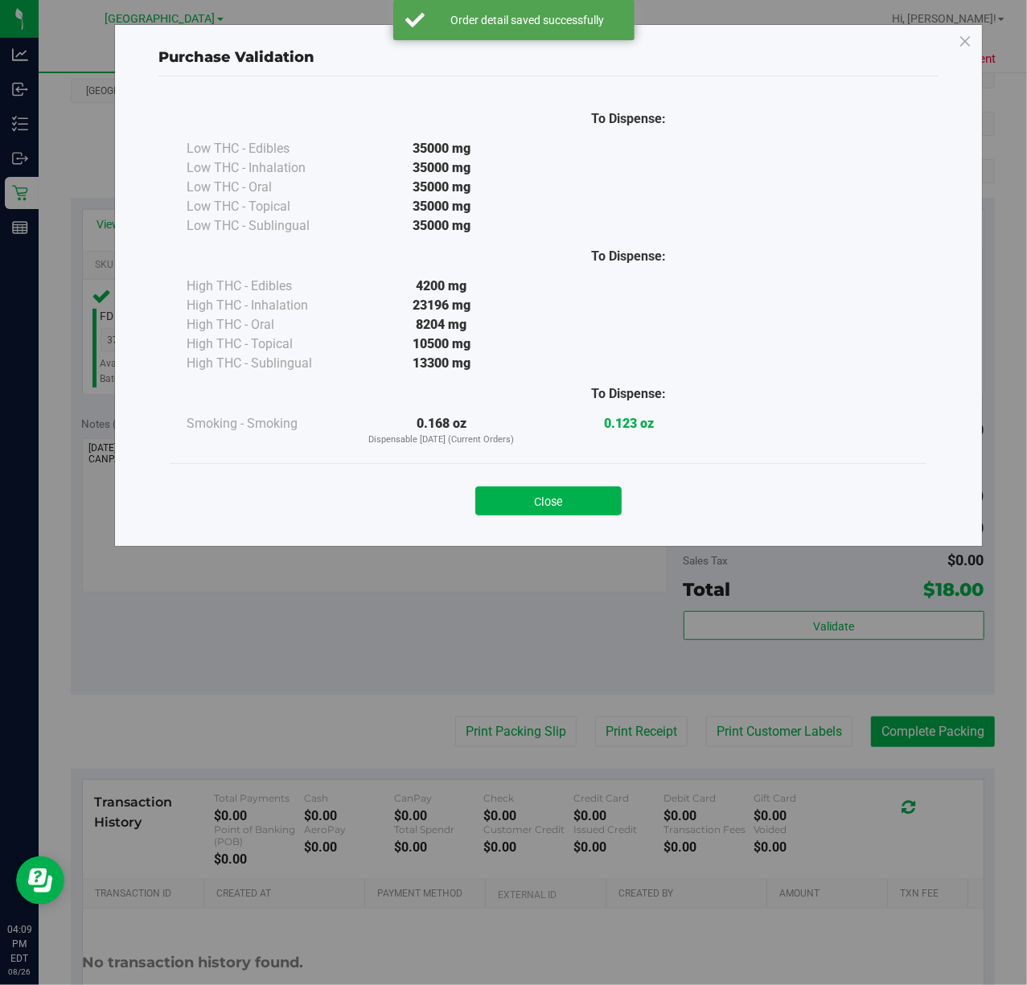
drag, startPoint x: 557, startPoint y: 483, endPoint x: 556, endPoint y: 494, distance: 10.5
click at [556, 483] on div "Close" at bounding box center [549, 496] width 732 height 40
click at [560, 511] on button "Close" at bounding box center [548, 500] width 146 height 29
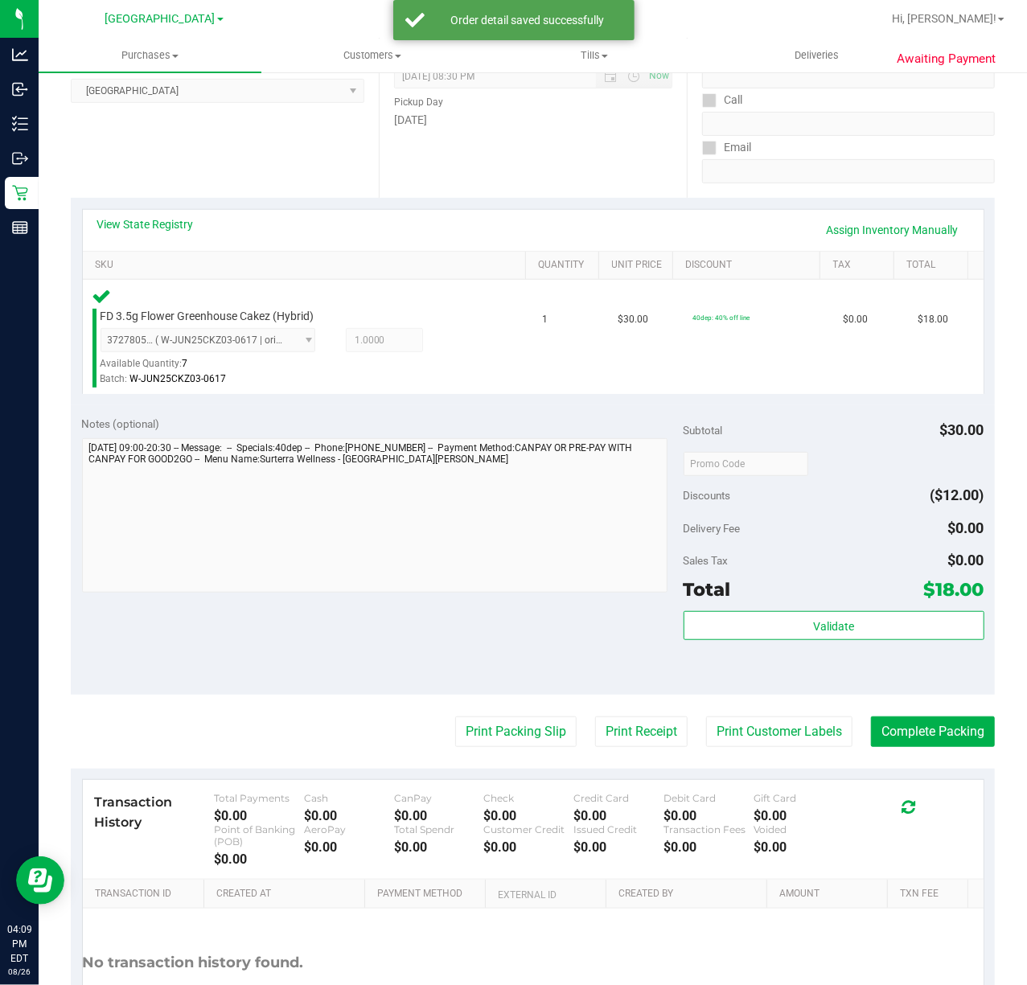
click at [793, 706] on purchase-details "Back Edit Purchase Cancel Purchase View Profile # 11851373 BioTrack ID: - Submi…" at bounding box center [533, 466] width 924 height 1230
click at [790, 728] on button "Print Customer Labels" at bounding box center [779, 731] width 146 height 31
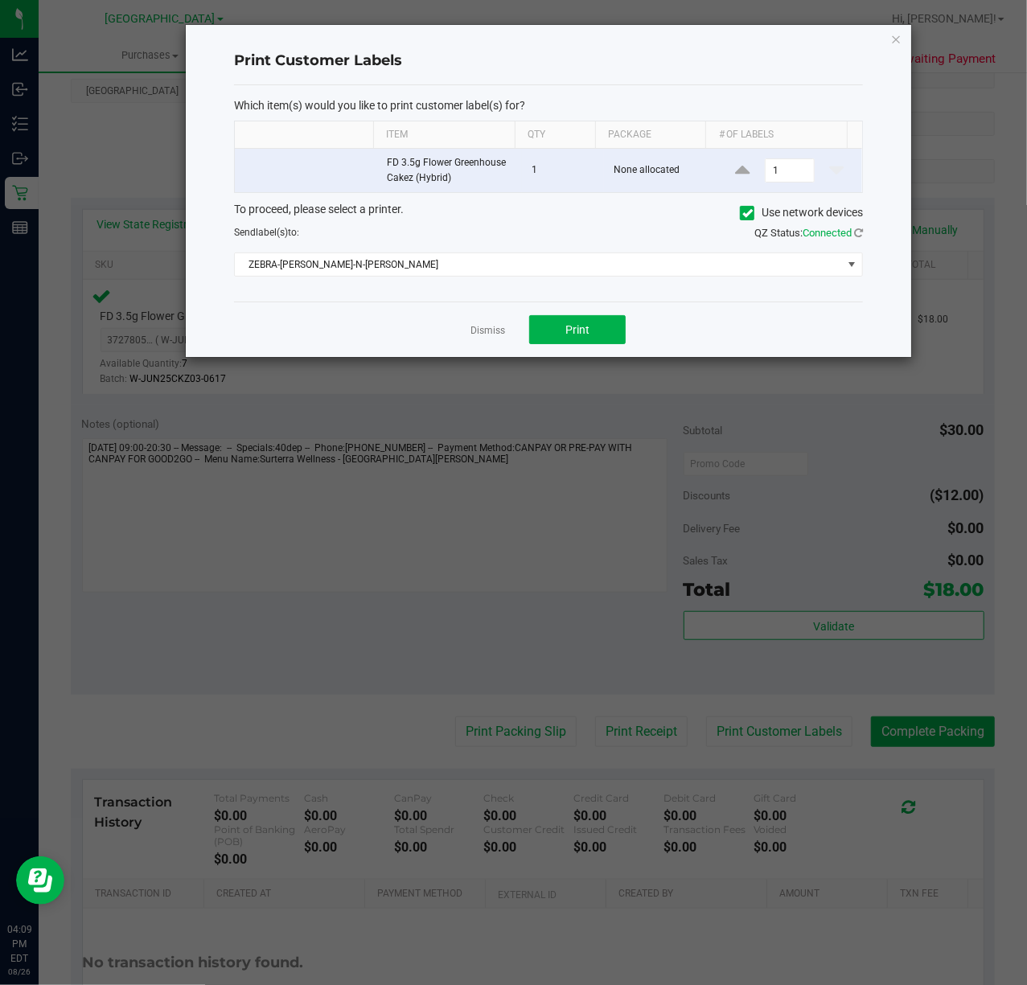
click at [593, 349] on div "Dismiss Print" at bounding box center [548, 328] width 629 height 55
click at [582, 344] on button "Print" at bounding box center [577, 329] width 96 height 29
click at [499, 338] on link "Dismiss" at bounding box center [487, 331] width 35 height 14
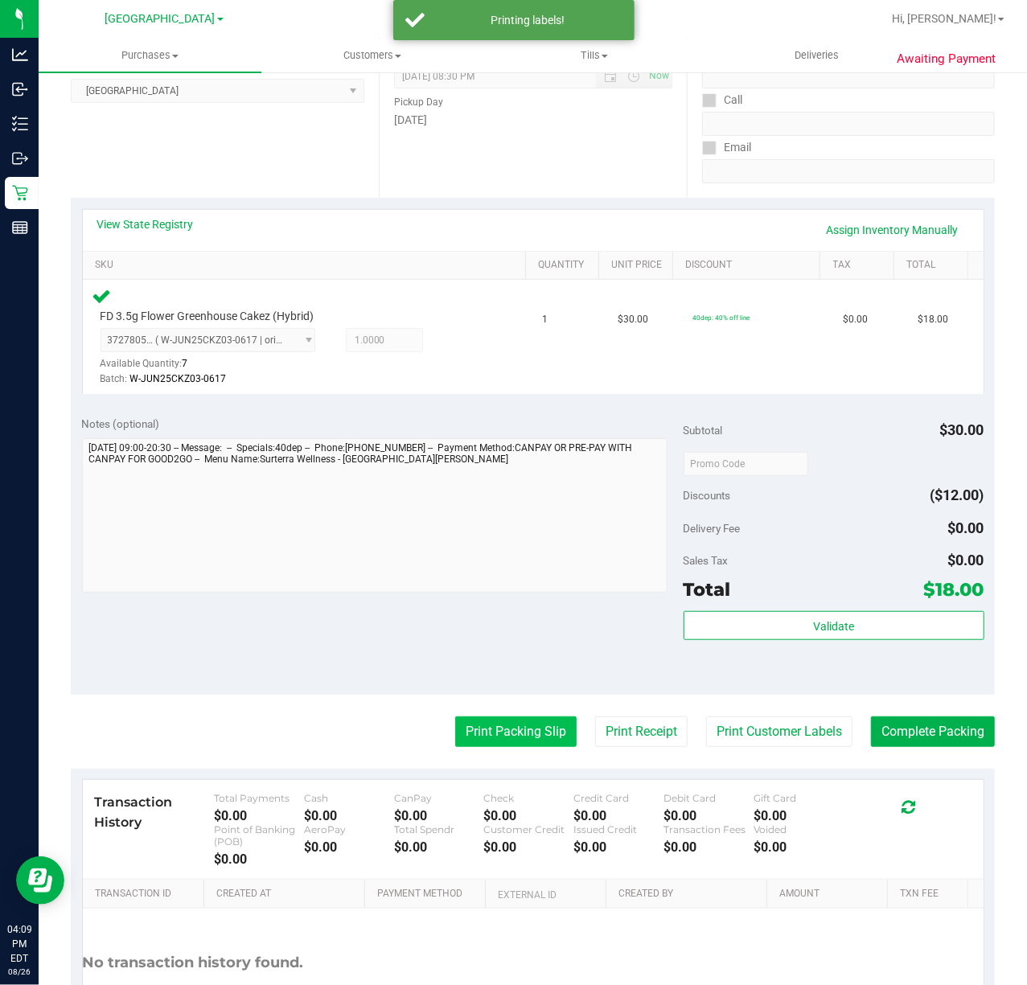
click at [511, 741] on button "Print Packing Slip" at bounding box center [515, 731] width 121 height 31
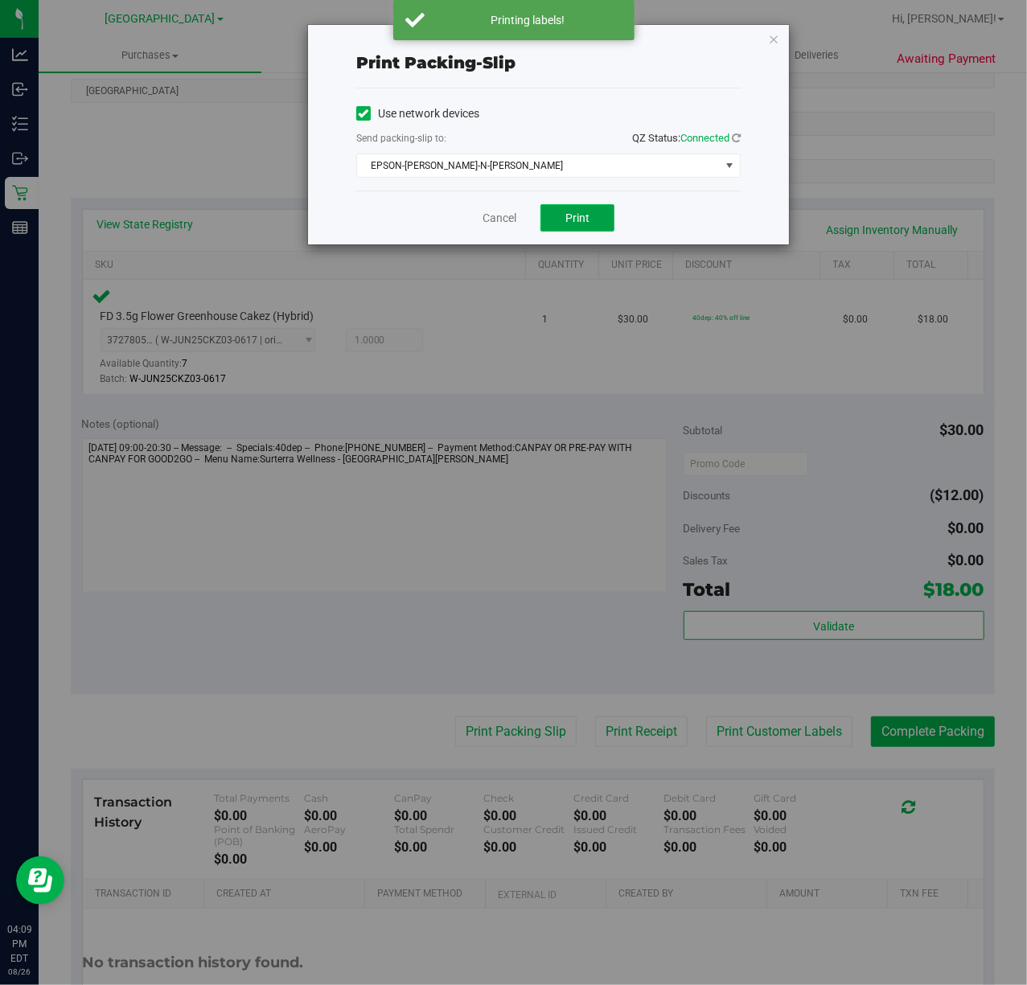
click at [599, 213] on button "Print" at bounding box center [577, 217] width 74 height 27
click at [695, 219] on div "Cancel Print" at bounding box center [548, 218] width 384 height 54
click at [509, 219] on link "Cancel" at bounding box center [499, 218] width 34 height 17
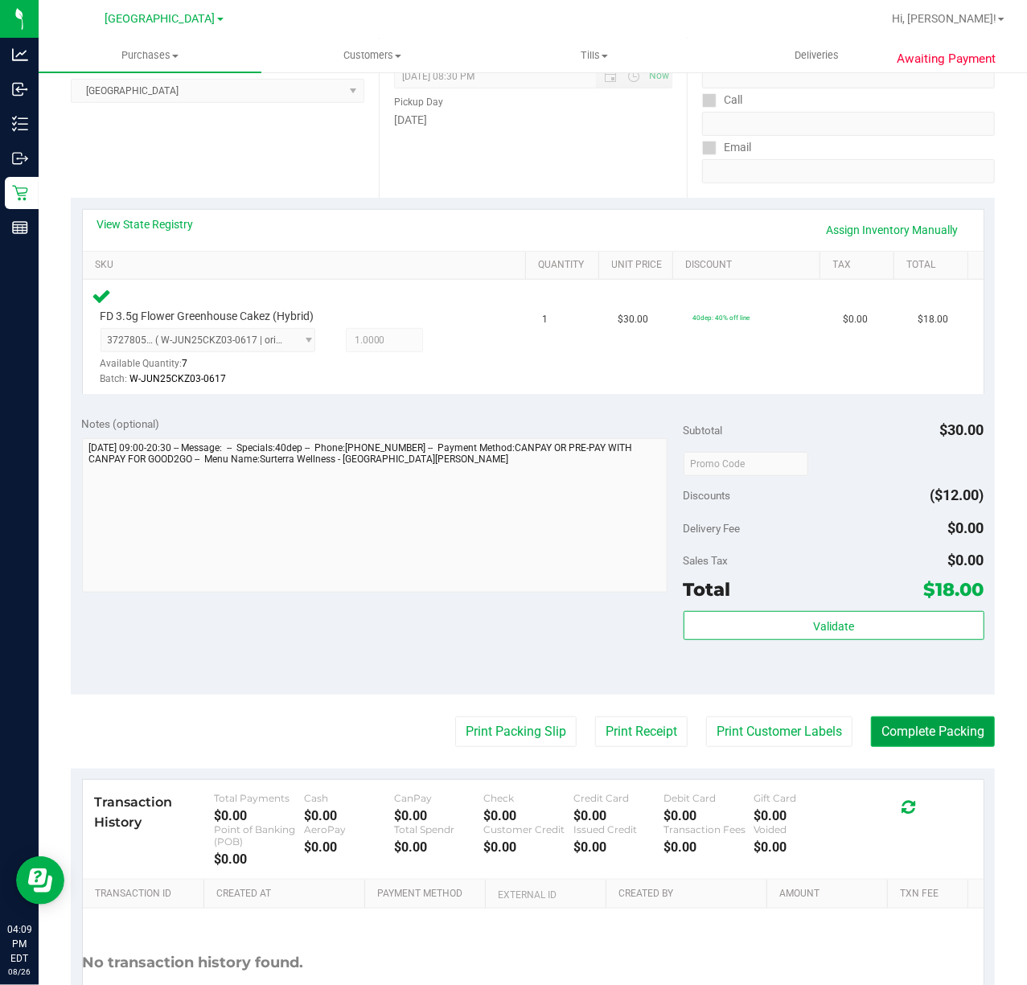
click at [907, 746] on button "Complete Packing" at bounding box center [933, 731] width 124 height 31
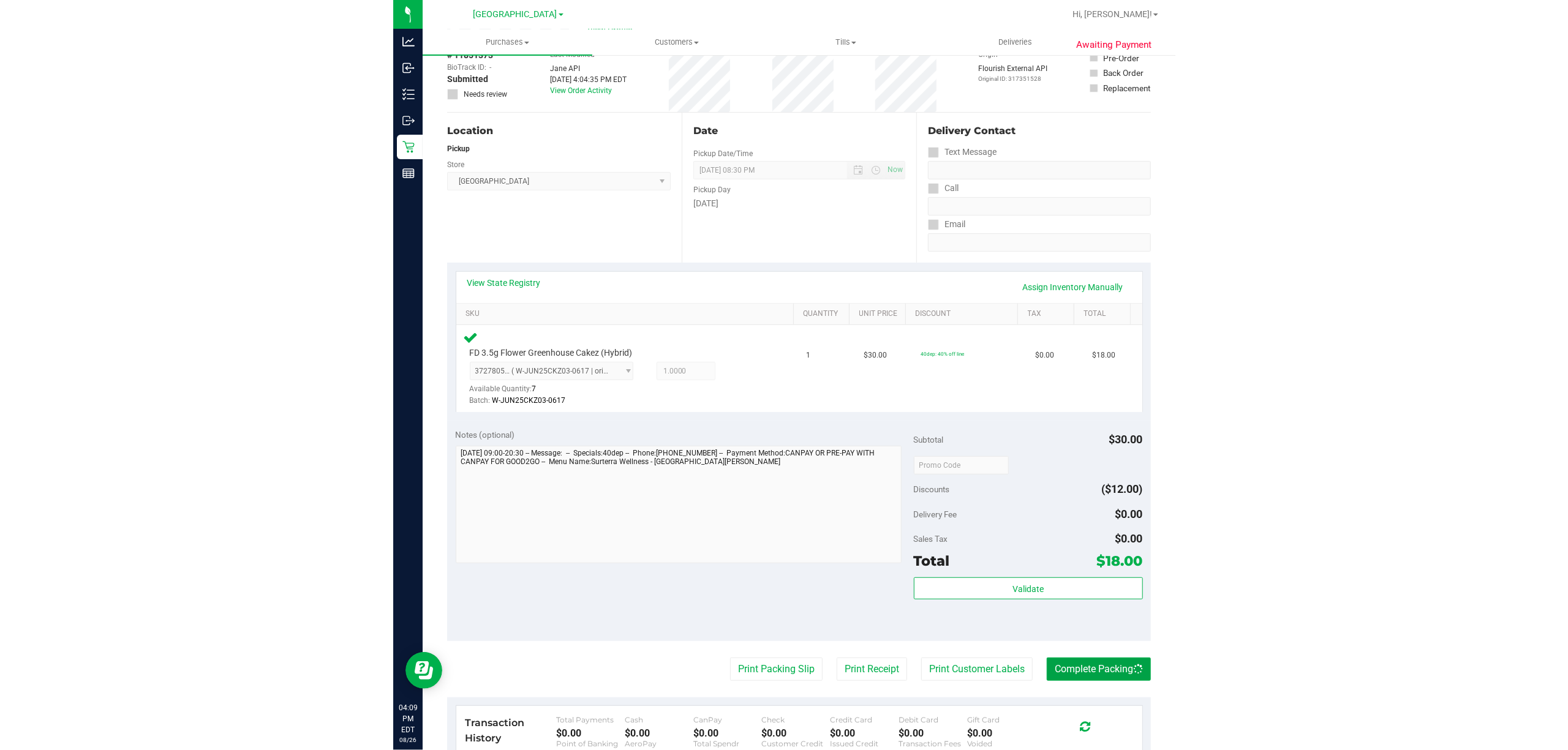
scroll to position [0, 0]
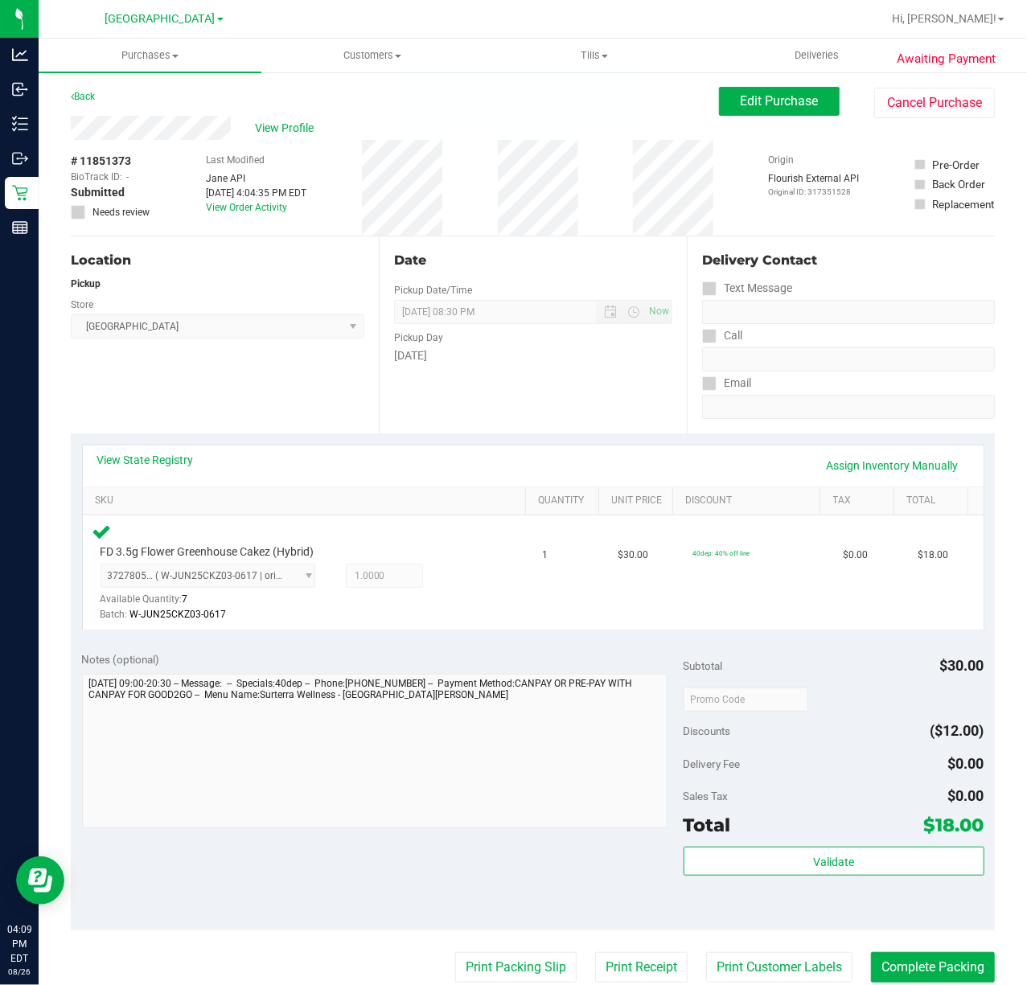
click at [492, 400] on div "Date Pickup Date/Time 08/26/2025 Now 08/26/2025 08:30 PM Now Pickup Day Tuesday" at bounding box center [533, 334] width 308 height 197
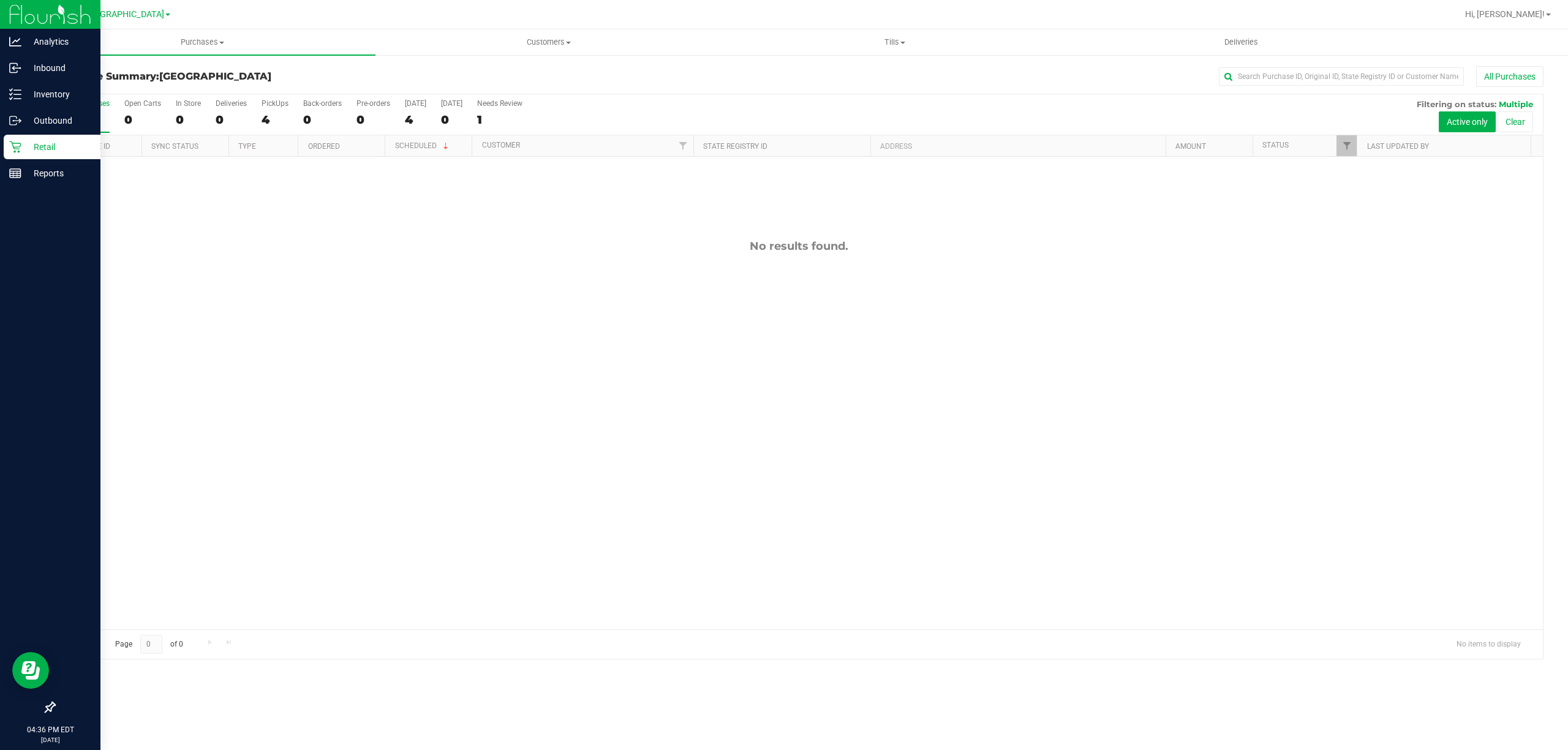
click at [25, 142] on p "Retail" at bounding box center [58, 146] width 73 height 14
